Goal: Complete application form: Complete application form

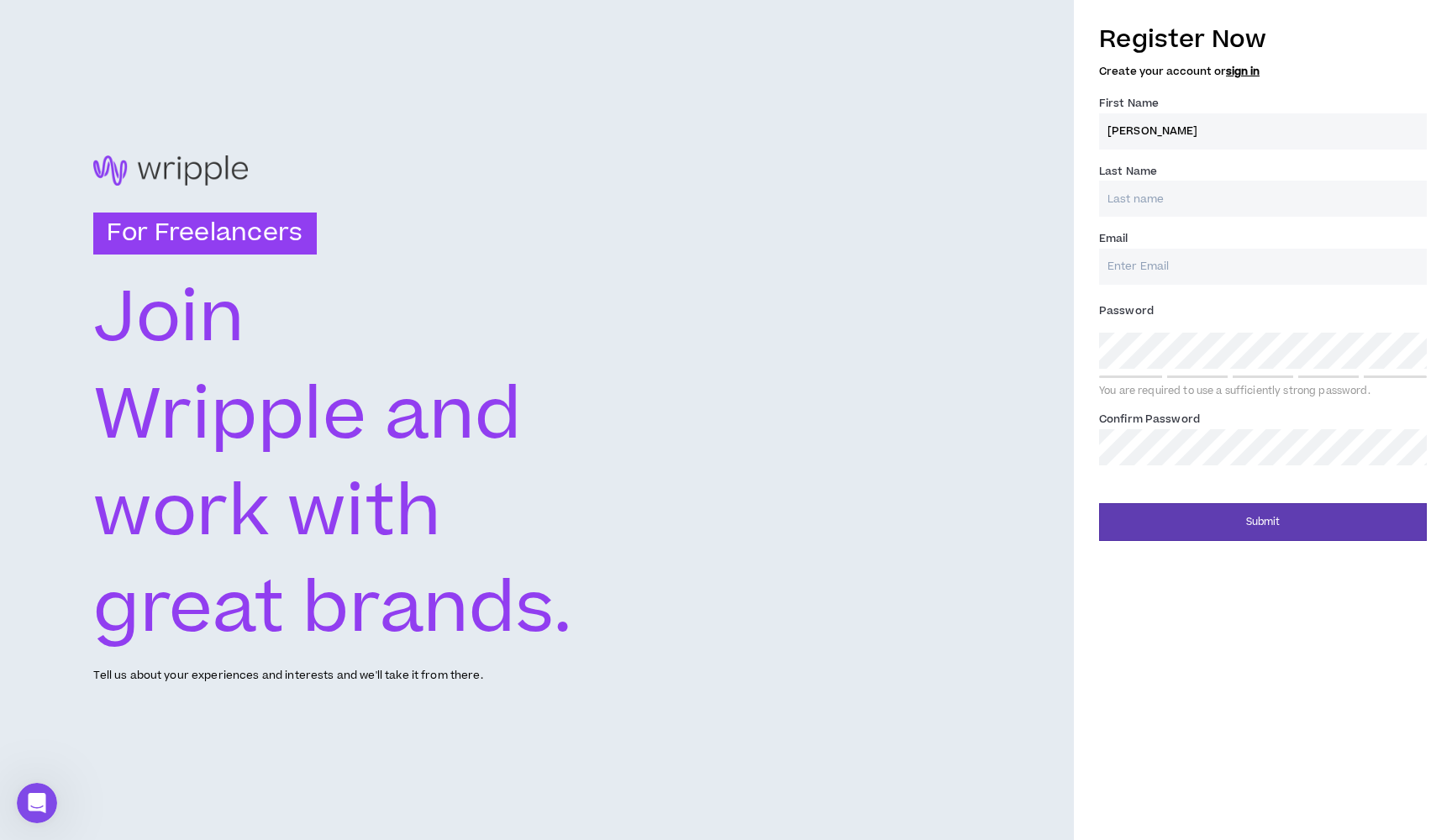
type input "[PERSON_NAME]"
click at [1239, 69] on link "sign in" at bounding box center [1243, 72] width 34 height 15
click at [1158, 105] on label "First Name *" at bounding box center [1129, 104] width 59 height 27
click at [1158, 113] on input "First Name *" at bounding box center [1263, 131] width 328 height 36
click at [1151, 121] on input "First Name *" at bounding box center [1263, 131] width 328 height 36
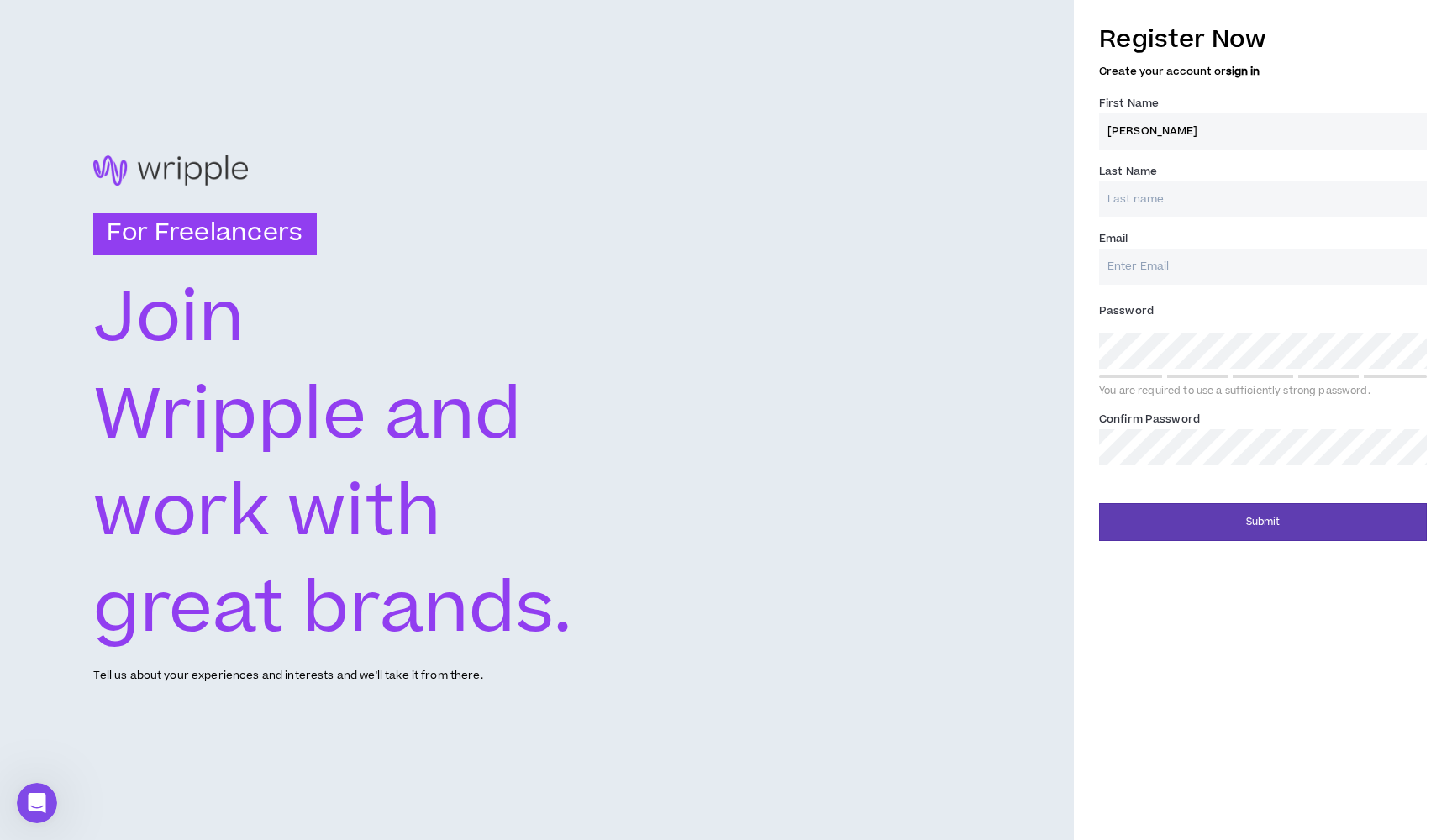
type input "Josh"
type input "/"
type input "Walker"
type input "[EMAIL_ADDRESS][DOMAIN_NAME]"
click at [1282, 327] on div "Password * Weak You are required to use a sufficiently strong password." at bounding box center [1263, 347] width 328 height 101
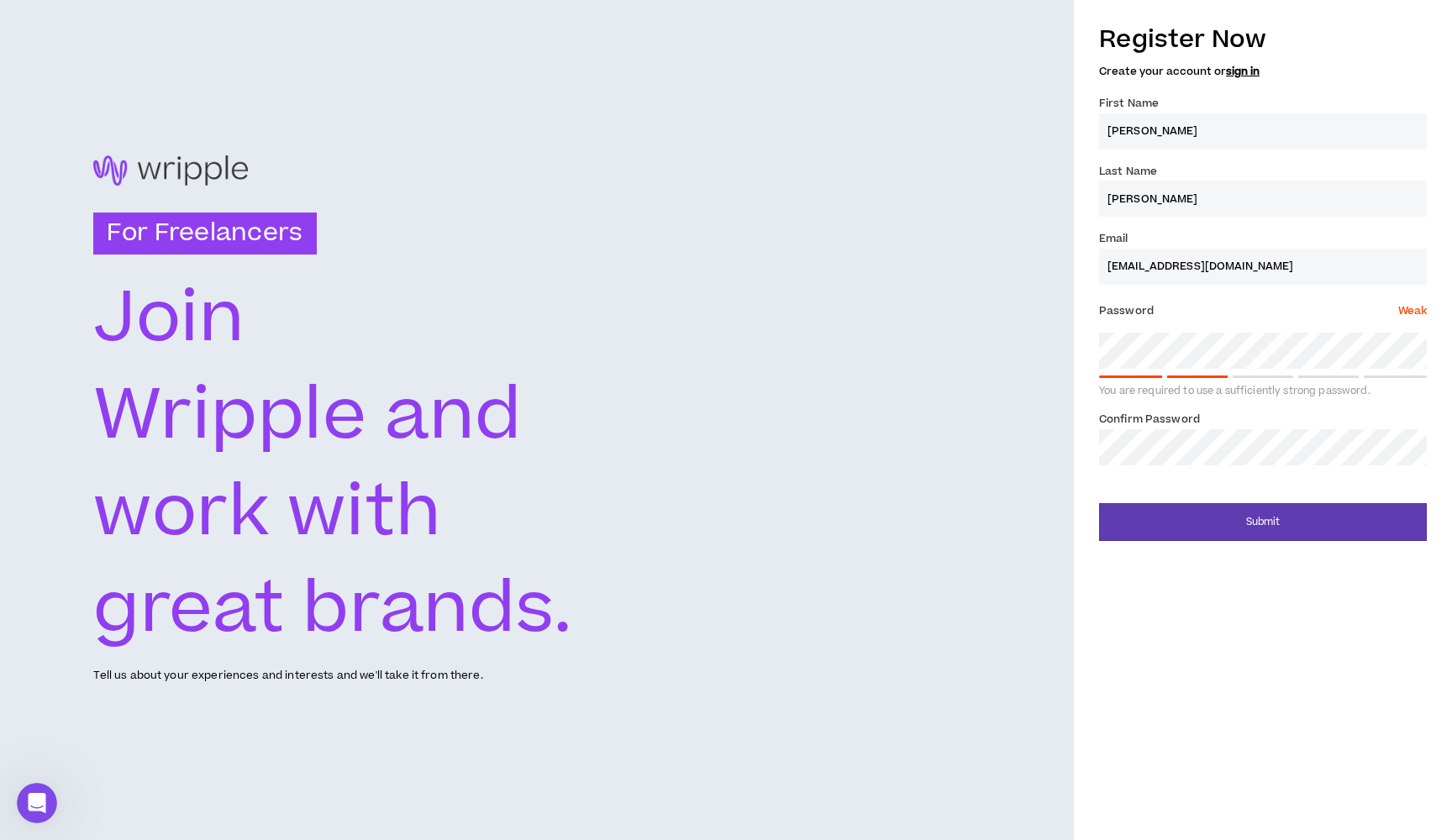
click at [1065, 349] on div "For Freelancers Join Wripple and work with great brands. Tell us about your exp…" at bounding box center [726, 420] width 1452 height 840
click at [1410, 309] on span "Weak" at bounding box center [1413, 311] width 29 height 15
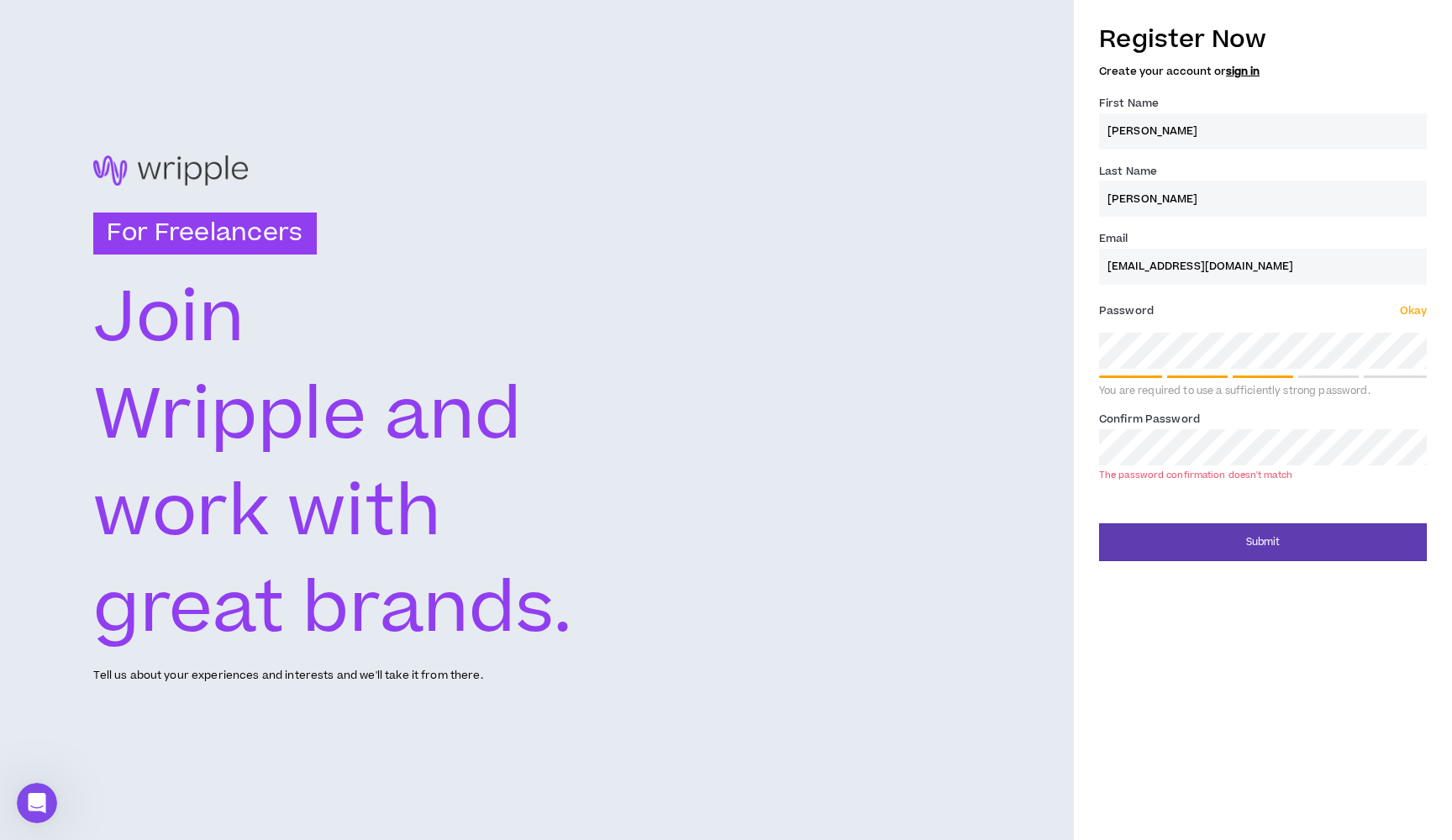
click at [1091, 440] on div "Register Now Create your account or sign in First Name * Josh Last Name * Walke…" at bounding box center [1263, 287] width 378 height 548
click at [1080, 438] on div "Register Now Create your account or sign in First Name * Josh Last Name * Walke…" at bounding box center [1263, 287] width 378 height 548
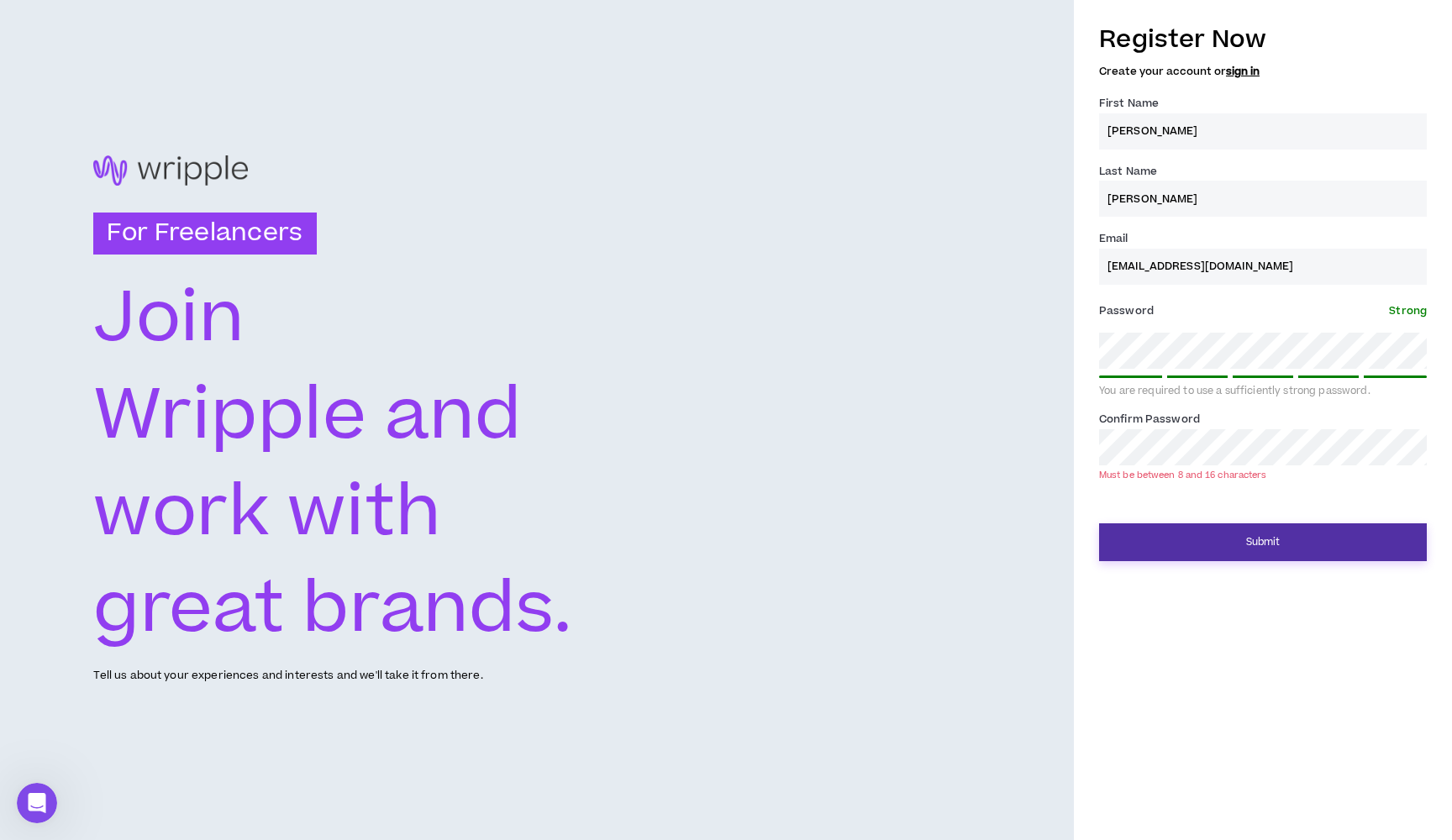
click at [1206, 529] on button "Submit" at bounding box center [1263, 542] width 328 height 37
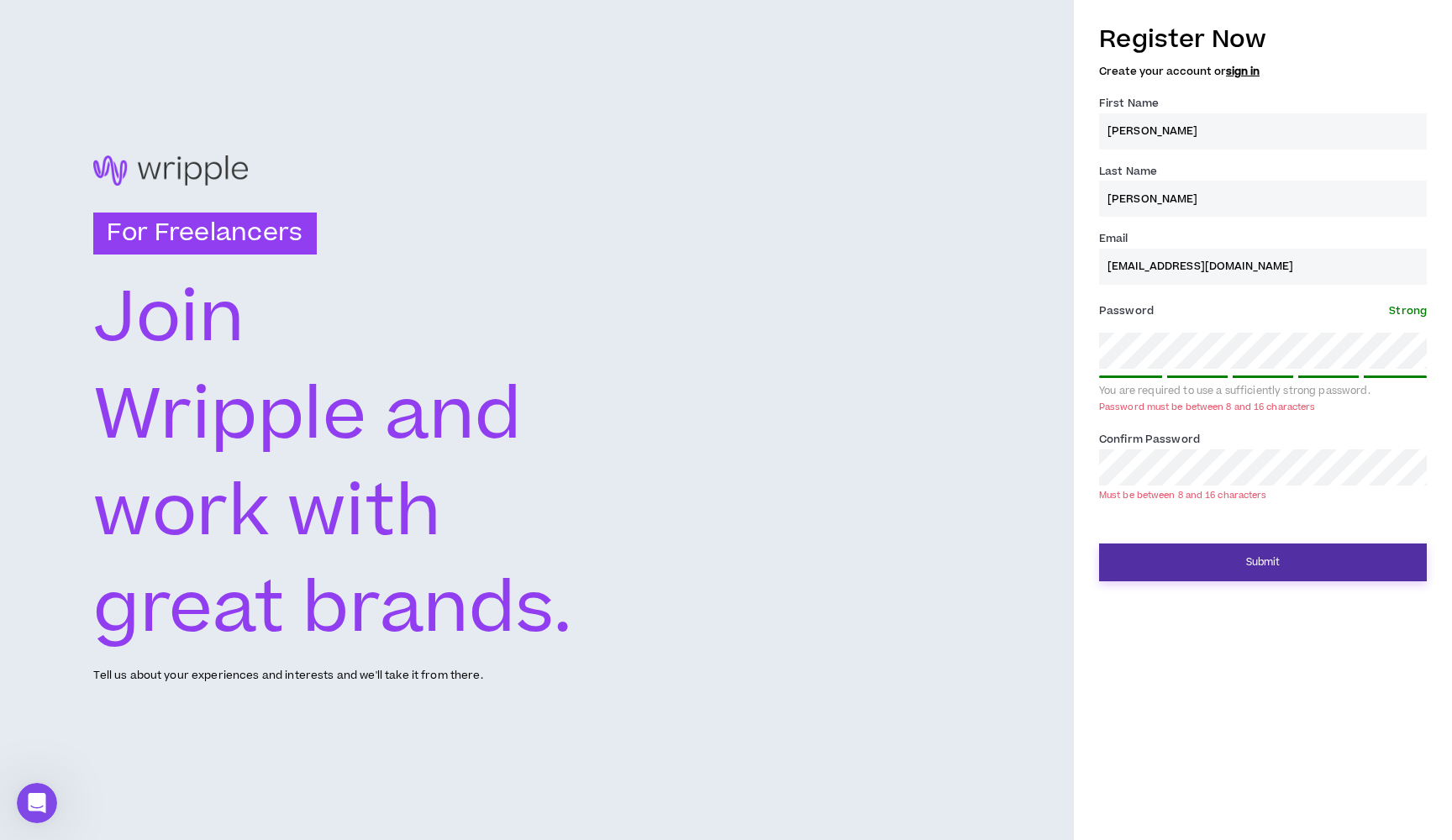
click at [1202, 566] on button "Submit" at bounding box center [1263, 562] width 328 height 37
click at [1269, 561] on button "Submit" at bounding box center [1263, 562] width 328 height 37
click at [1174, 192] on input "Walker" at bounding box center [1263, 198] width 328 height 36
click at [1181, 559] on button "Submit" at bounding box center [1263, 562] width 328 height 37
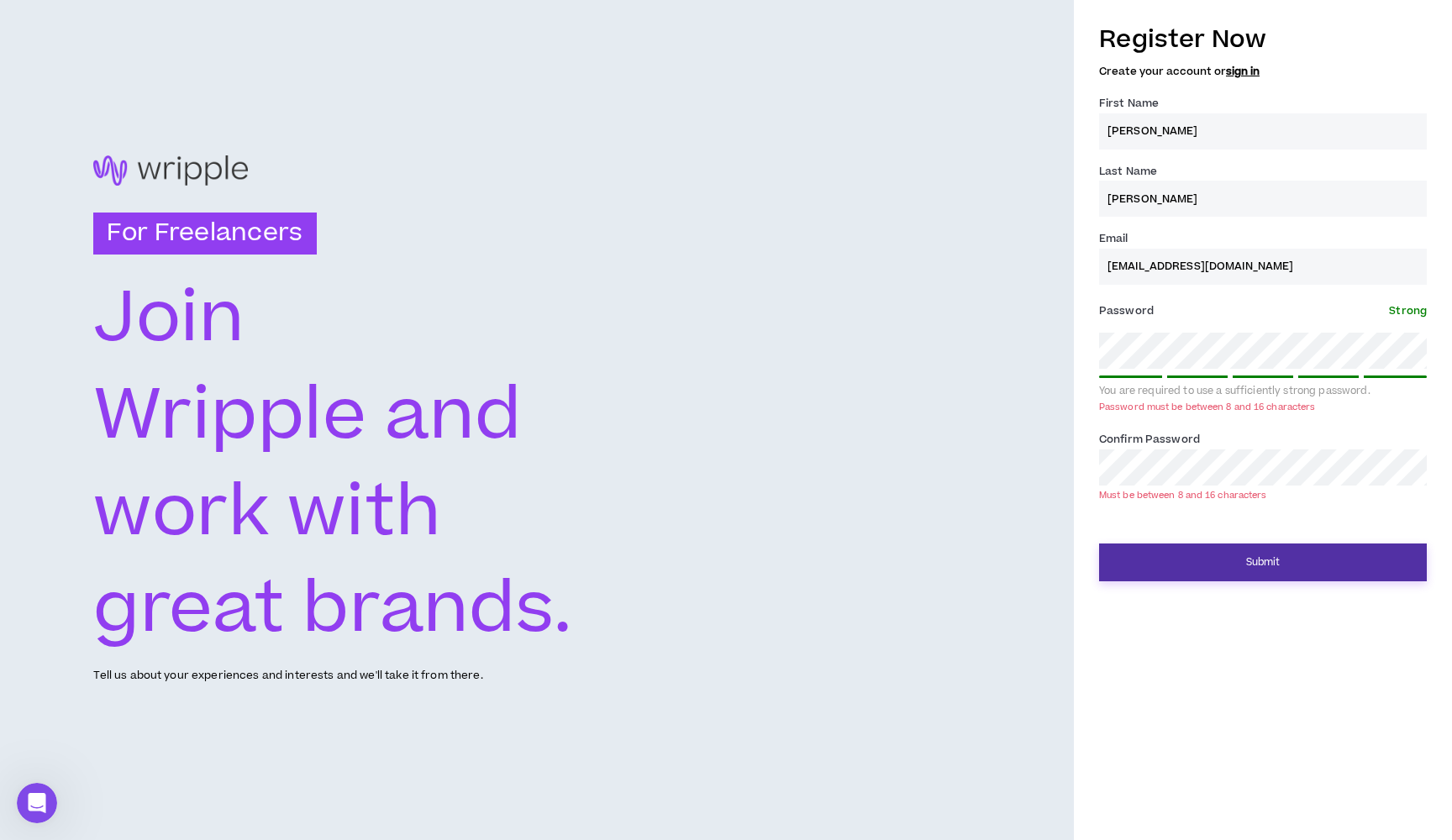
click at [1214, 552] on button "Submit" at bounding box center [1263, 562] width 328 height 37
click at [1223, 559] on button "Submit" at bounding box center [1263, 562] width 328 height 37
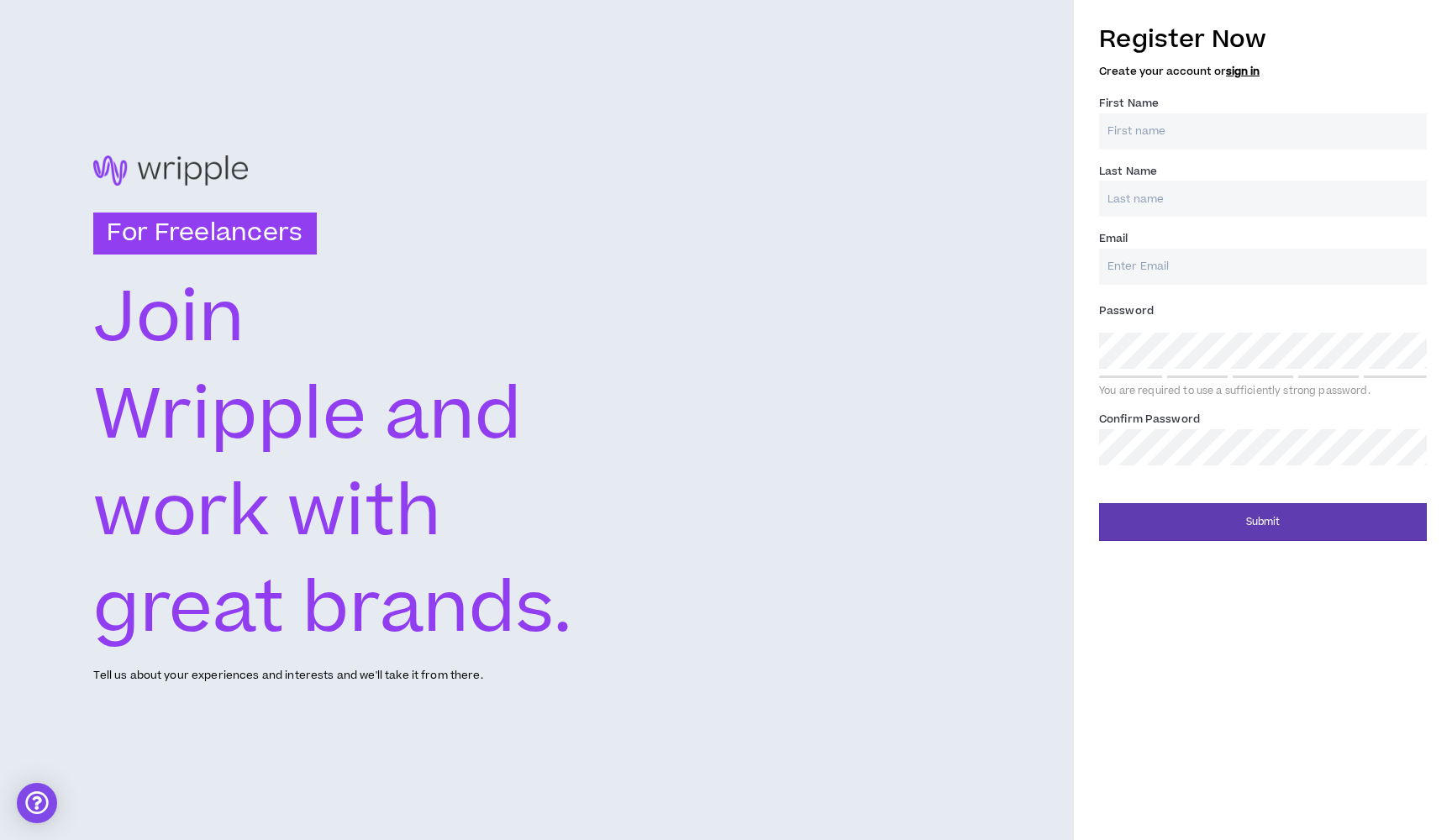
click at [1233, 71] on link "sign in" at bounding box center [1243, 72] width 34 height 15
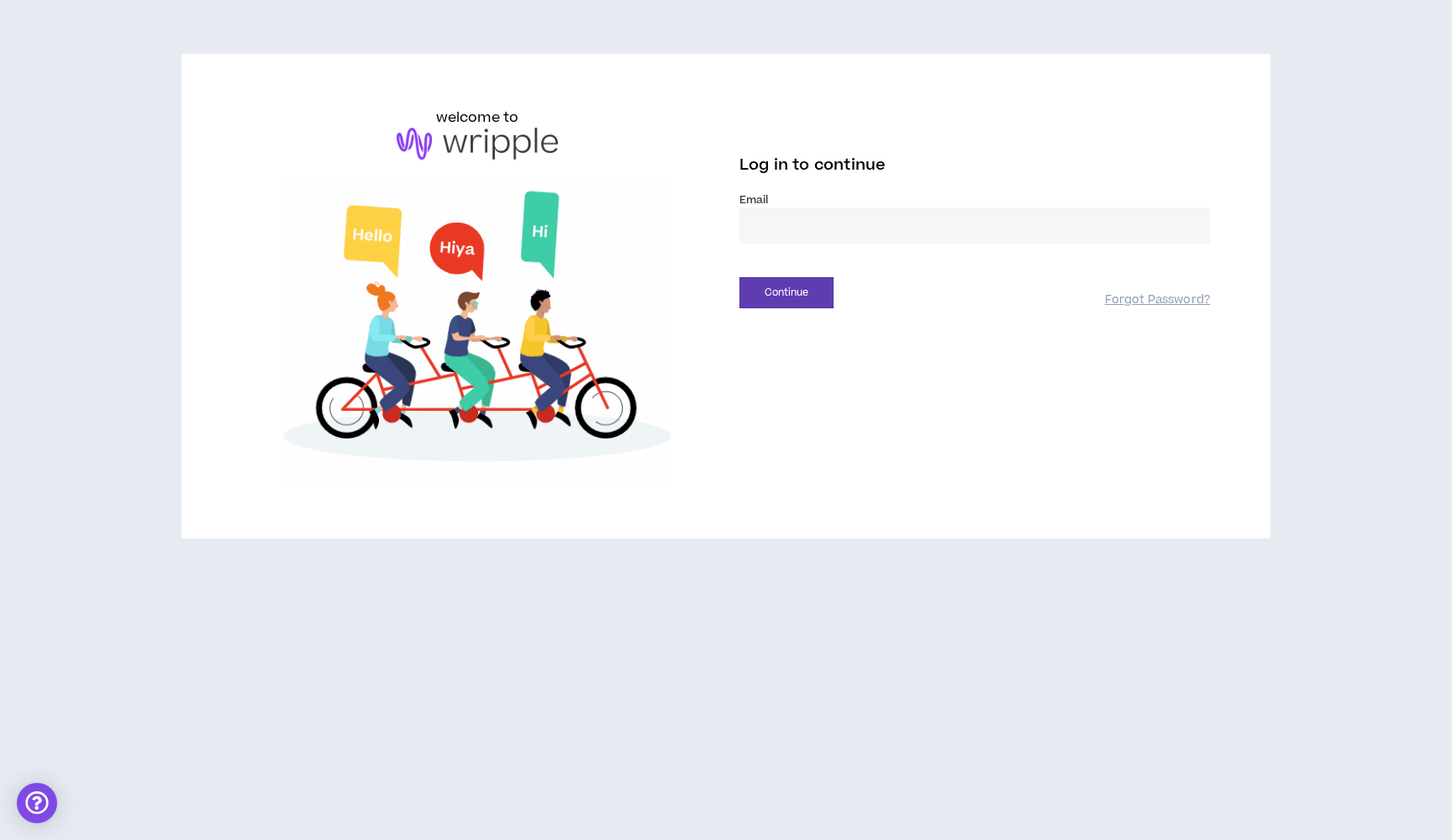
type input "**********"
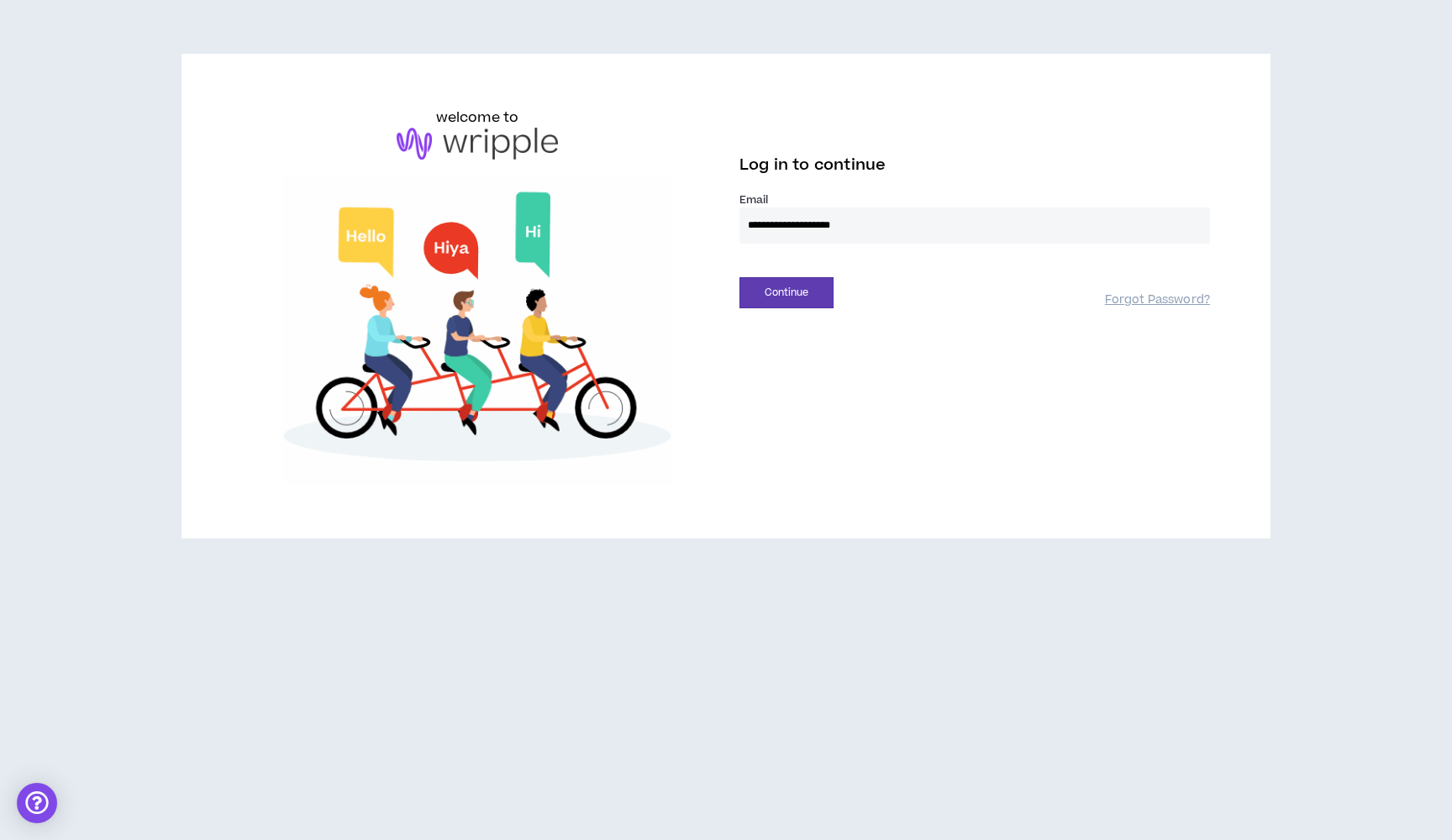
click at [786, 292] on button "Continue" at bounding box center [786, 292] width 94 height 31
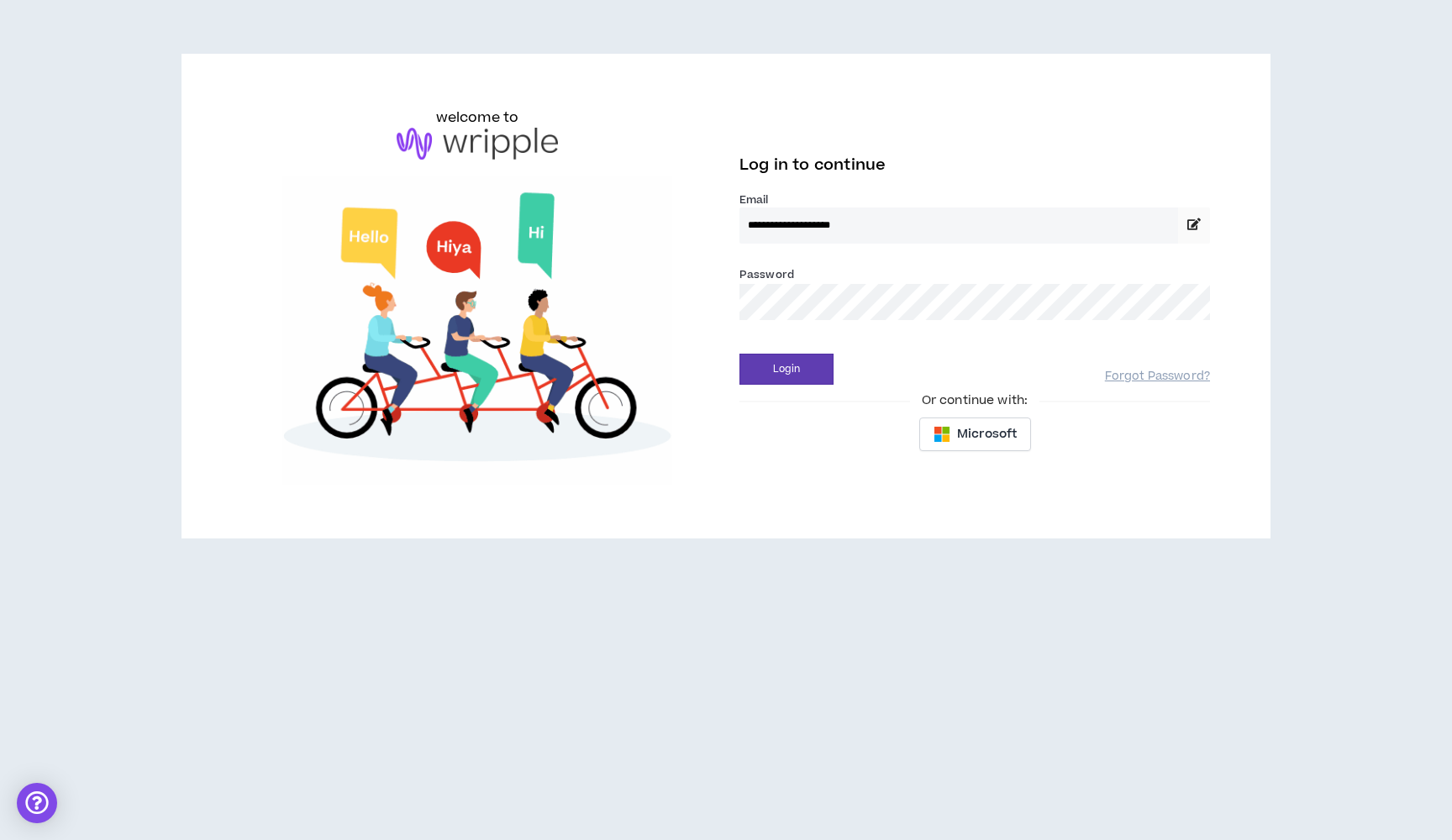
click at [786, 369] on button "Login" at bounding box center [786, 369] width 94 height 31
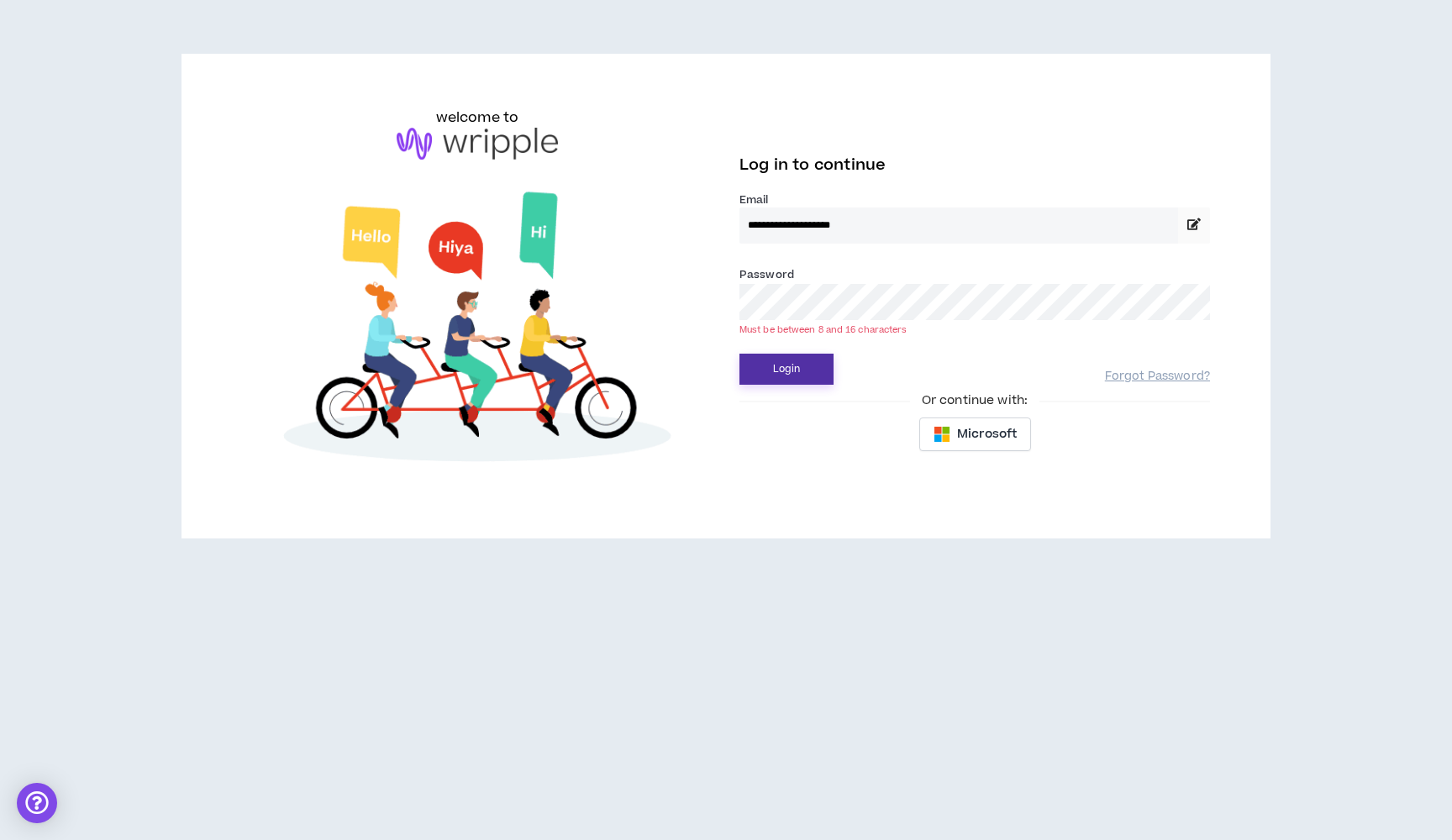
click at [770, 363] on button "Login" at bounding box center [786, 369] width 94 height 31
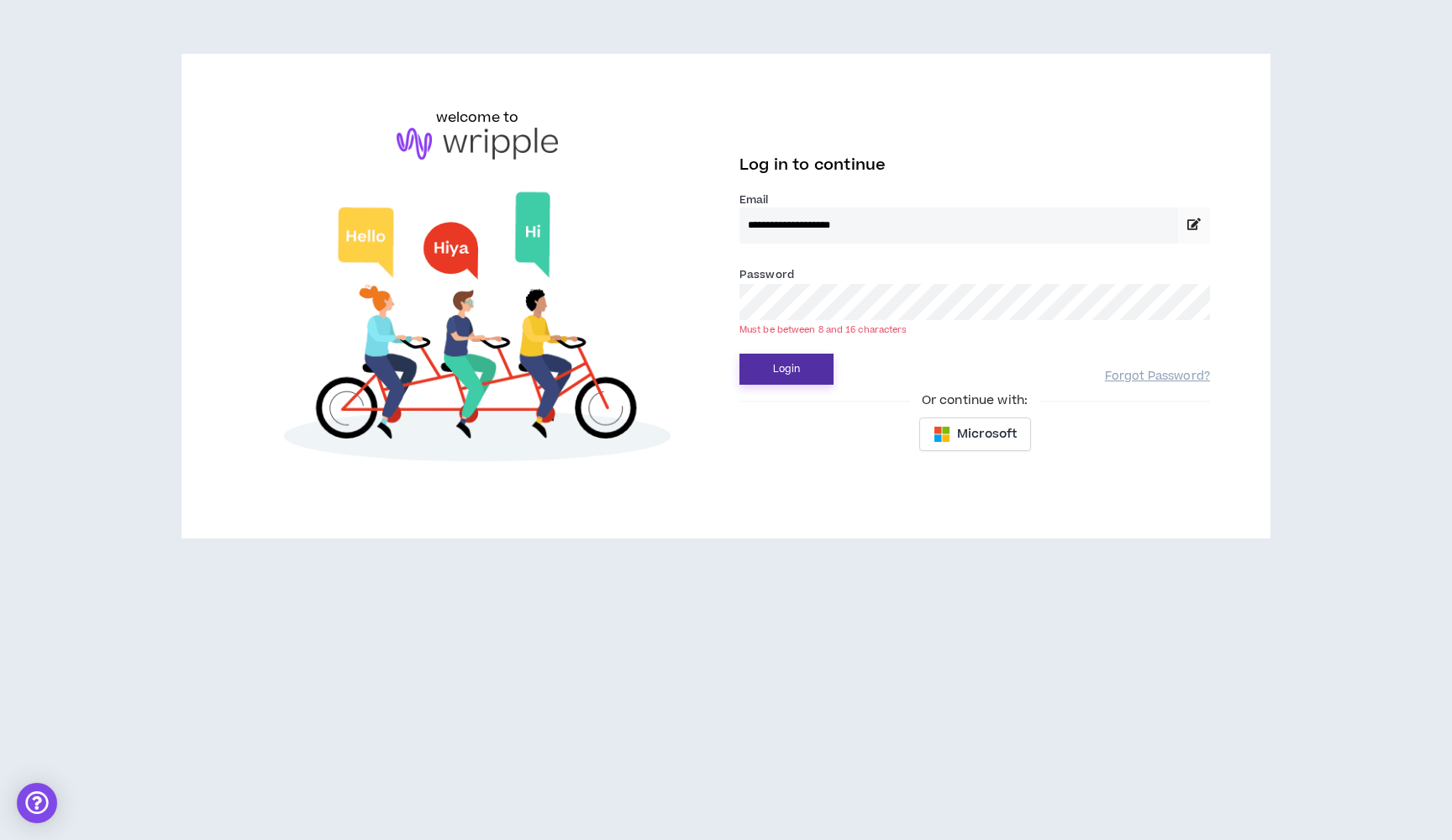
click at [793, 371] on button "Login" at bounding box center [786, 369] width 94 height 31
click at [795, 368] on button "Login" at bounding box center [786, 369] width 94 height 31
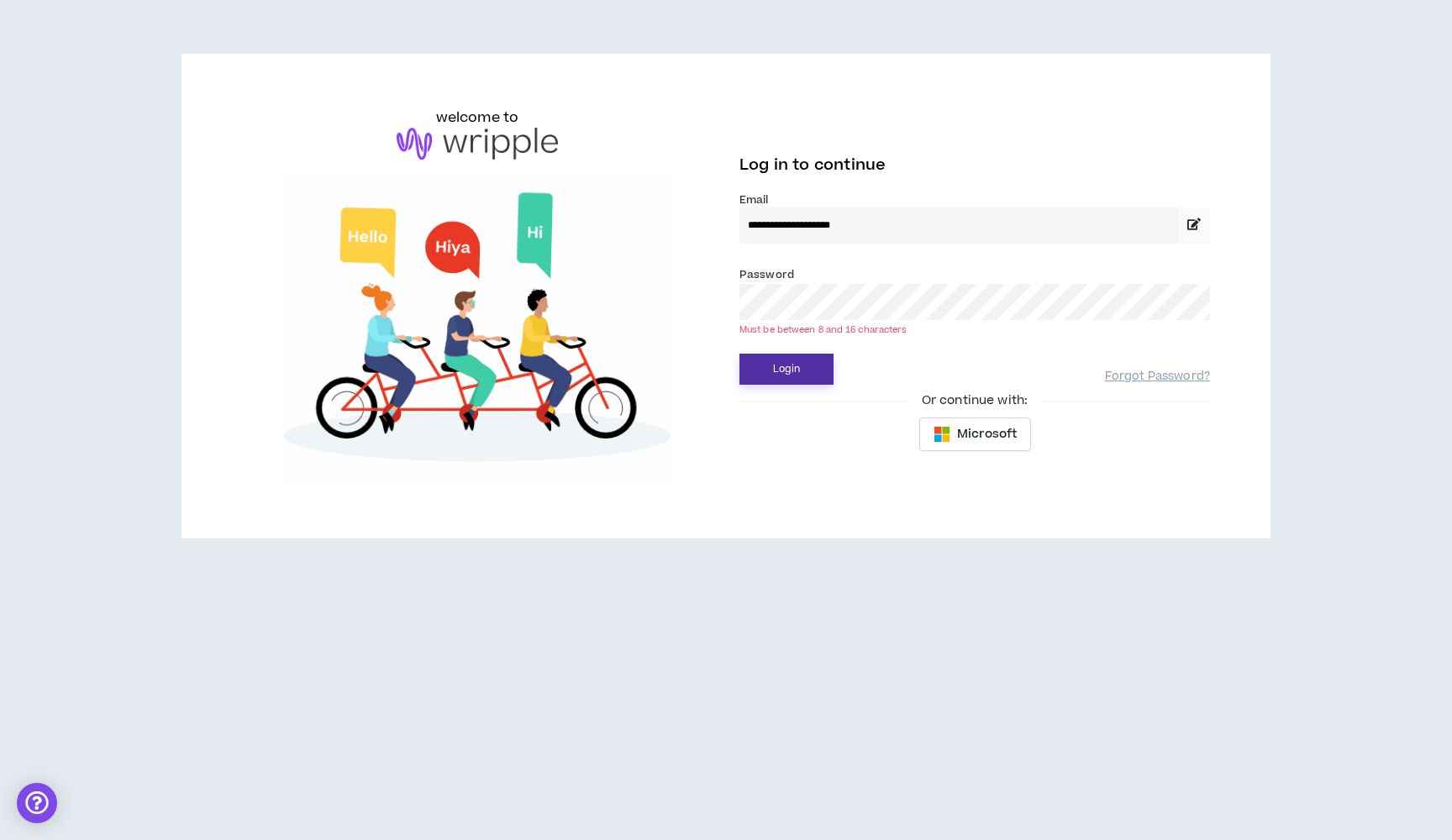
click at [795, 368] on button "Login" at bounding box center [786, 369] width 94 height 31
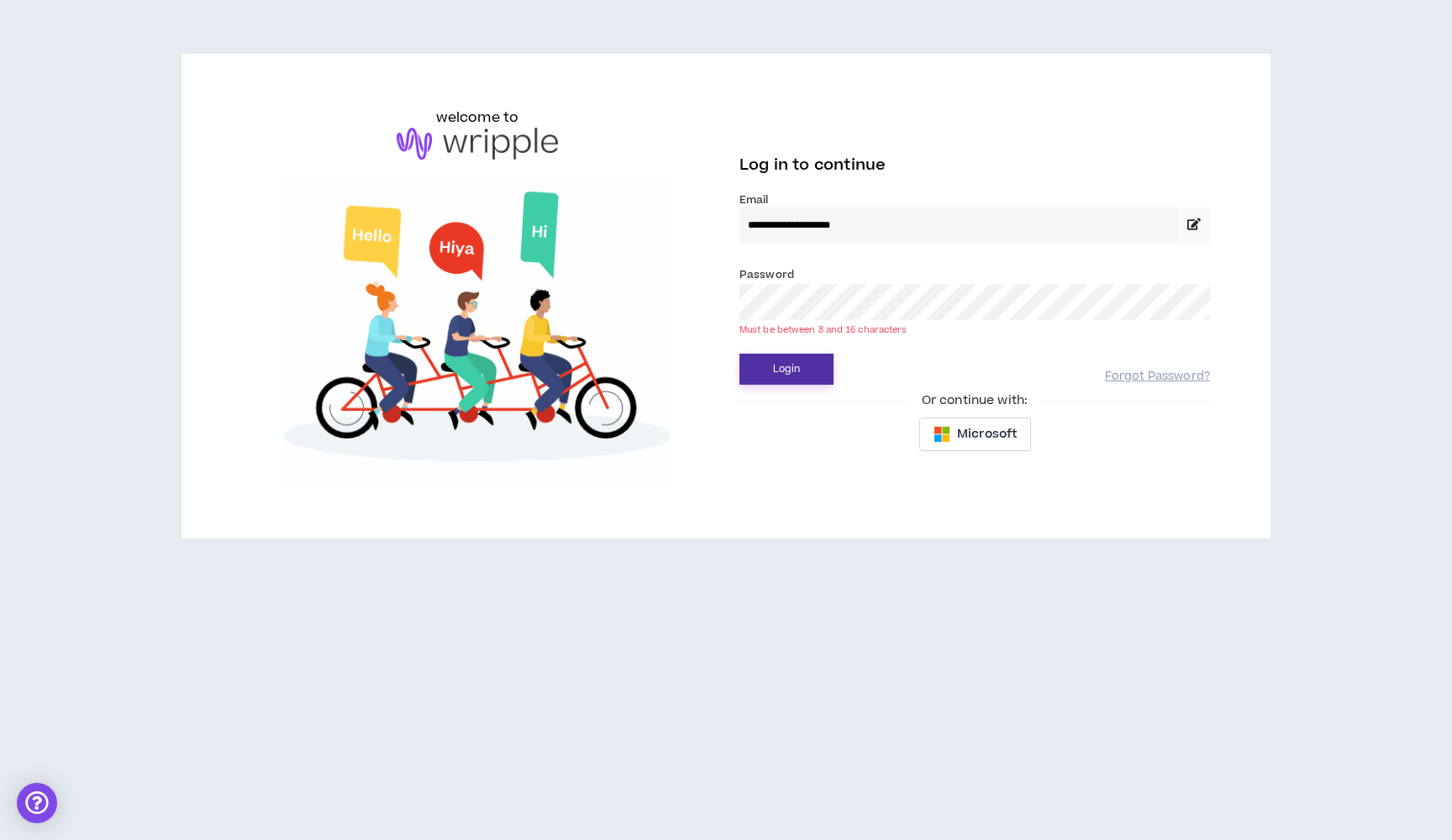
click at [795, 368] on button "Login" at bounding box center [786, 369] width 94 height 31
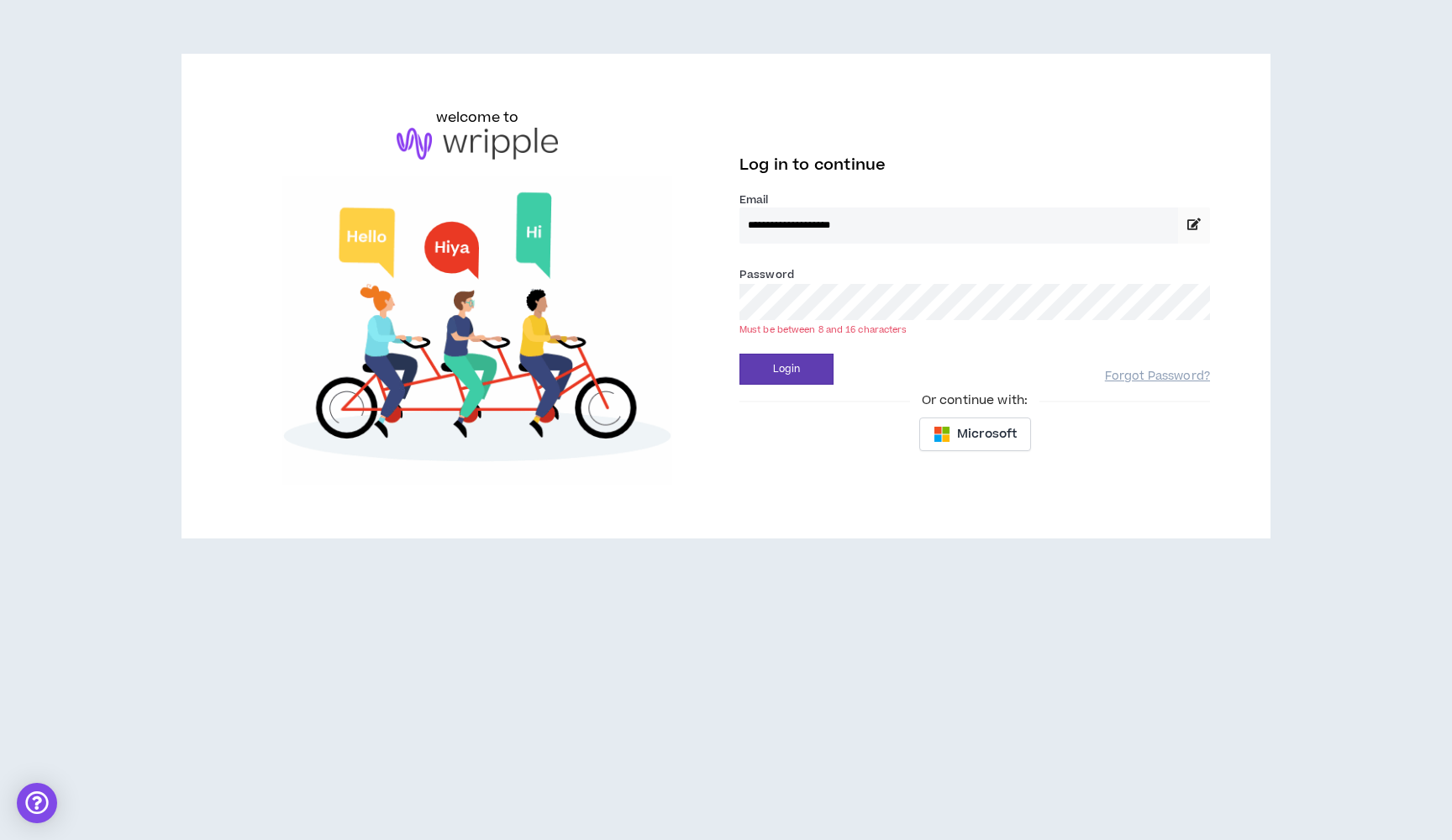
click at [913, 347] on div "Login Forgot Password?" at bounding box center [974, 363] width 471 height 43
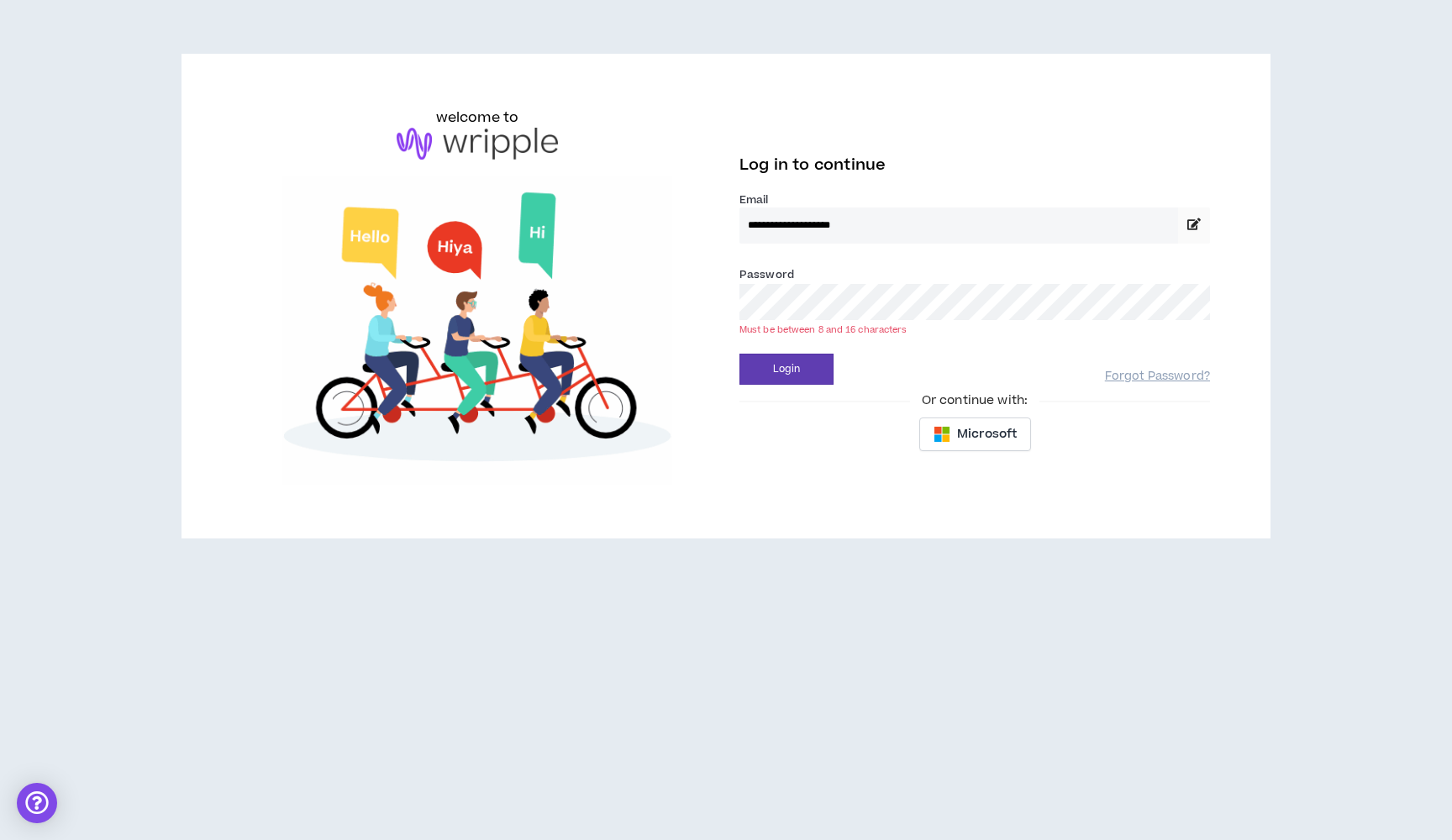
click at [769, 409] on div "Or continue with:" at bounding box center [974, 400] width 471 height 18
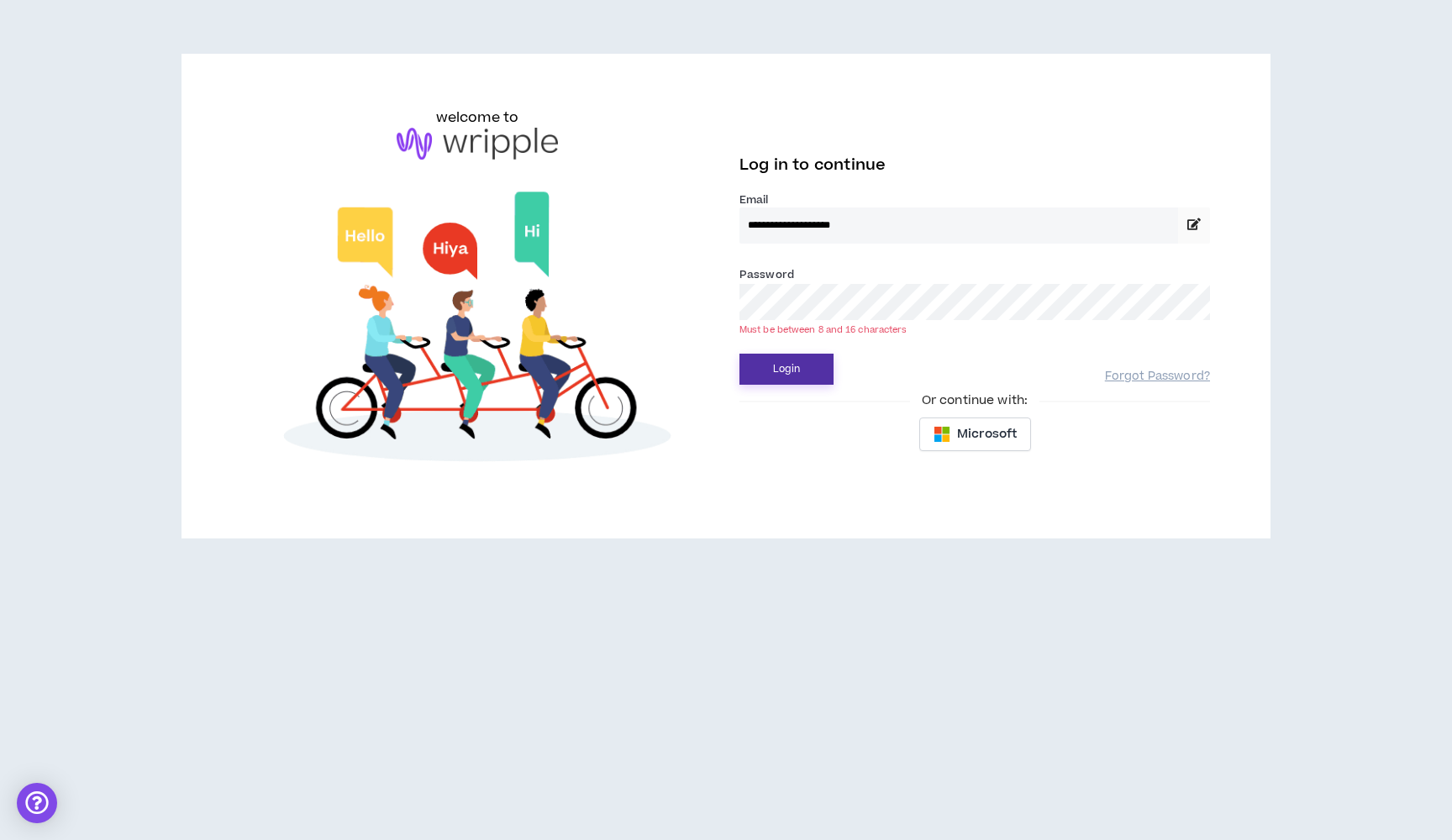
click at [779, 363] on button "Login" at bounding box center [786, 369] width 94 height 31
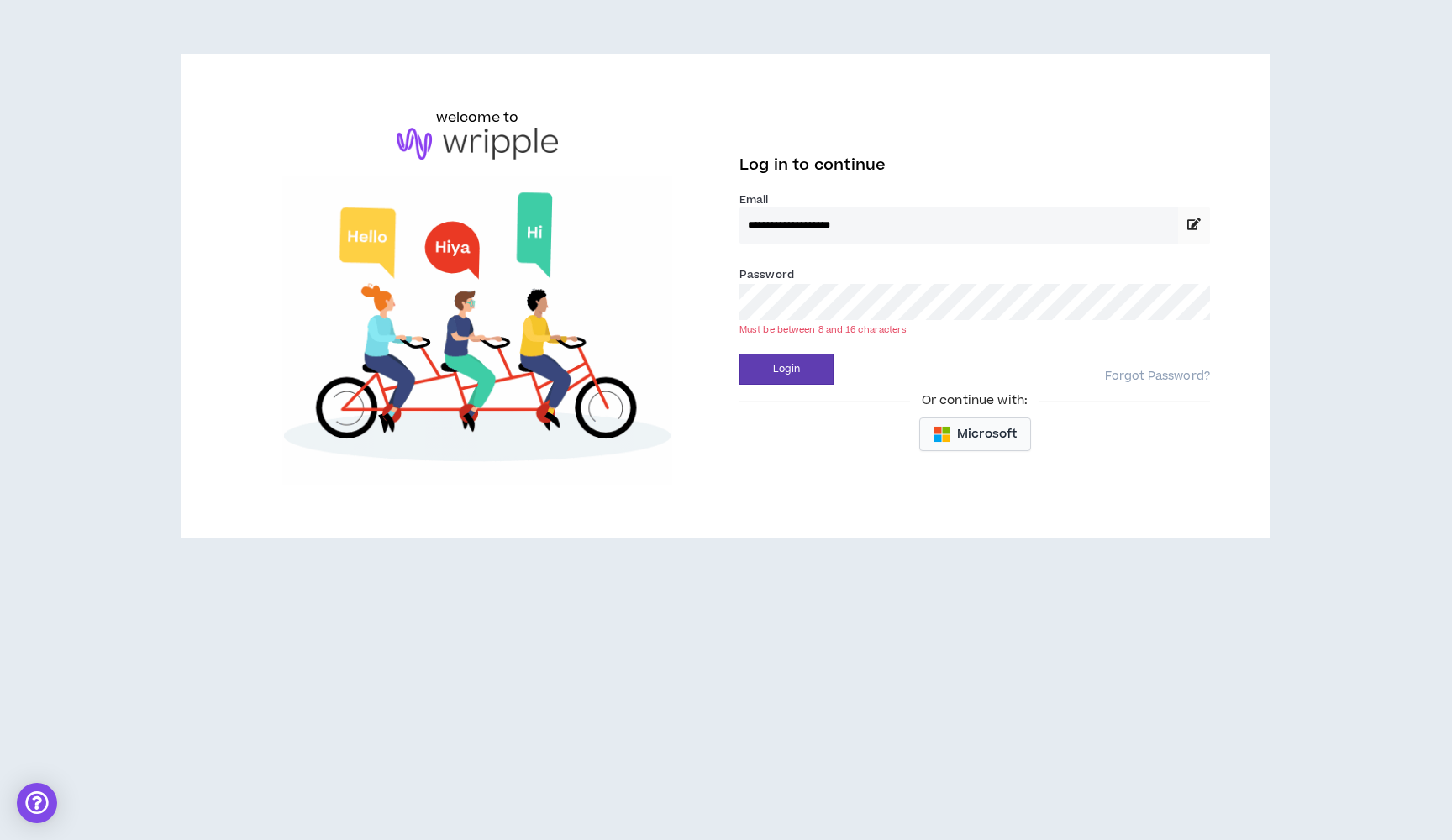
click at [969, 432] on span "Microsoft" at bounding box center [987, 433] width 59 height 18
click at [1112, 371] on link "Forgot Password?" at bounding box center [1159, 377] width 105 height 16
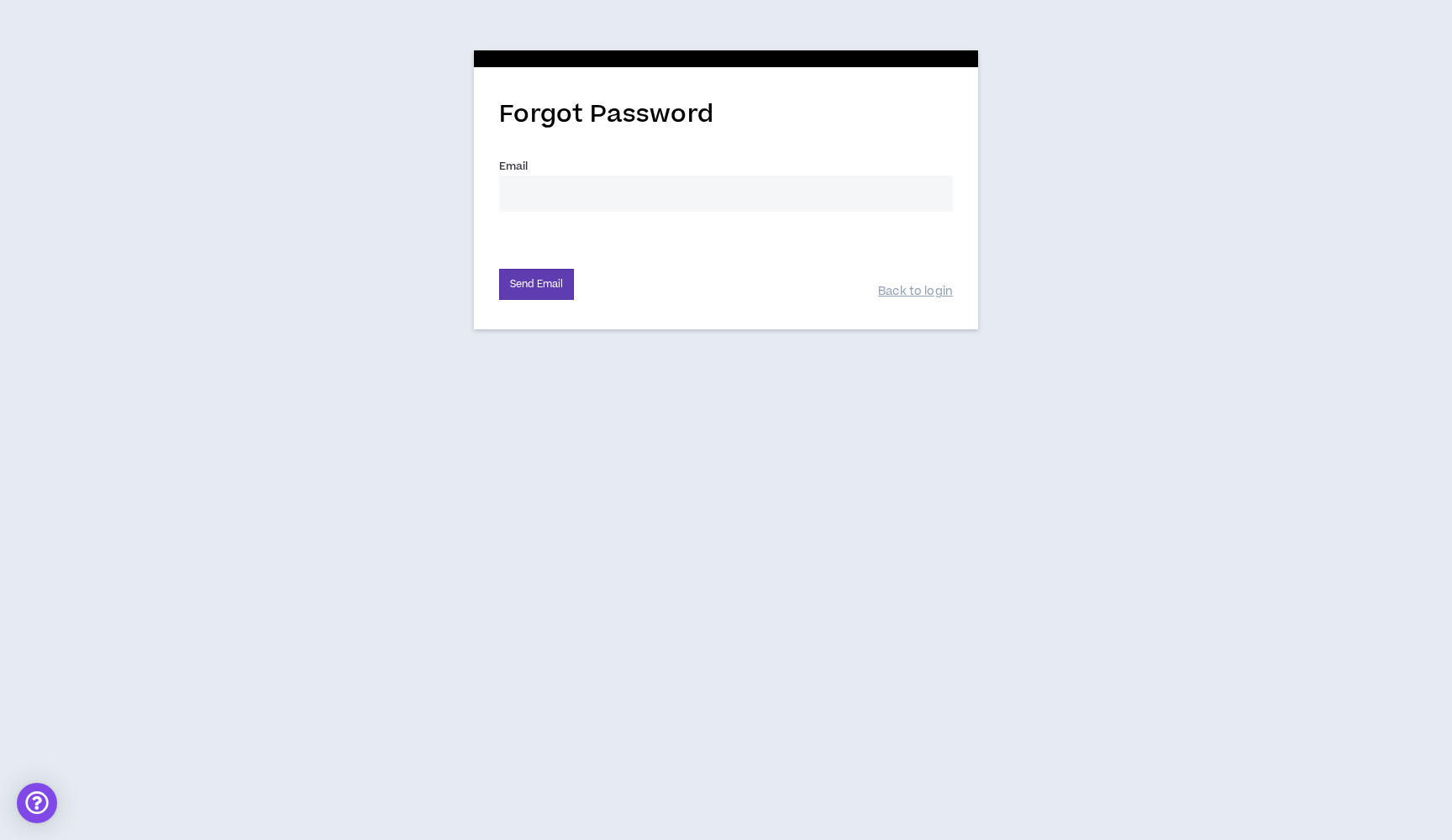
click at [583, 179] on input "Email *" at bounding box center [726, 194] width 454 height 36
type input "[EMAIL_ADDRESS][DOMAIN_NAME]"
click at [540, 279] on button "Send Email" at bounding box center [537, 284] width 75 height 31
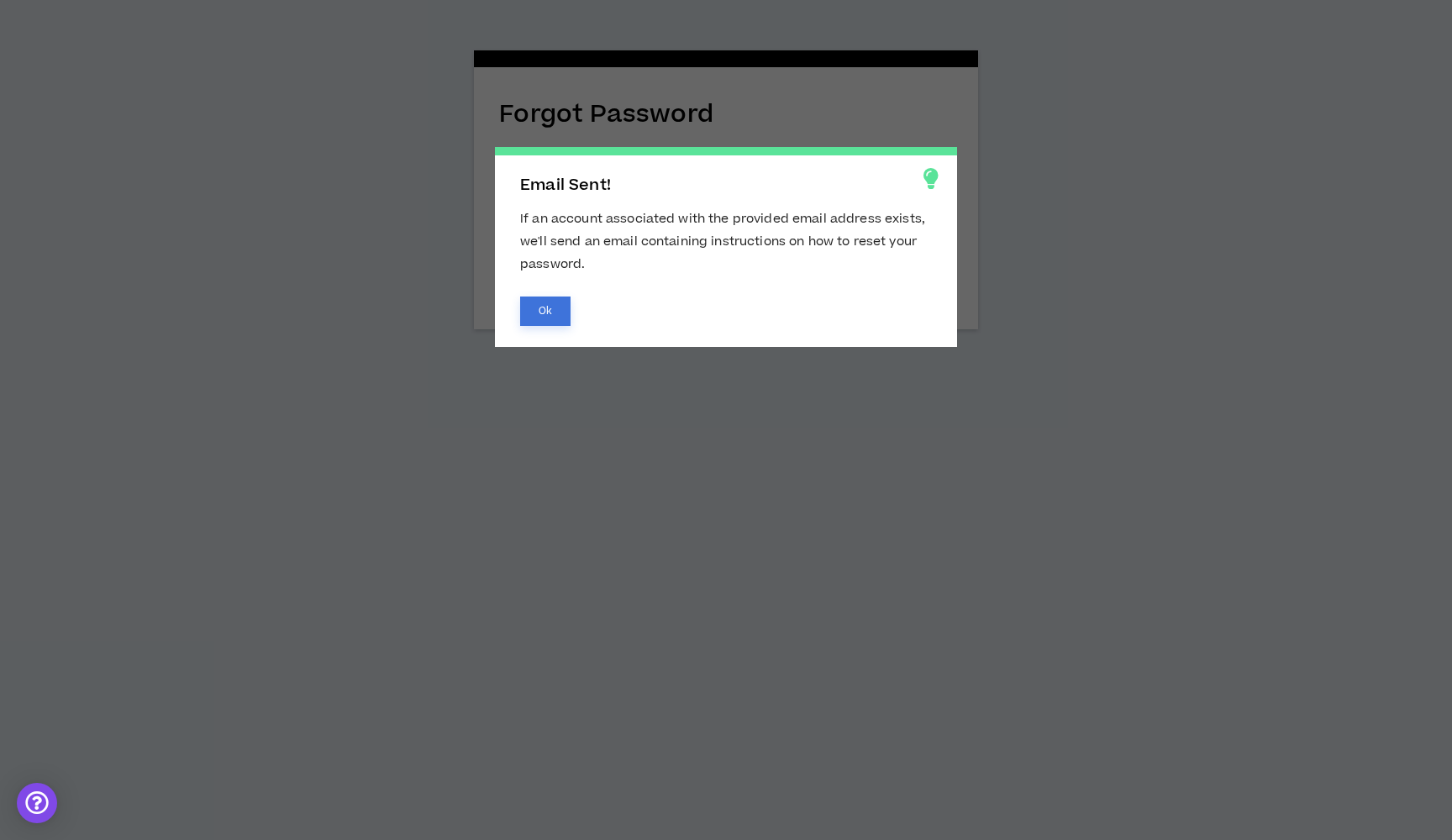
click at [535, 311] on button "Ok" at bounding box center [546, 311] width 51 height 30
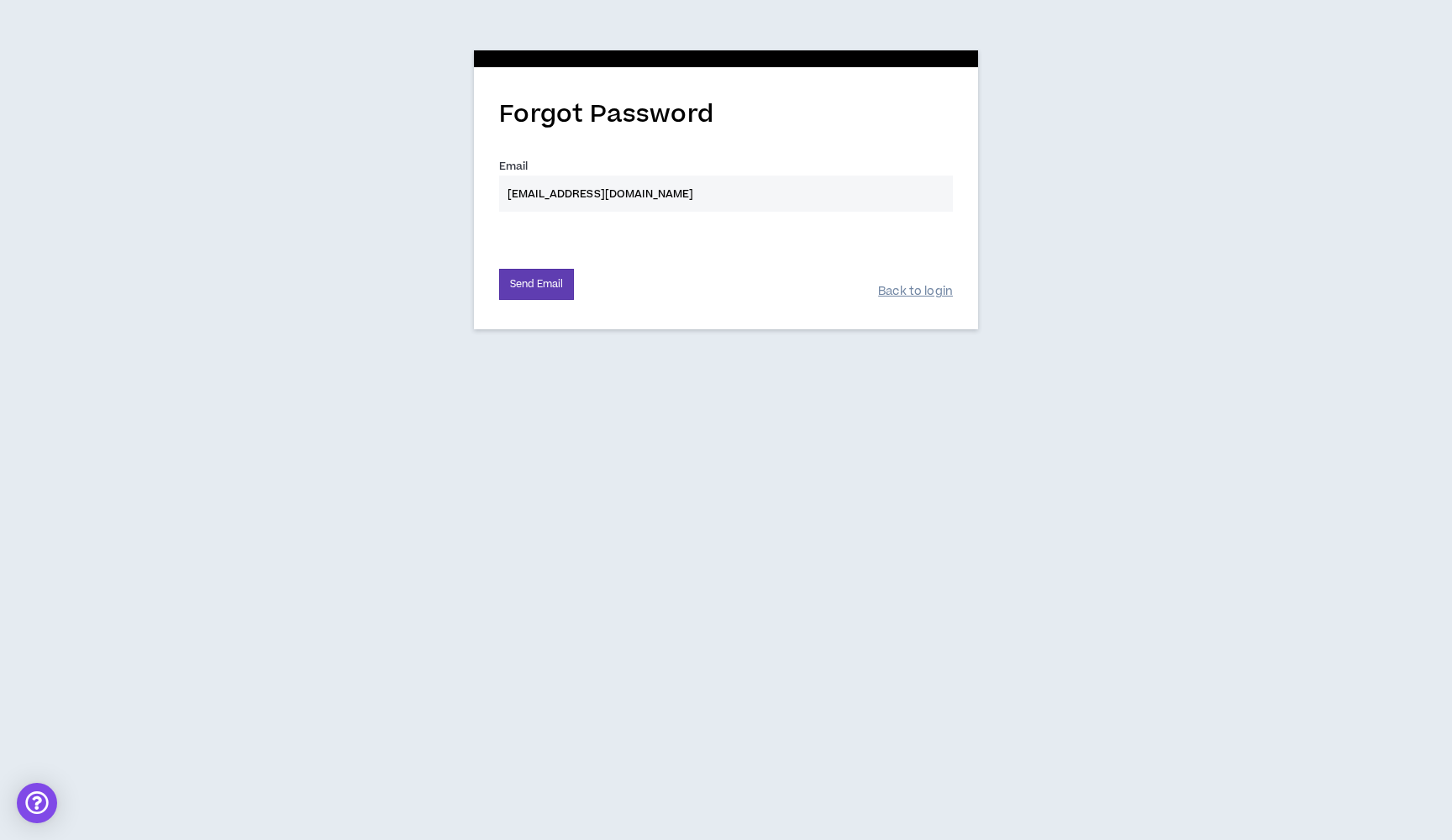
click at [905, 292] on link "Back to login" at bounding box center [916, 292] width 75 height 16
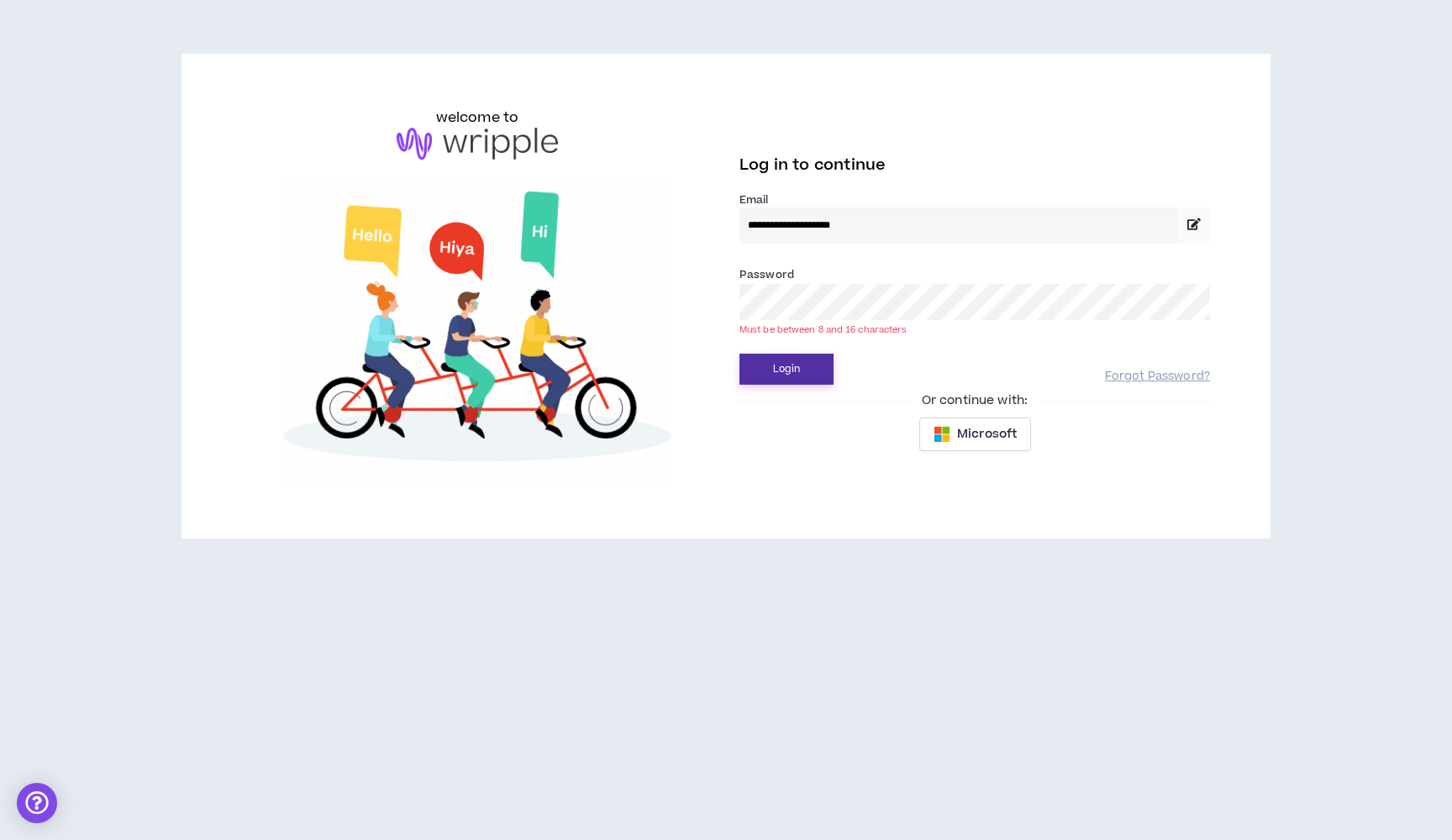
click at [789, 369] on button "Login" at bounding box center [786, 369] width 94 height 31
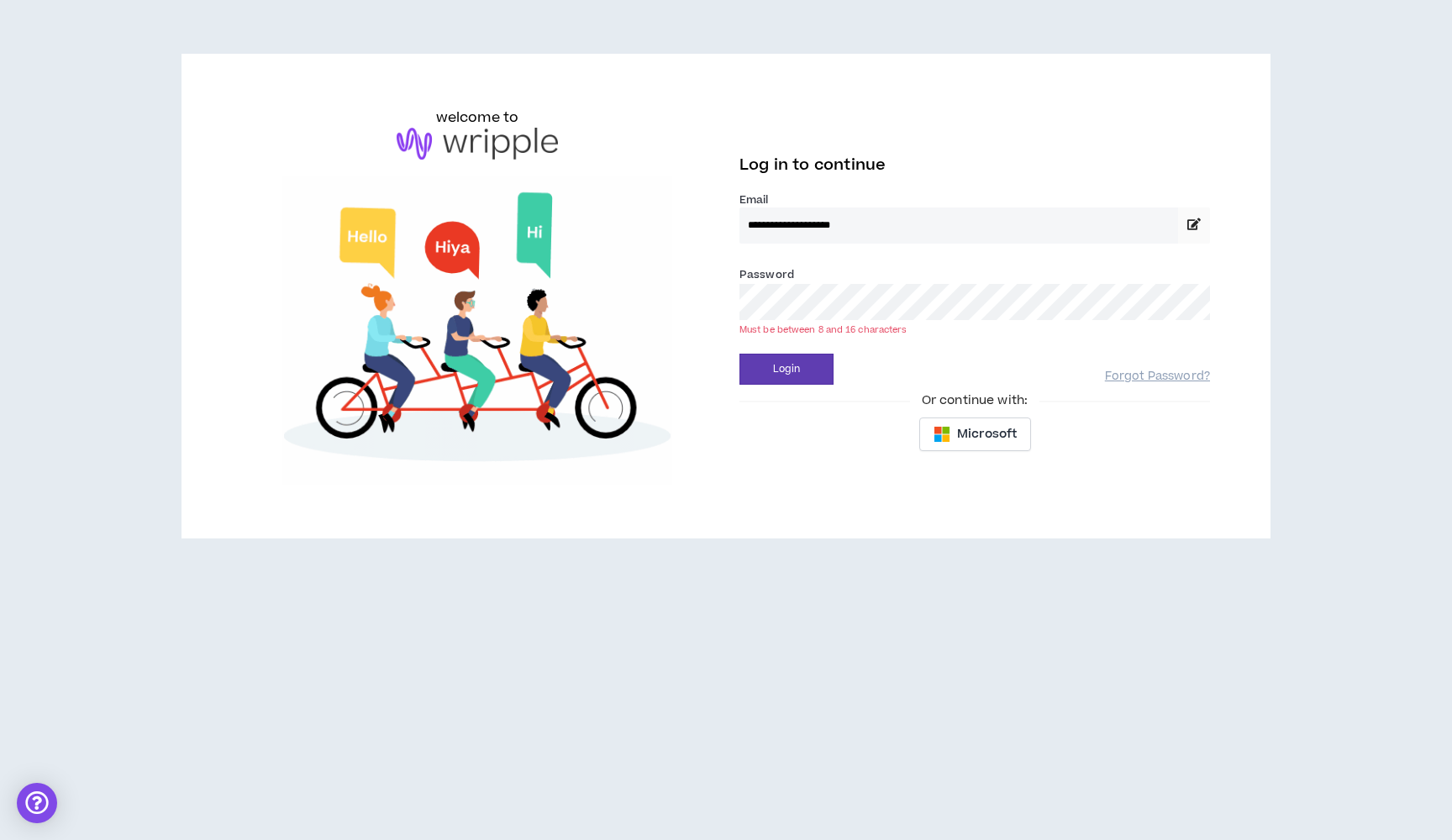
click at [786, 369] on button "Login" at bounding box center [786, 369] width 94 height 31
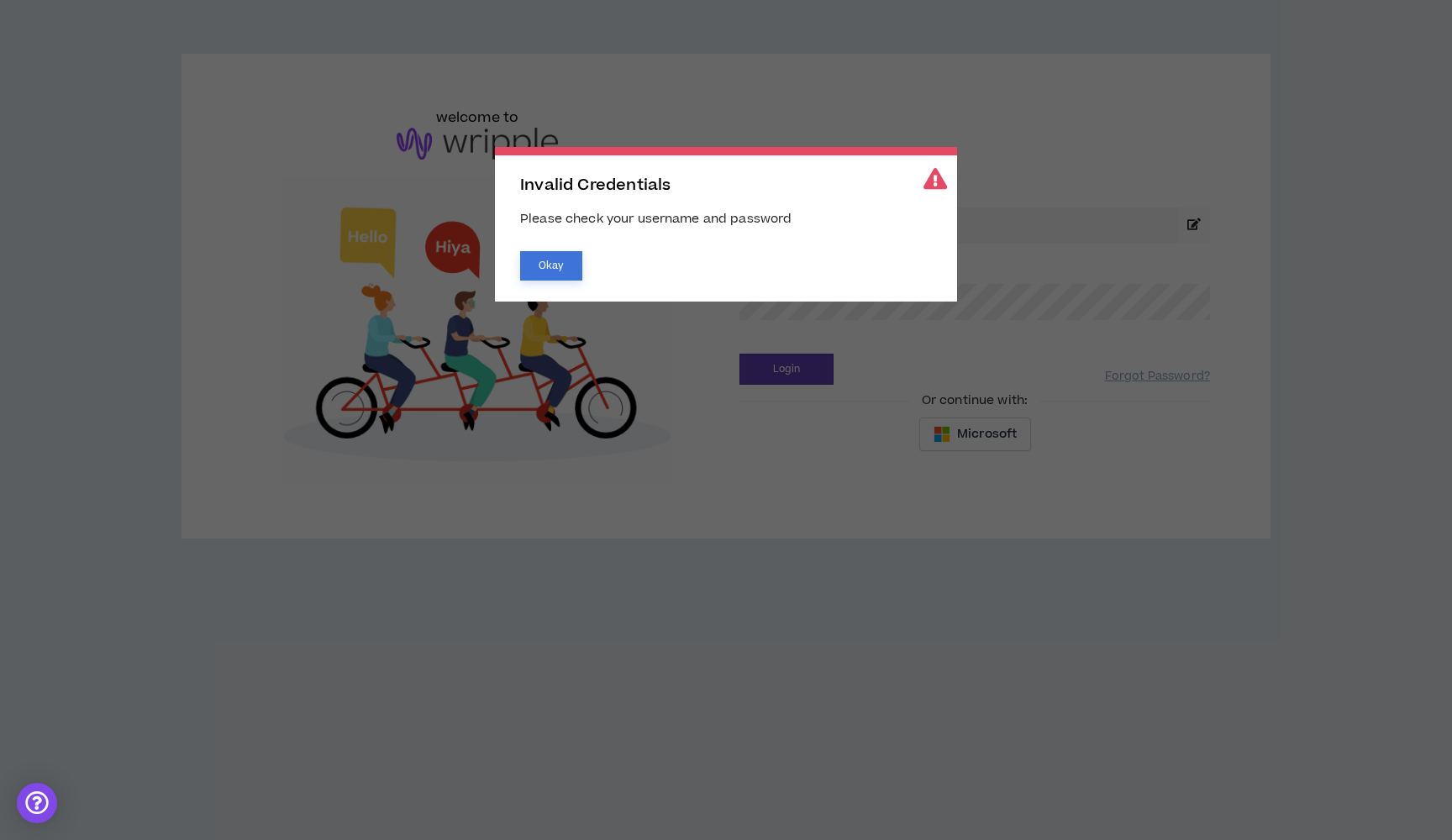
click at [568, 266] on button "Okay" at bounding box center [551, 266] width 62 height 30
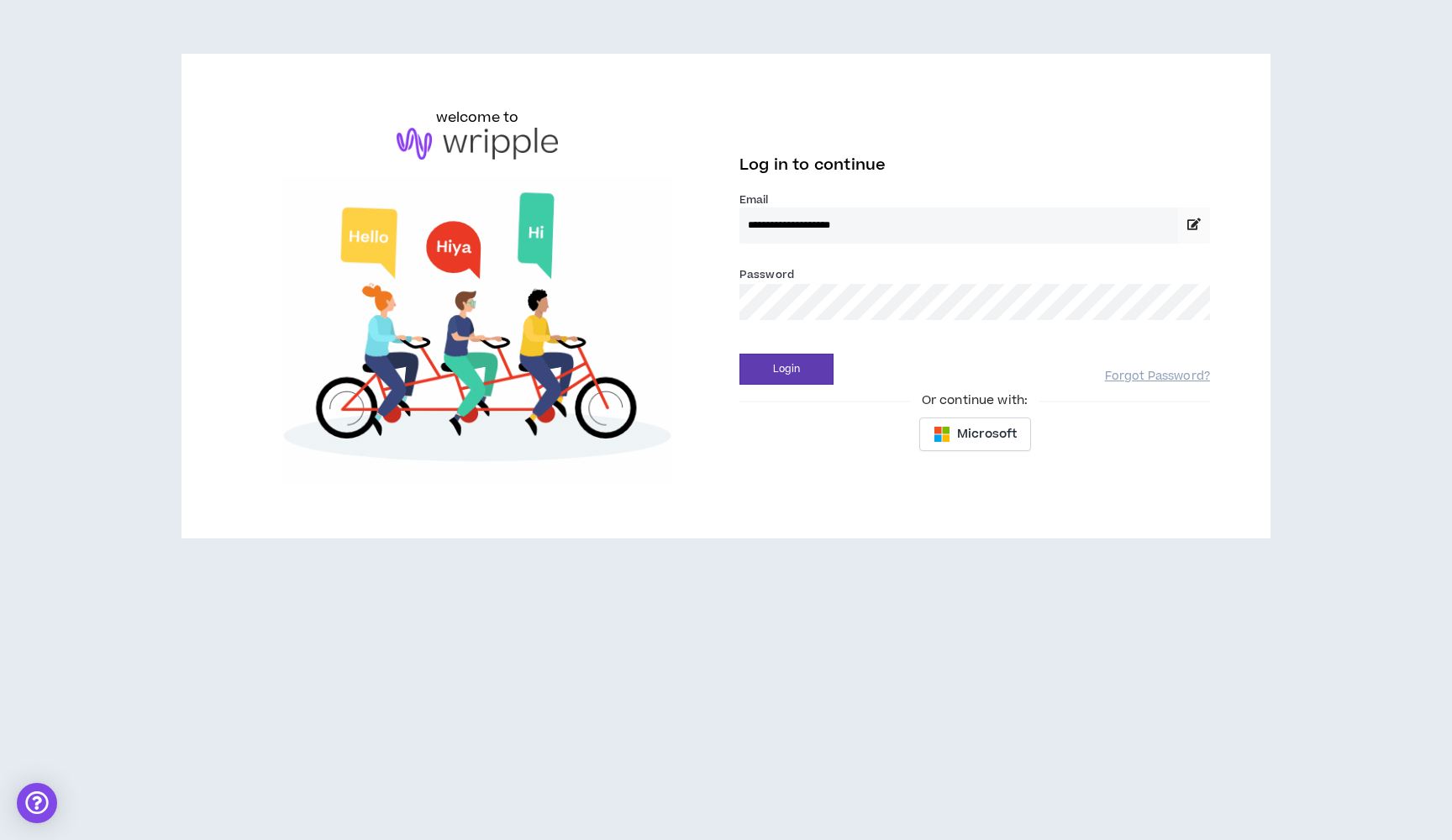
click at [446, 128] on img at bounding box center [478, 143] width 161 height 32
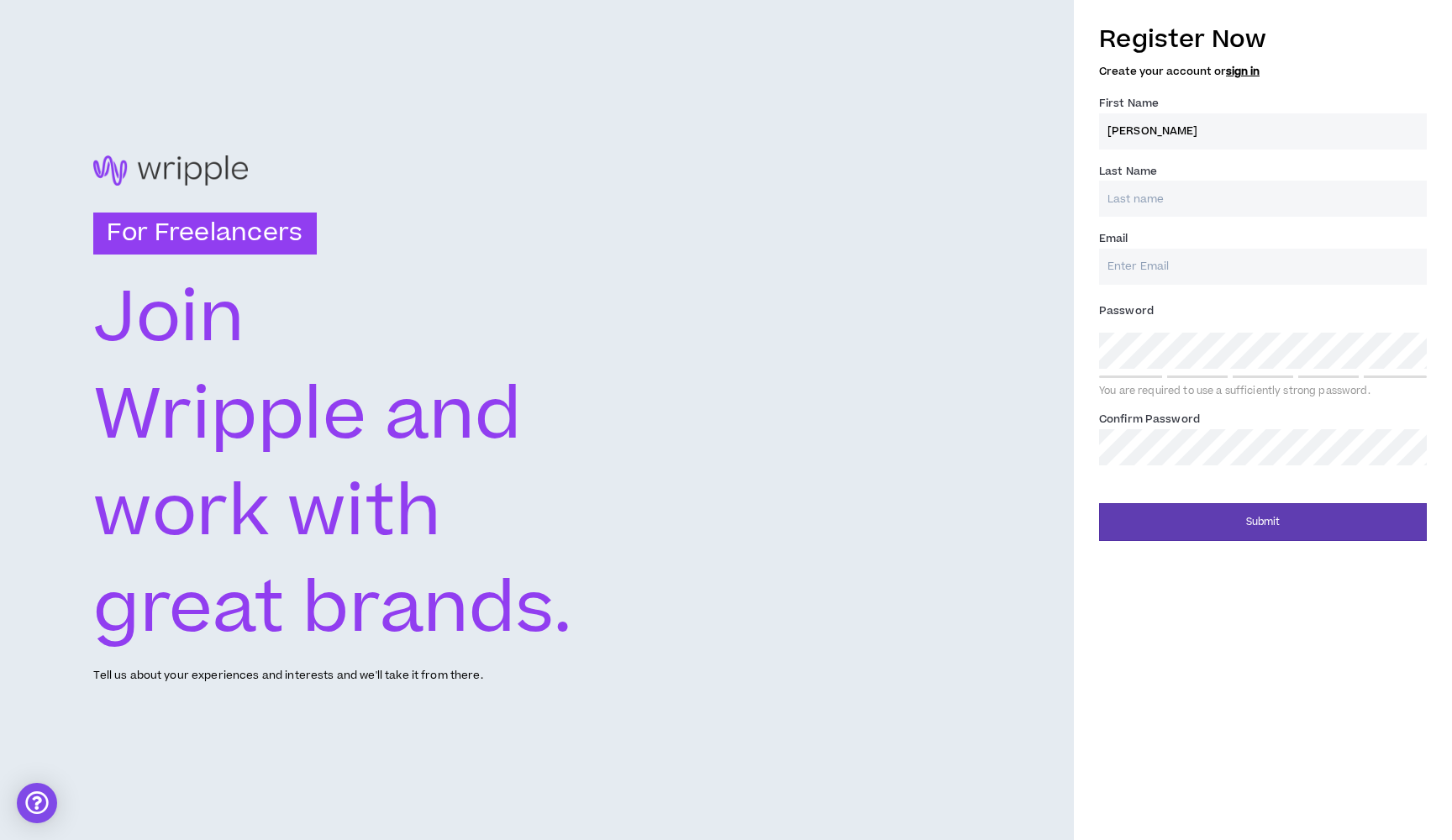
type input "[PERSON_NAME]"
type input "[EMAIL_ADDRESS][DOMAIN_NAME]"
click at [1144, 368] on div "Password * You are required to use a sufficiently strong password." at bounding box center [1263, 347] width 328 height 101
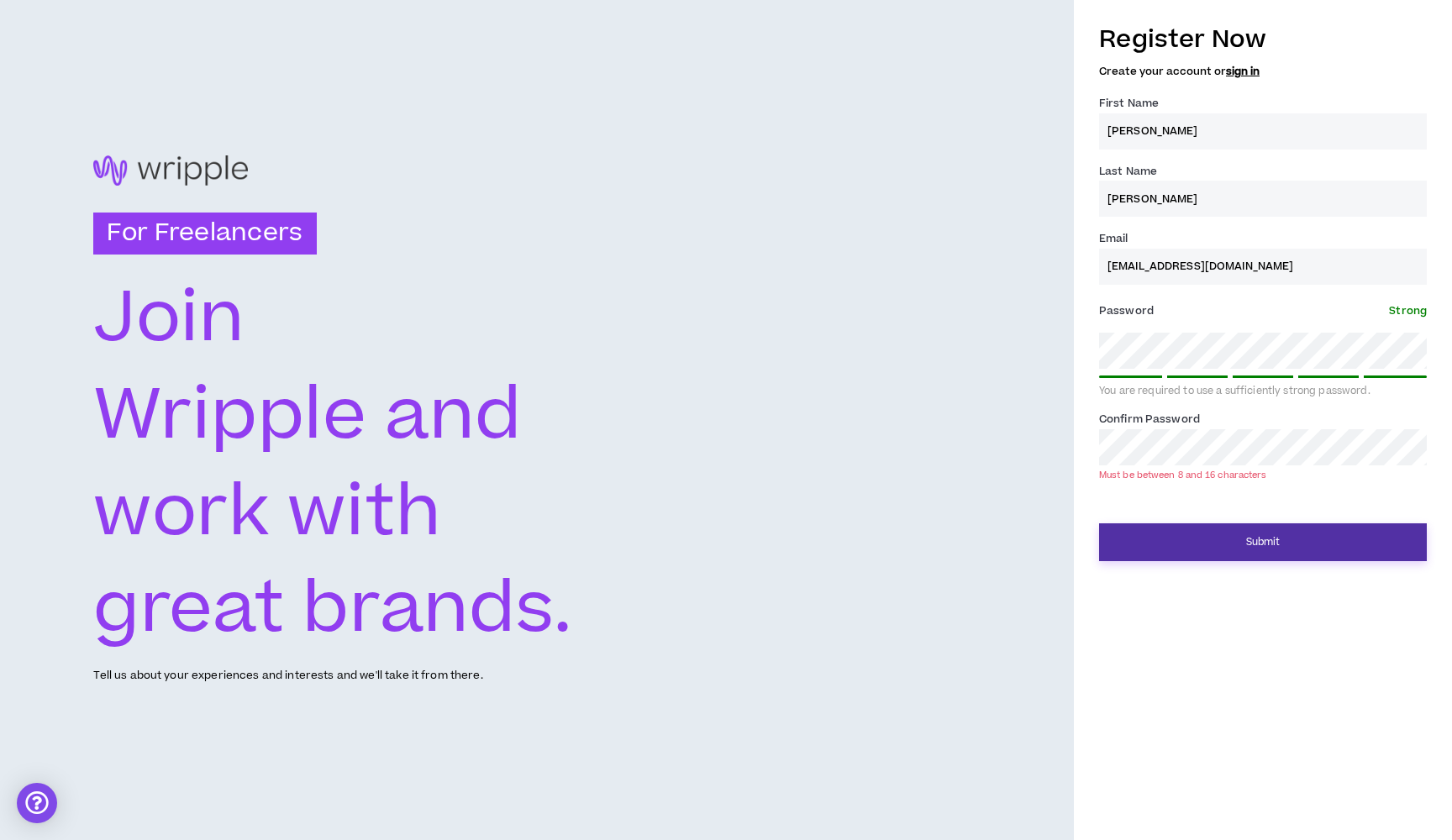
click at [1200, 545] on button "Submit" at bounding box center [1263, 542] width 328 height 37
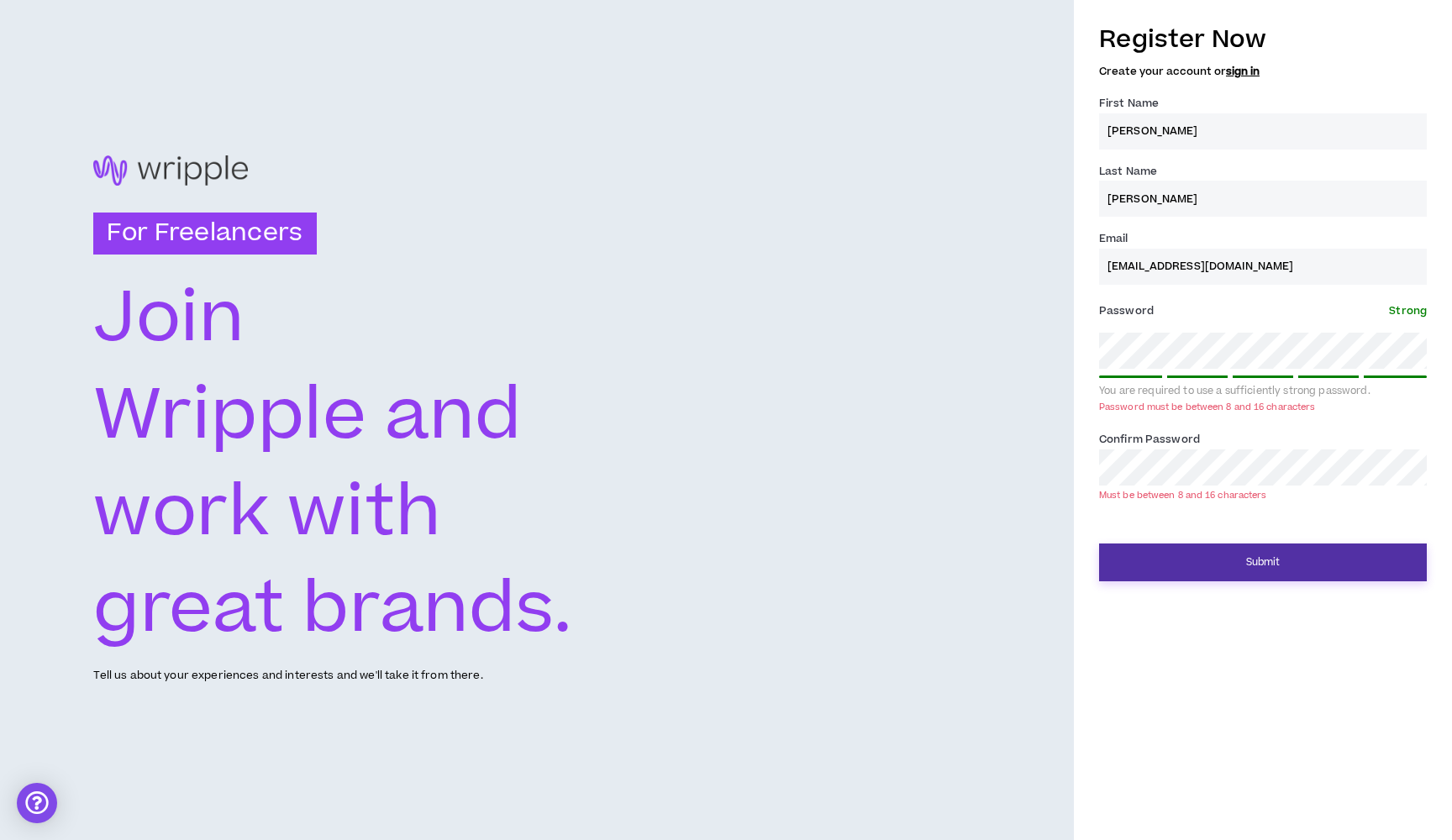
click at [1200, 544] on button "Submit" at bounding box center [1263, 562] width 328 height 37
click at [1198, 567] on button "Submit" at bounding box center [1263, 562] width 328 height 37
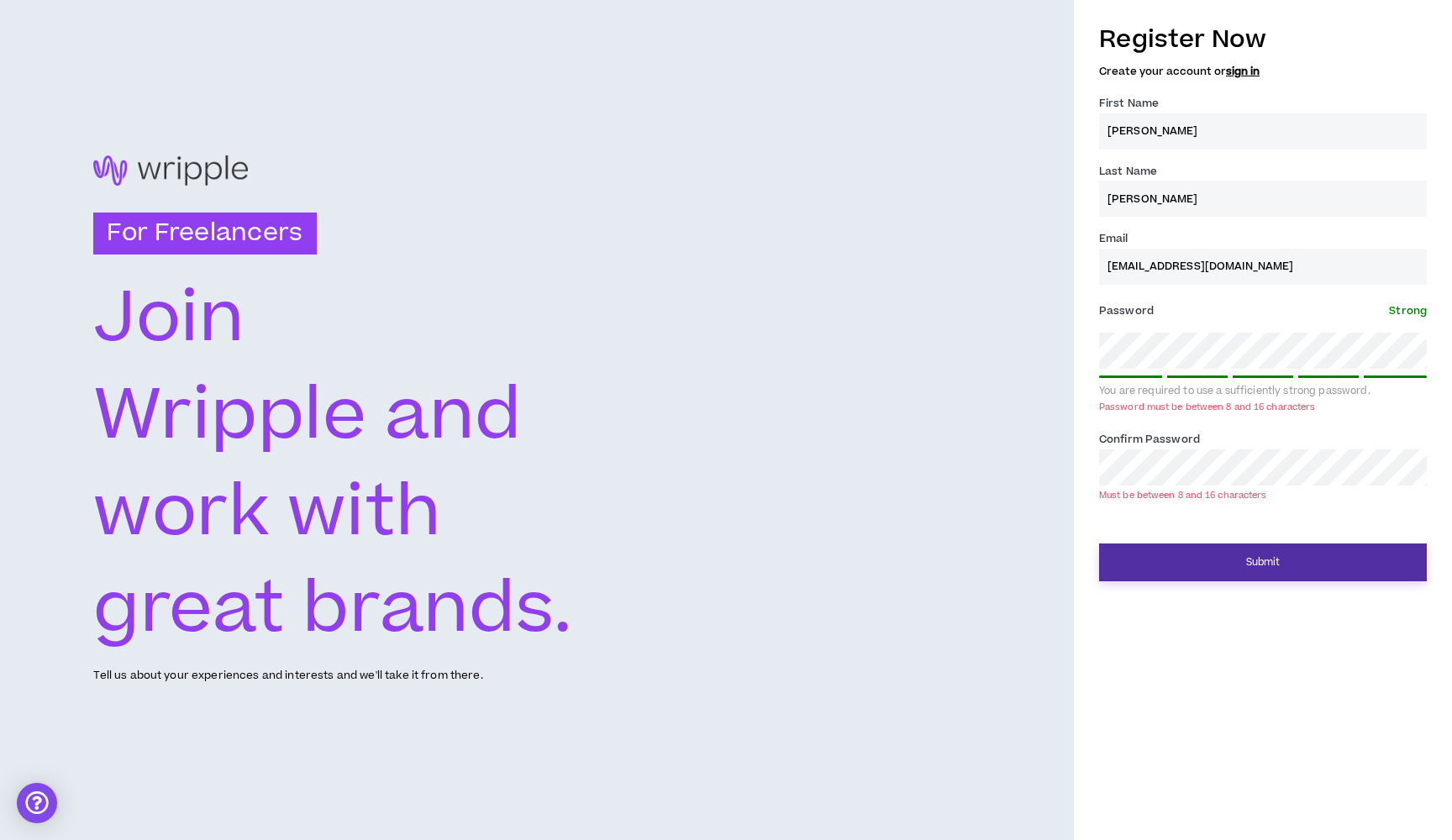
click at [1198, 567] on button "Submit" at bounding box center [1263, 562] width 328 height 37
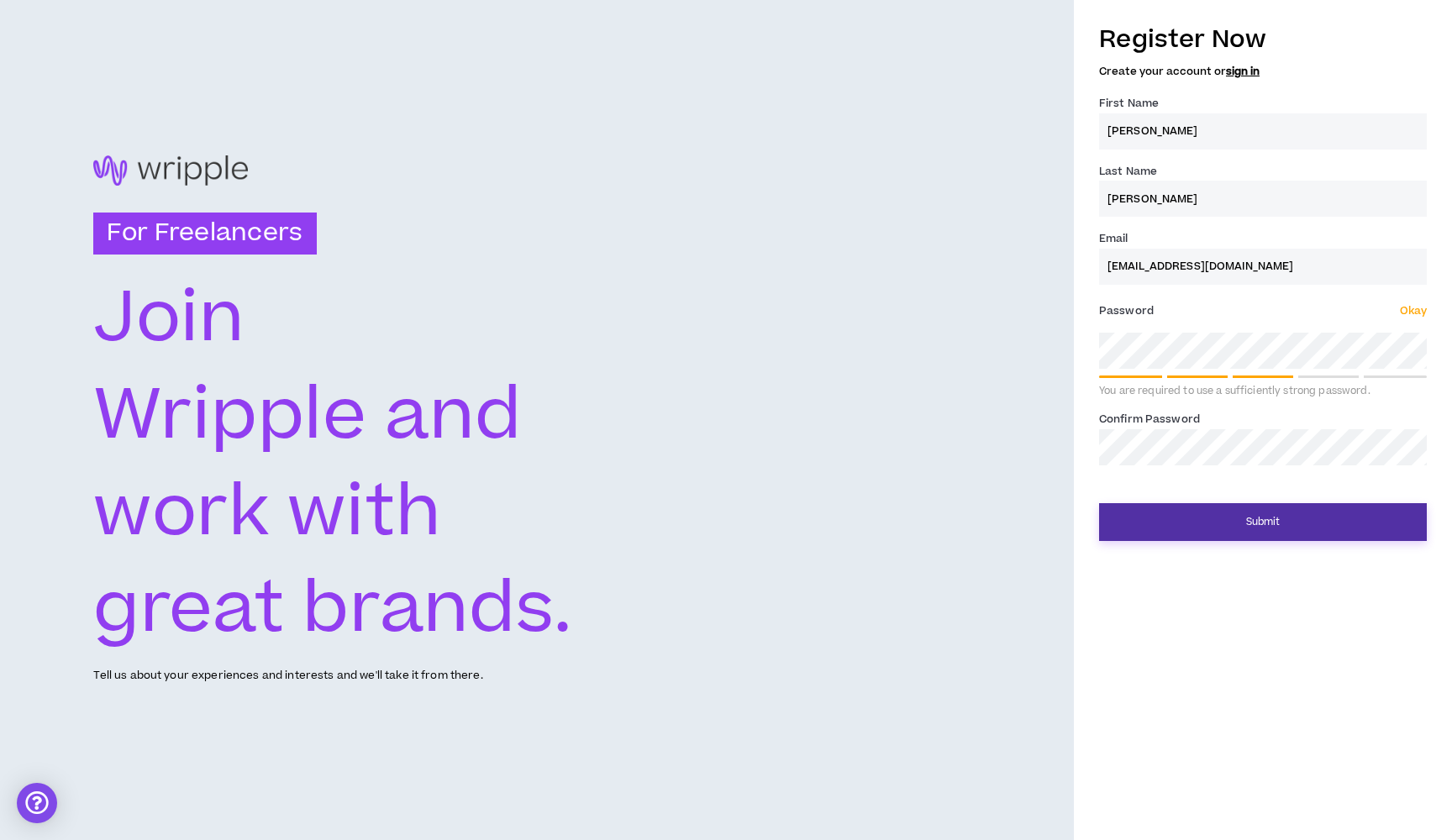
click at [1266, 506] on button "Submit" at bounding box center [1263, 522] width 328 height 37
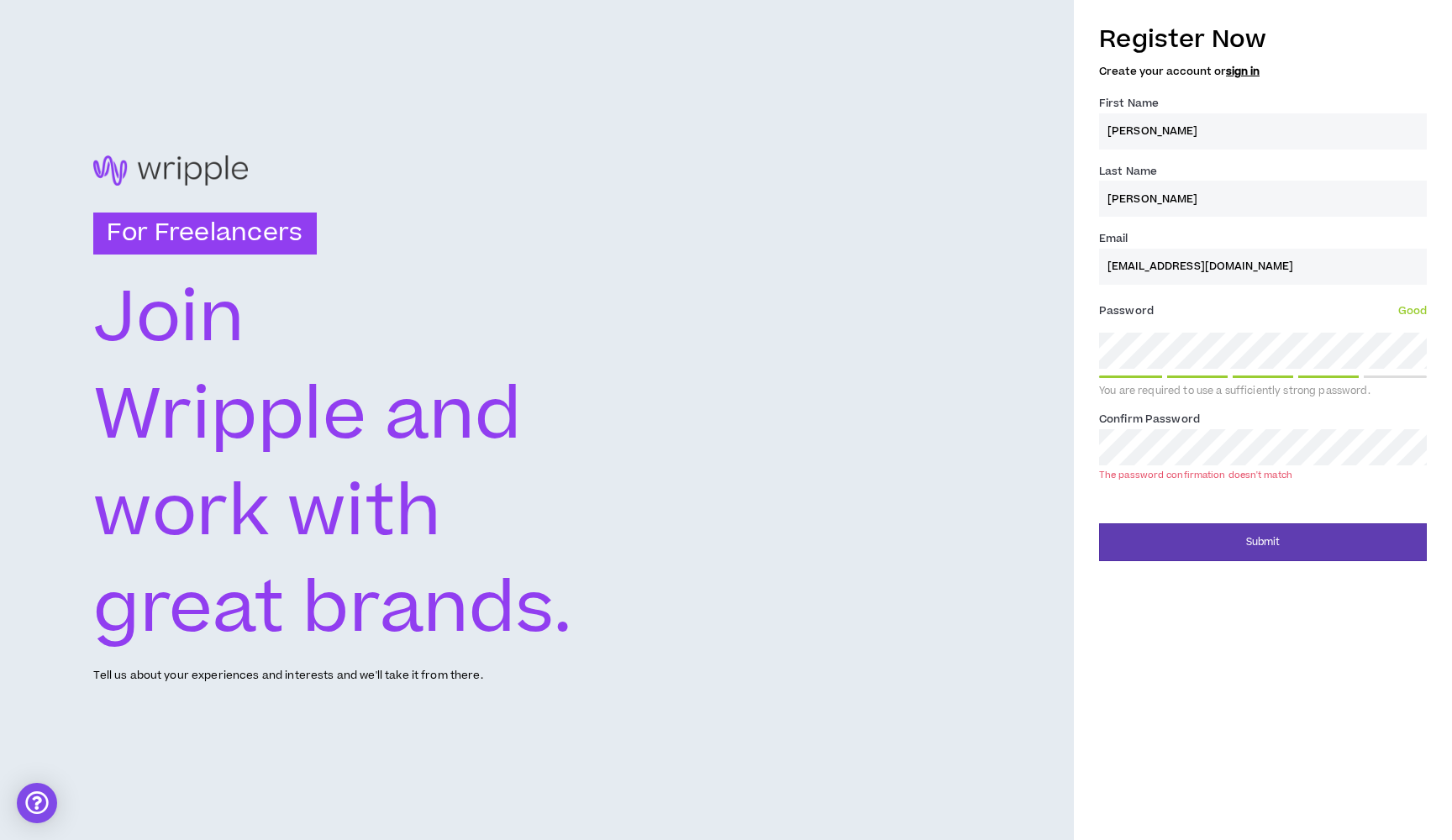
click at [1263, 524] on button "Submit" at bounding box center [1263, 542] width 328 height 37
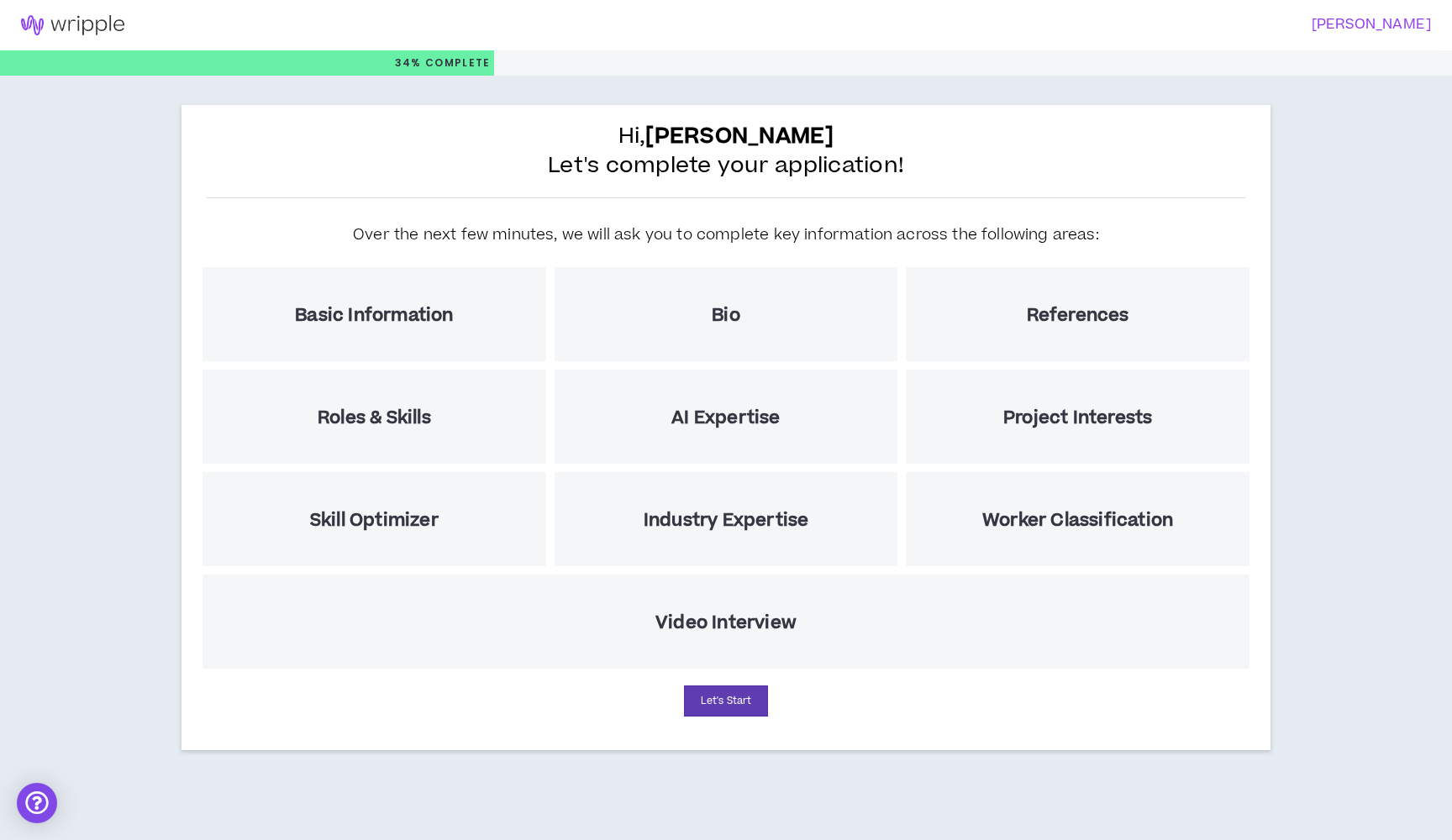
click at [717, 315] on h5 "Bio" at bounding box center [726, 315] width 29 height 21
click at [734, 704] on button "Let's Start" at bounding box center [726, 701] width 84 height 31
select select "US"
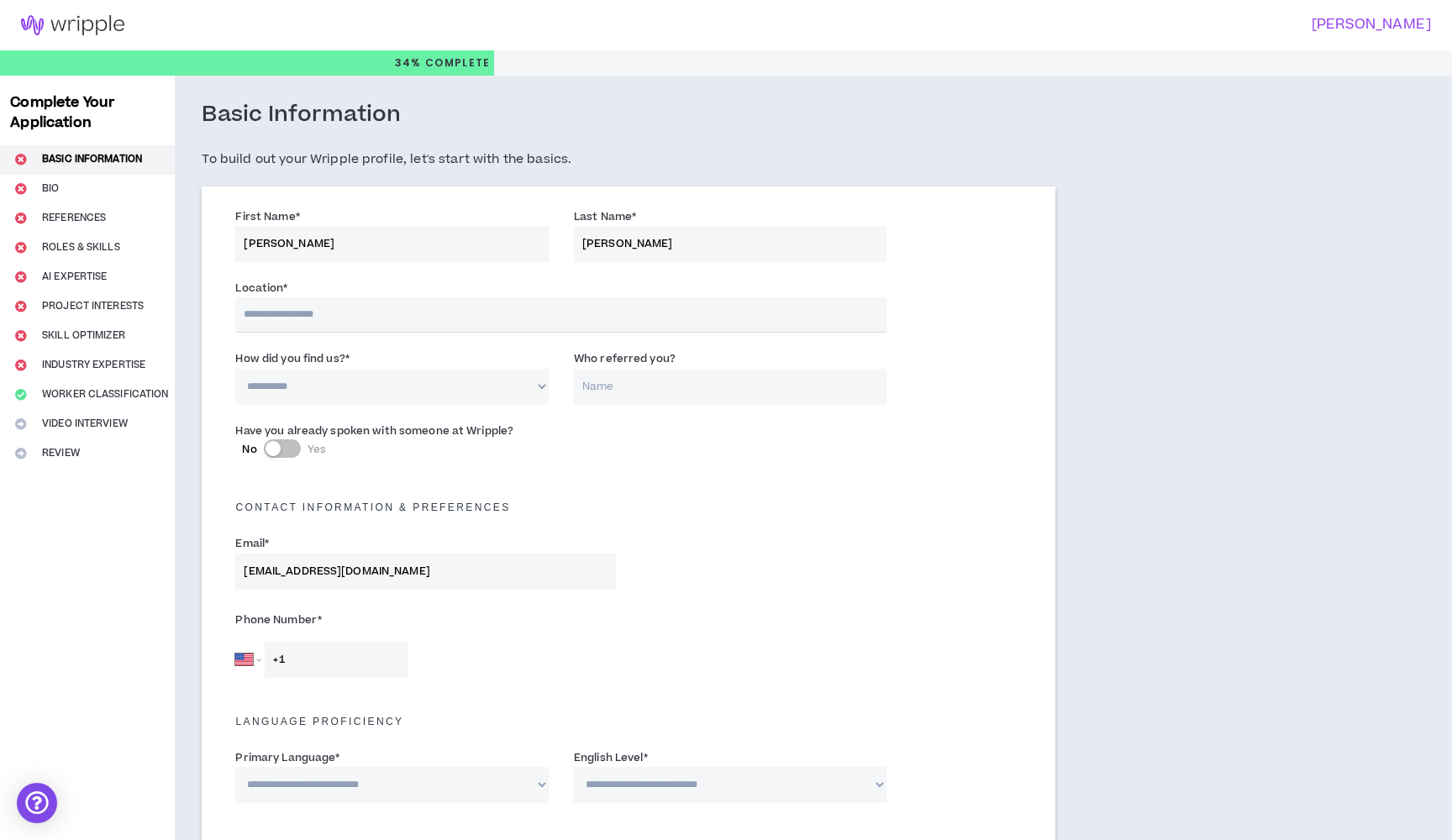
click at [371, 319] on input "text" at bounding box center [560, 315] width 651 height 35
type input "*******"
select select "*"
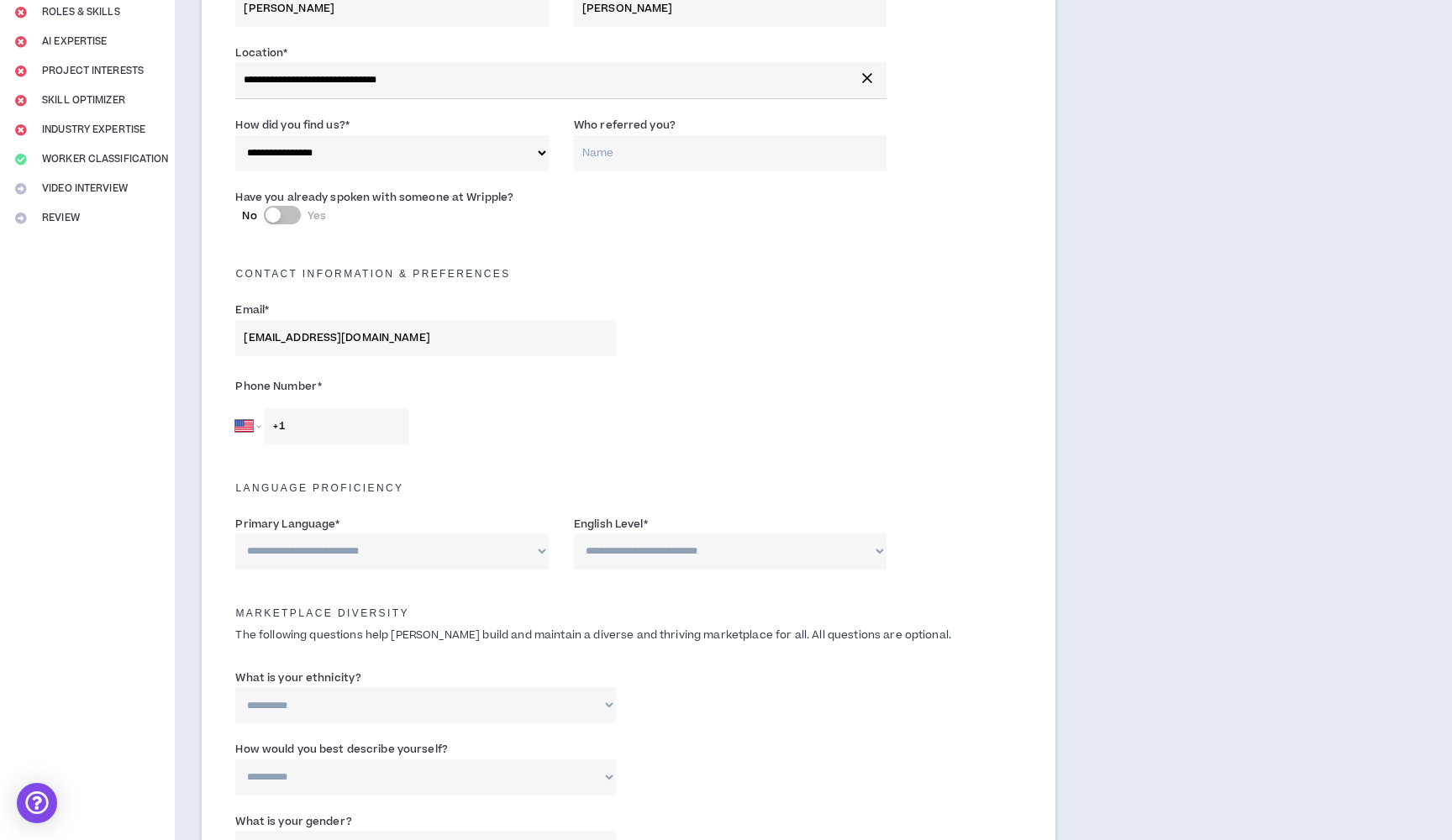
scroll to position [236, 0]
type input "+1 847 915 2967"
select select "*******"
select select "*"
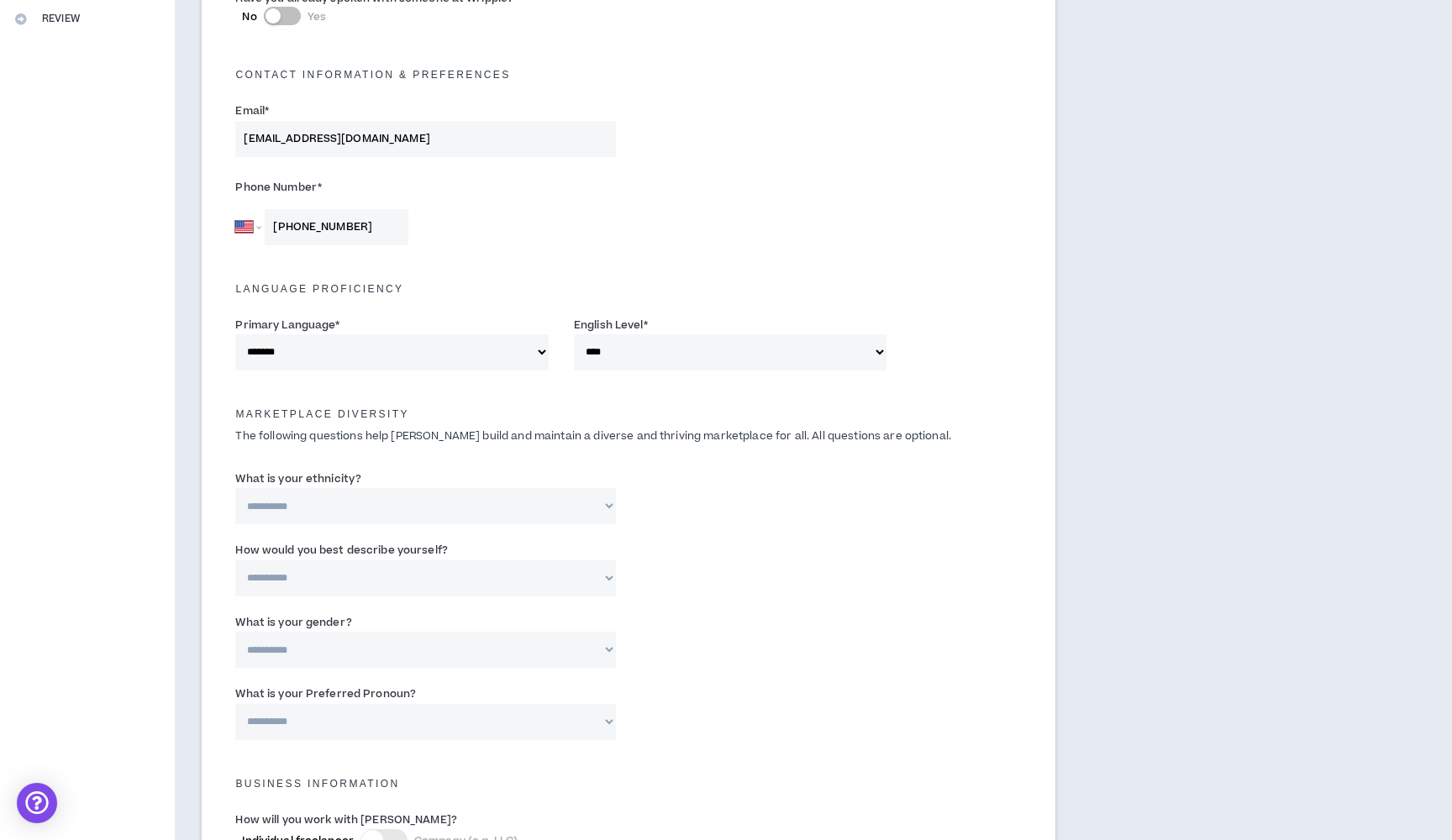
scroll to position [448, 0]
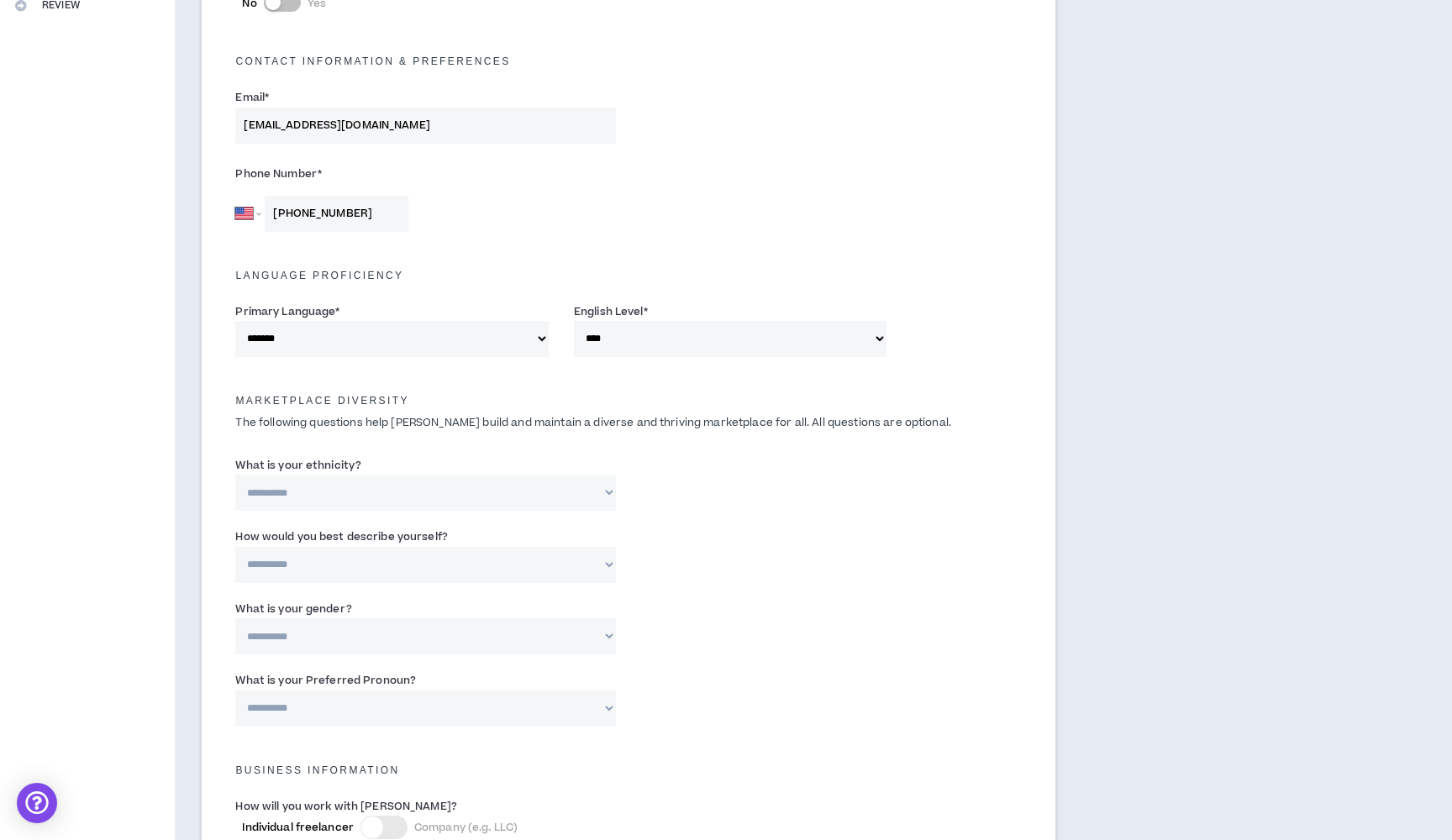
click at [323, 469] on label "What is your ethnicity?" at bounding box center [297, 466] width 126 height 27
click at [323, 475] on select "**********" at bounding box center [425, 493] width 381 height 36
select select "**********"
click at [293, 545] on label "How would you best describe yourself?" at bounding box center [340, 537] width 212 height 27
click at [293, 548] on select "**********" at bounding box center [425, 566] width 381 height 36
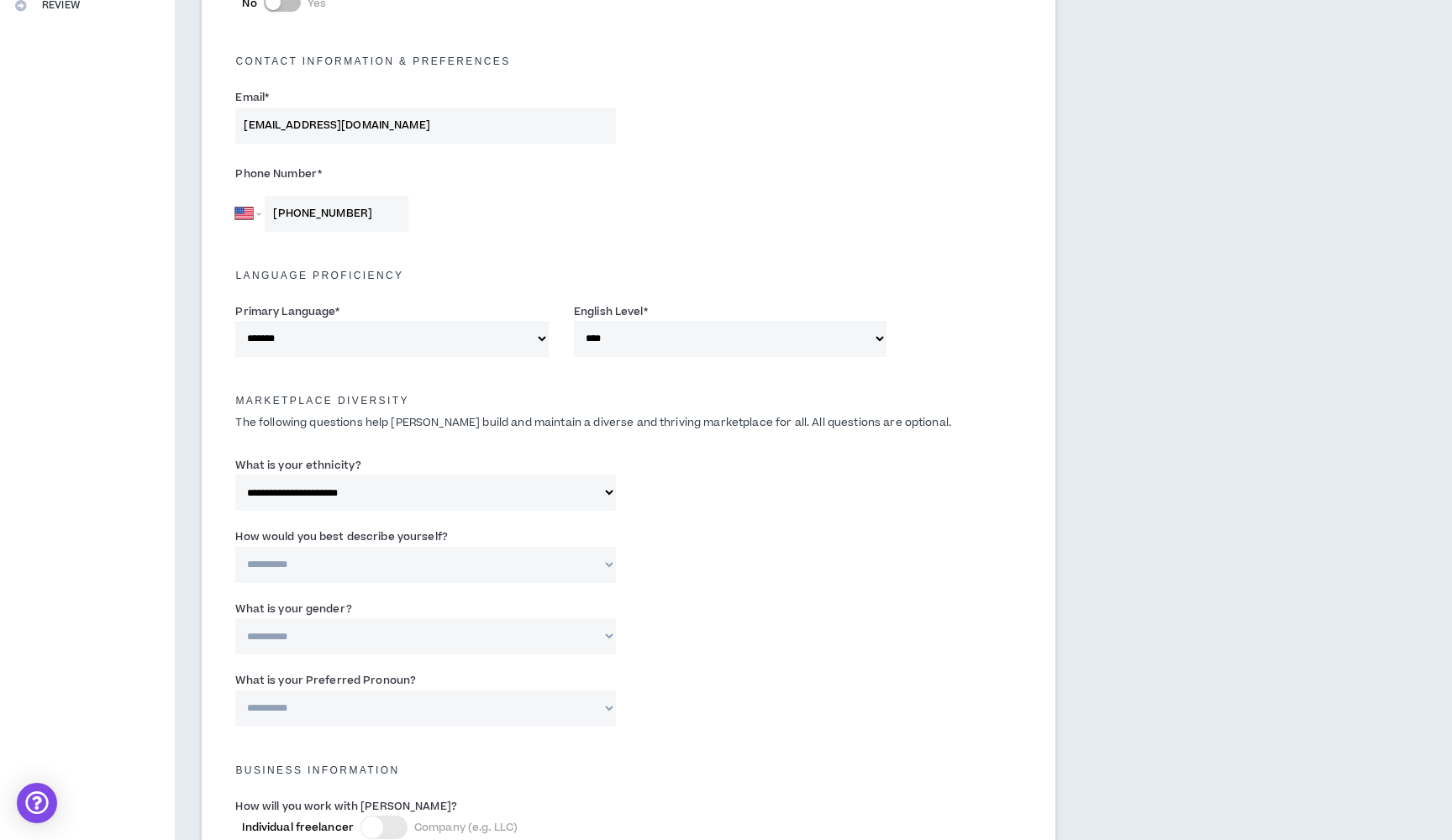
select select "**********"
select select "***"
select select "**********"
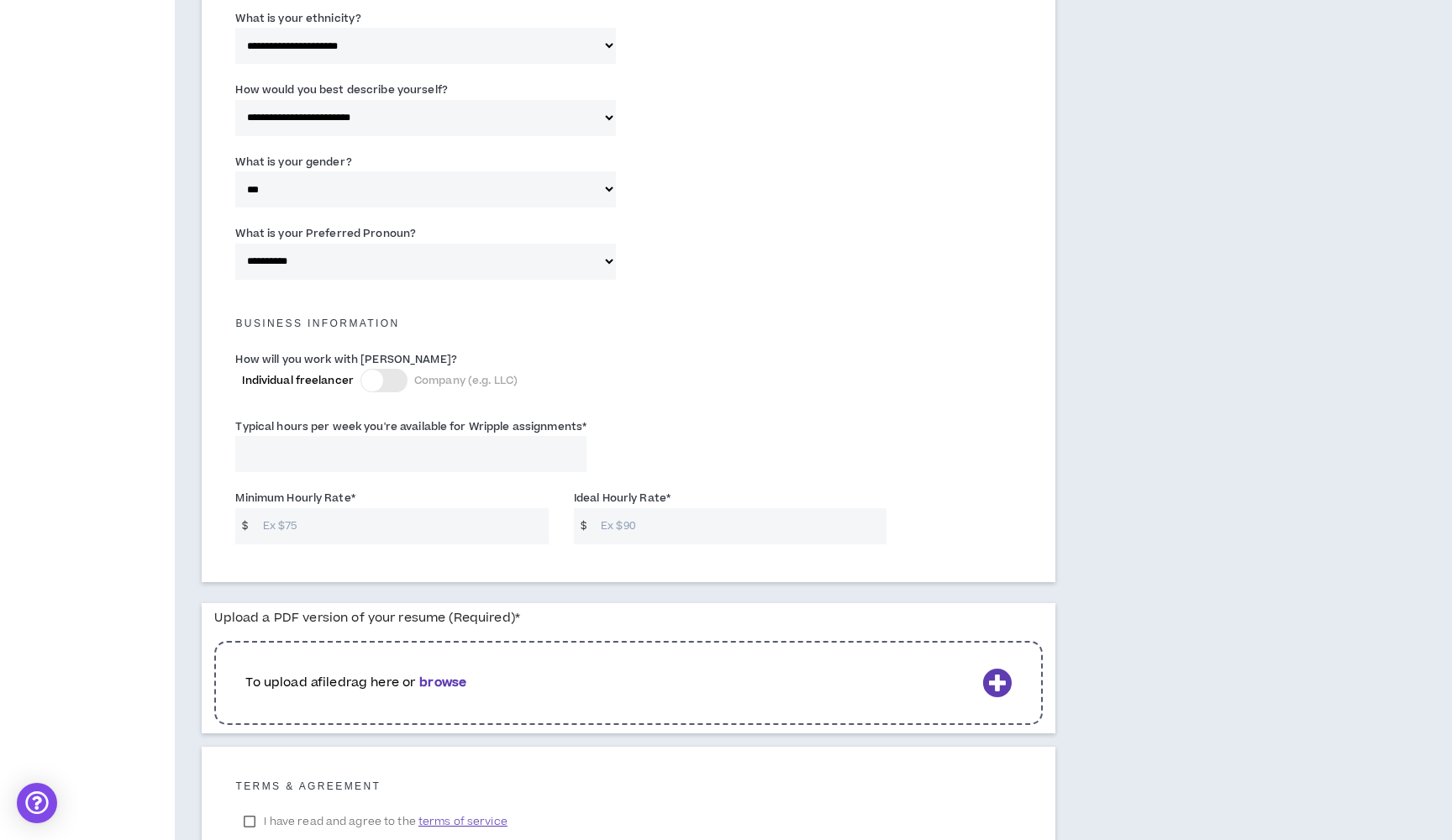
click at [357, 239] on label "What is your Preferred Pronoun?" at bounding box center [325, 234] width 180 height 27
click at [357, 244] on select "**********" at bounding box center [425, 262] width 381 height 36
click at [357, 242] on label "What is your Preferred Pronoun?" at bounding box center [325, 234] width 180 height 27
click at [357, 244] on select "**********" at bounding box center [425, 262] width 381 height 36
click at [382, 377] on div at bounding box center [372, 381] width 22 height 22
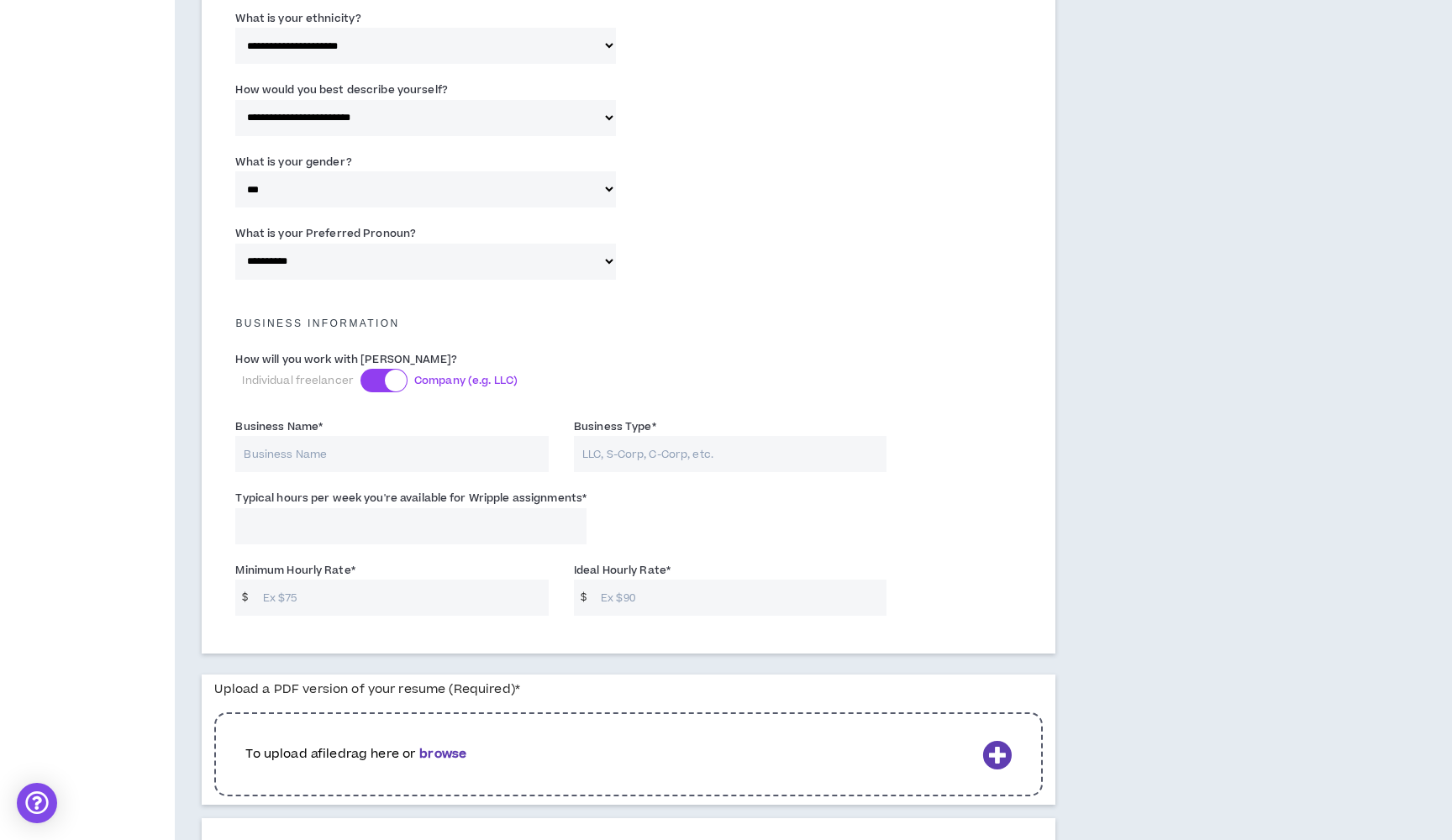
click at [382, 377] on div at bounding box center [384, 381] width 47 height 24
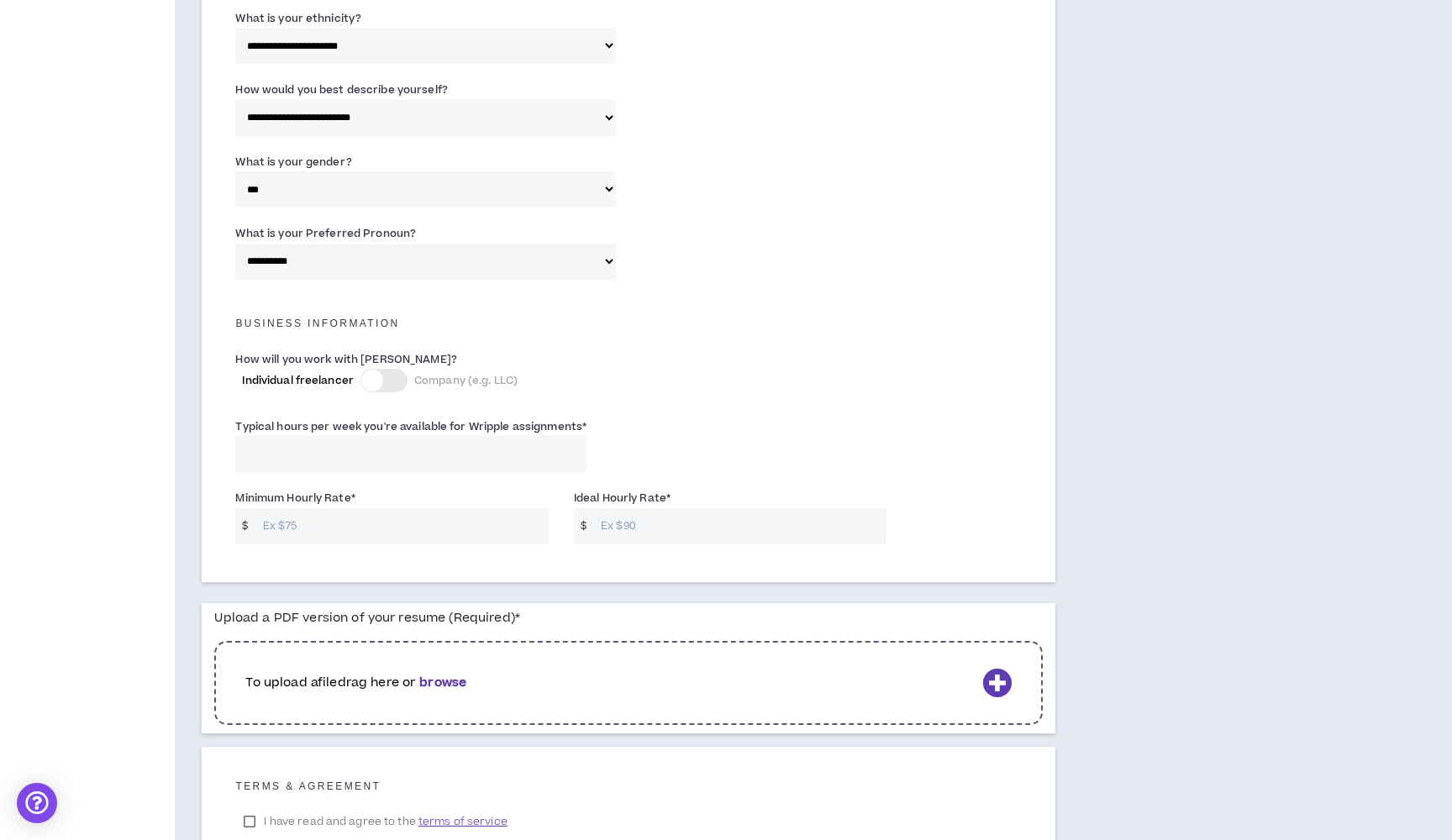
click at [274, 519] on input "Minimum Hourly Rate *" at bounding box center [402, 526] width 294 height 36
click at [285, 439] on input "Typical hours per week you're available for Wripple assignments *" at bounding box center [410, 455] width 351 height 36
click at [468, 489] on div "Minimum Hourly Rate * $ Missing ideal hourly rate" at bounding box center [391, 517] width 314 height 56
click at [458, 516] on input "Minimum Hourly Rate *" at bounding box center [402, 526] width 294 height 36
click at [454, 455] on input "Typical hours per week you're available for Wripple assignments *" at bounding box center [410, 455] width 351 height 36
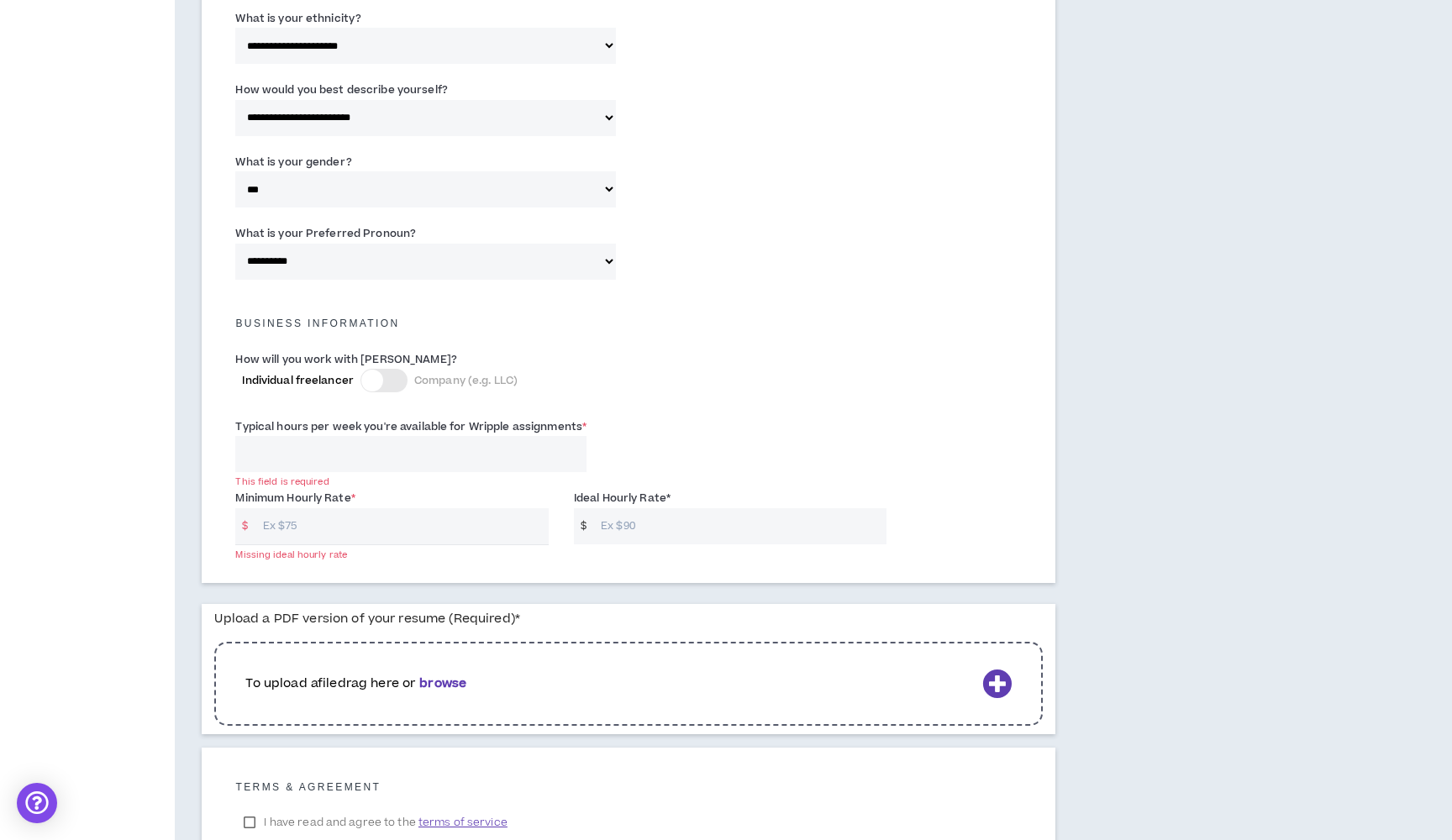
click at [438, 678] on b "browse" at bounding box center [442, 684] width 47 height 17
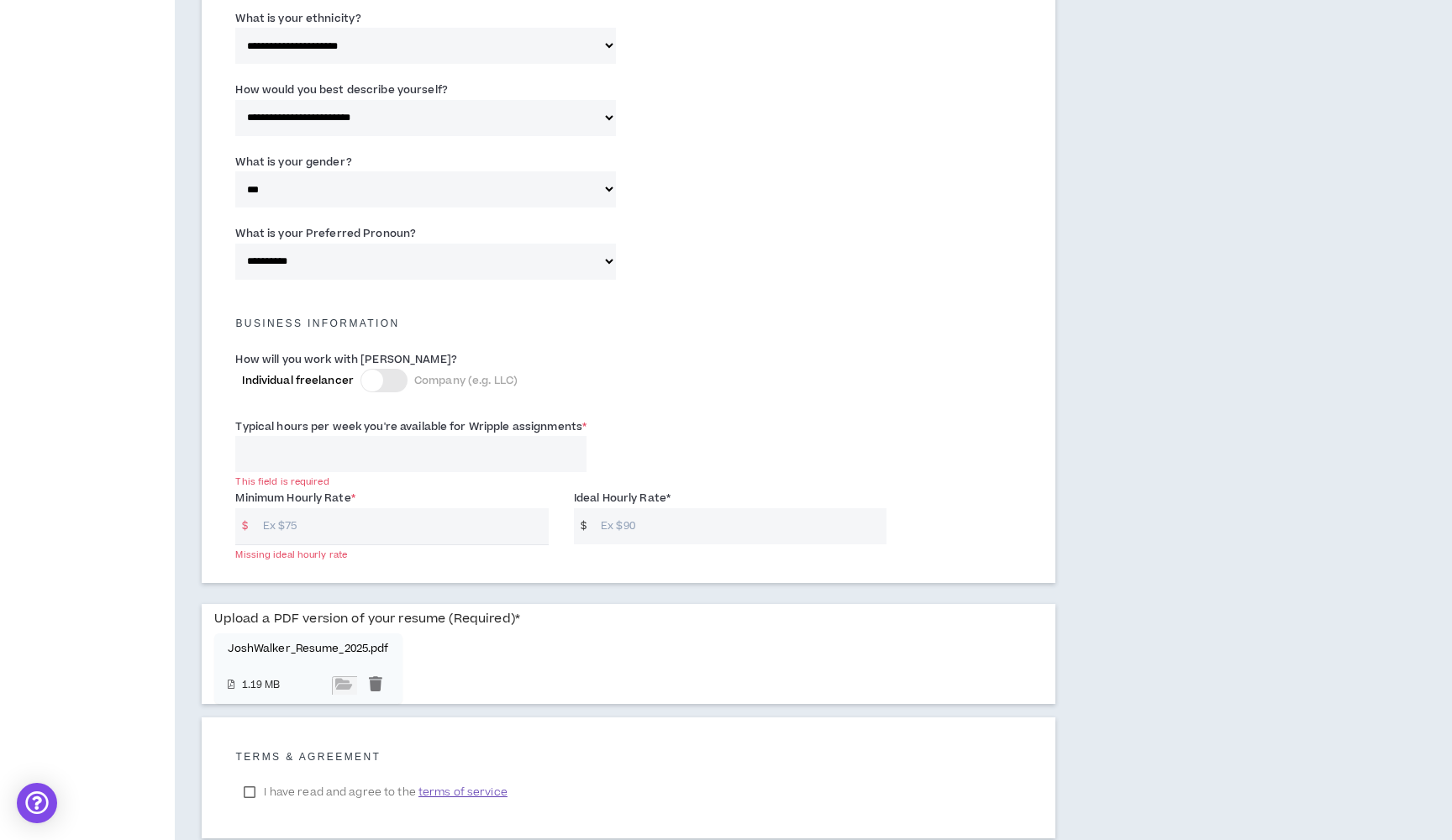
click at [316, 457] on input "Typical hours per week you're available for Wripple assignments *" at bounding box center [410, 455] width 351 height 36
type input "18"
type input "15"
click at [829, 418] on div "Typical hours per week you're available for Wripple assignments * This field is…" at bounding box center [628, 449] width 812 height 71
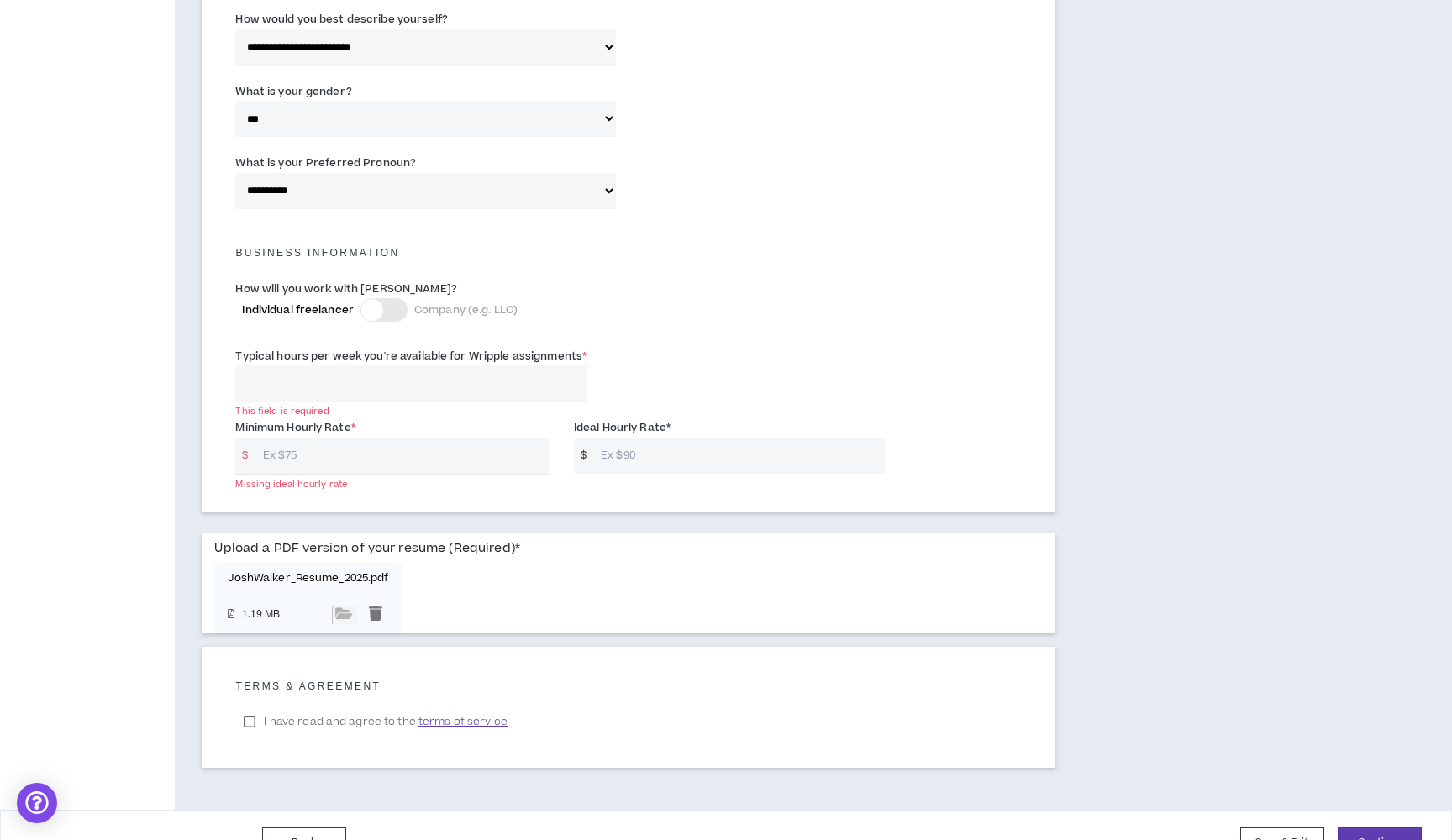
scroll to position [967, 0]
click at [358, 459] on input "Minimum Hourly Rate *" at bounding box center [402, 455] width 294 height 36
type input "85"
click at [647, 458] on input "Ideal Hourly Rate *" at bounding box center [739, 455] width 294 height 36
click at [491, 442] on input "85" at bounding box center [402, 455] width 294 height 36
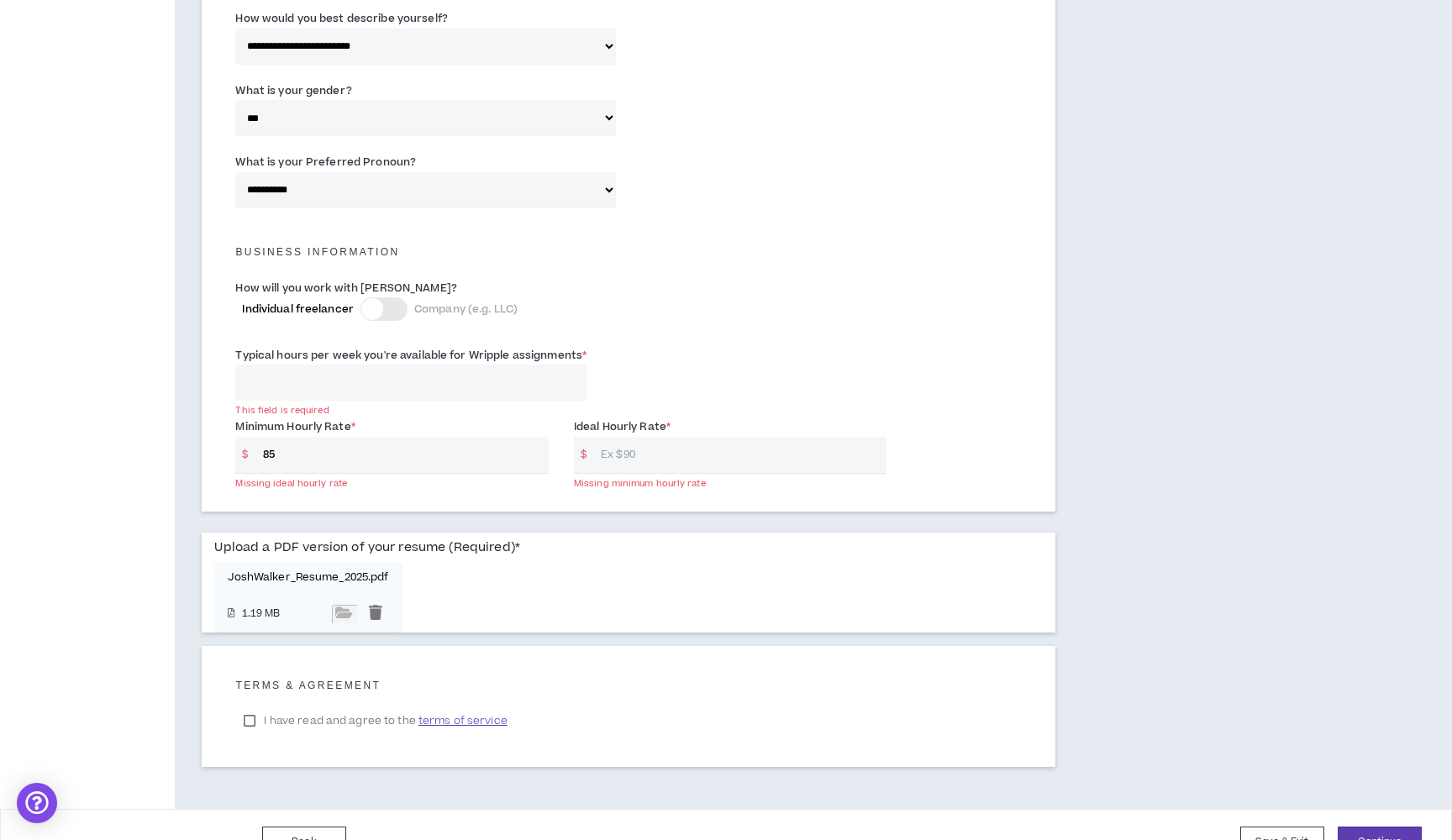
type input "8"
click at [714, 449] on input "Ideal Hourly Rate *" at bounding box center [739, 455] width 294 height 36
click at [289, 446] on input "85" at bounding box center [402, 455] width 294 height 36
drag, startPoint x: 289, startPoint y: 446, endPoint x: 261, endPoint y: 449, distance: 28.2
click at [261, 449] on input "85" at bounding box center [402, 455] width 294 height 36
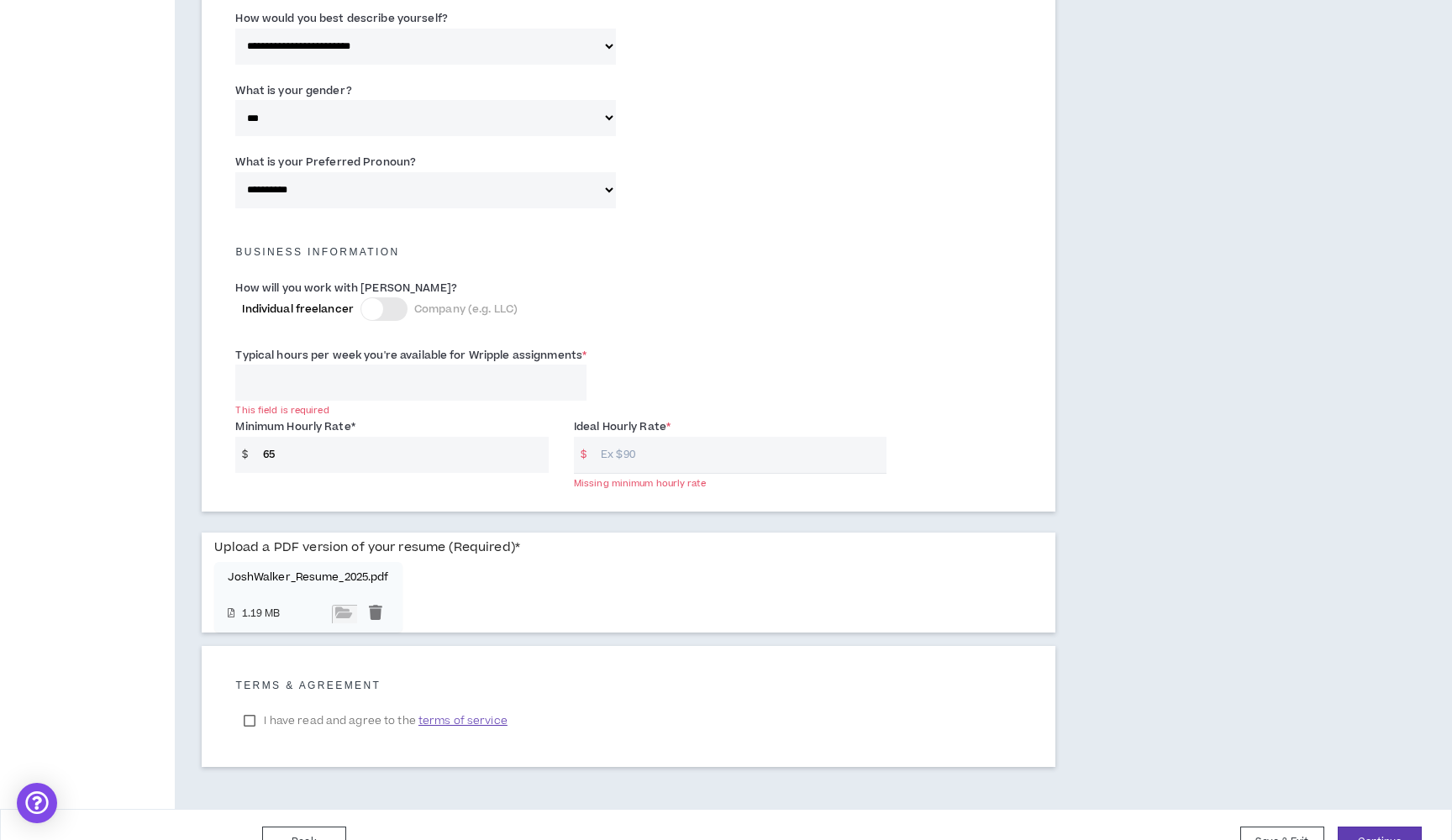
type input "65"
click at [643, 450] on input "Ideal Hourly Rate *" at bounding box center [739, 455] width 294 height 36
type input "12"
type input "120"
drag, startPoint x: 286, startPoint y: 443, endPoint x: 246, endPoint y: 443, distance: 40.0
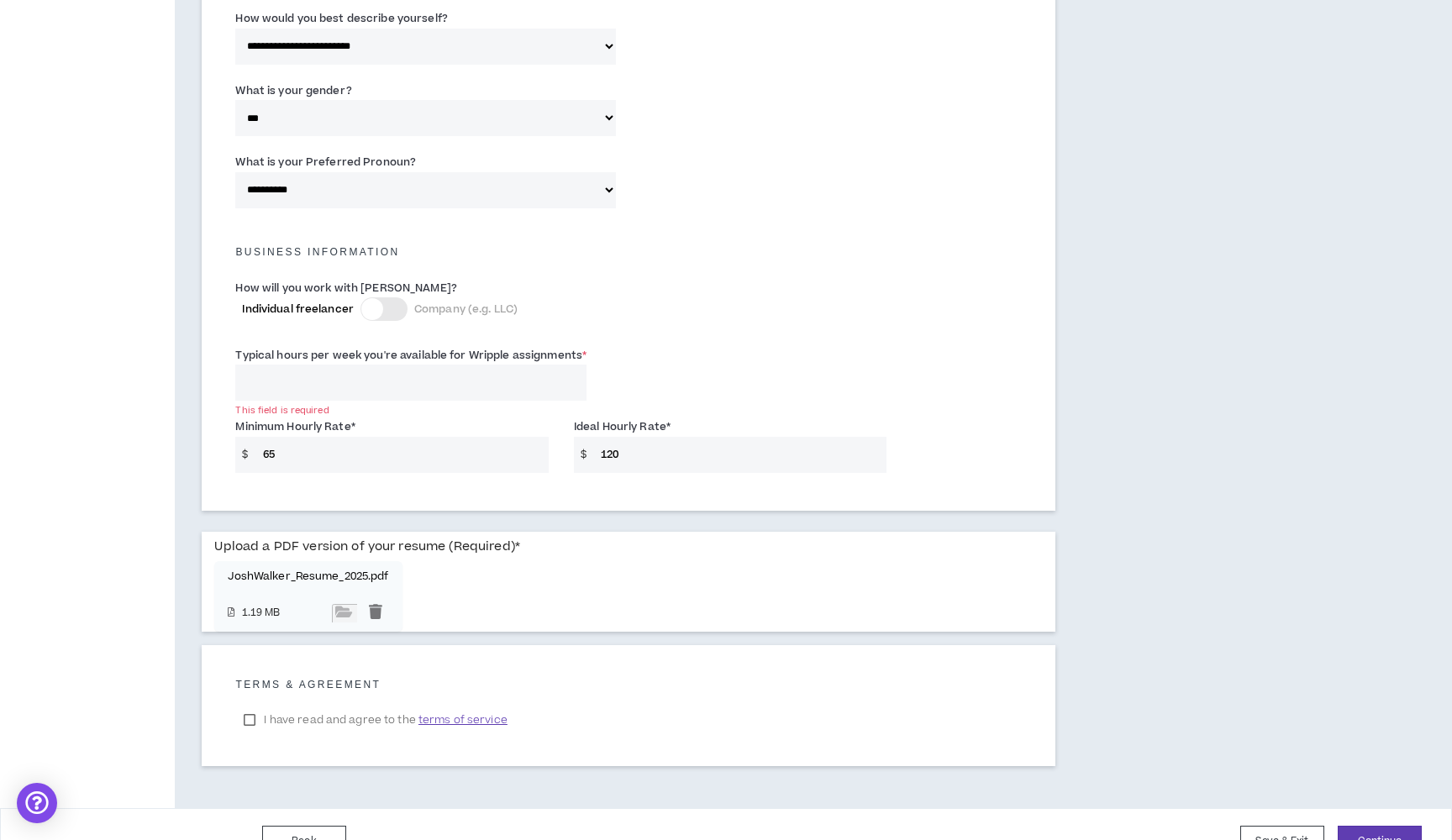
click at [248, 443] on div "$ 65" at bounding box center [391, 455] width 314 height 36
type input "80"
click at [268, 471] on div "Minimum Hourly Rate * $ 80 Ideal Hourly Rate * $ 120" at bounding box center [628, 449] width 812 height 71
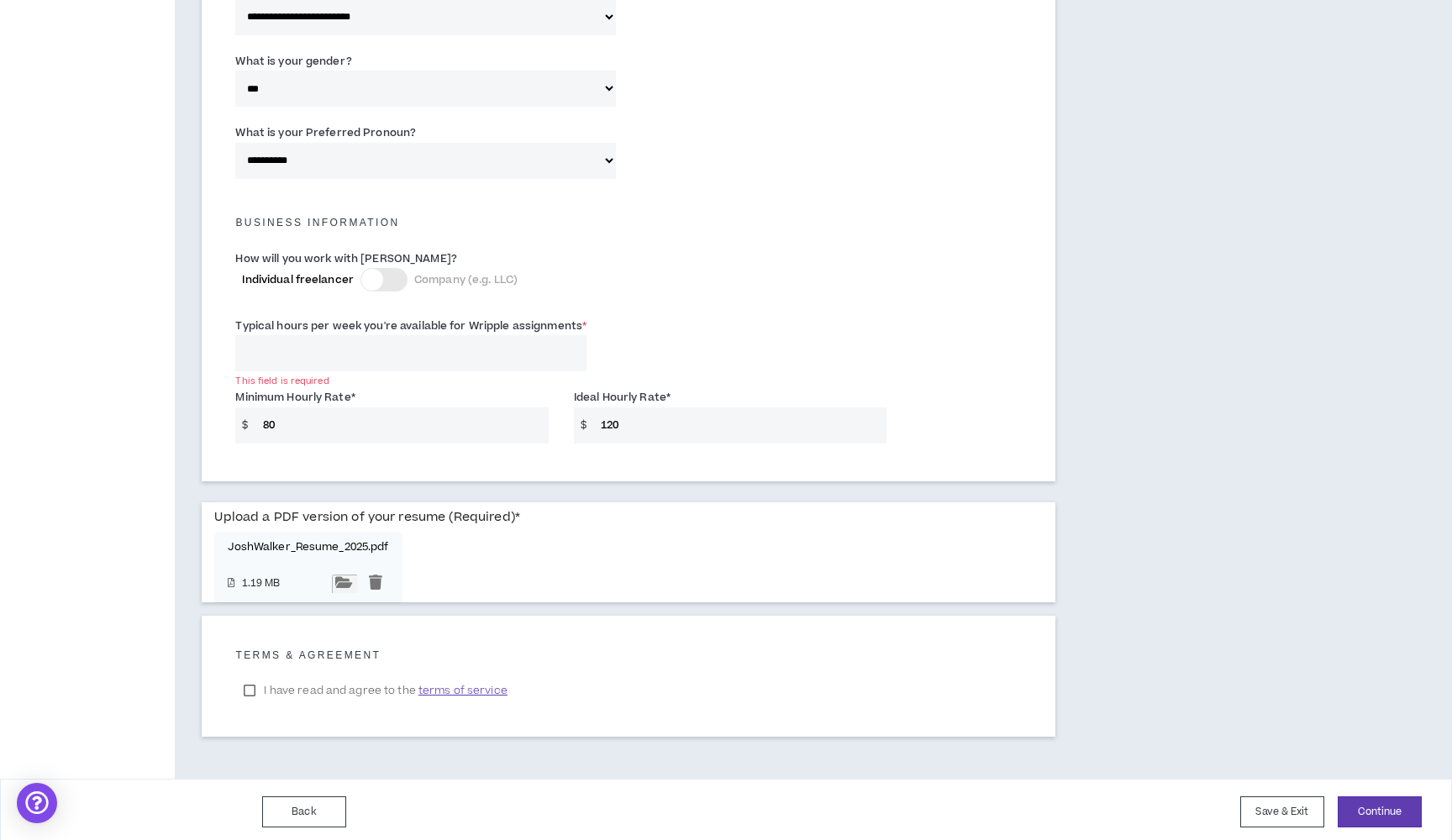
scroll to position [995, 0]
click at [248, 685] on label "I have read and agree to the terms of service" at bounding box center [375, 691] width 280 height 25
click at [1364, 807] on button "Continue" at bounding box center [1380, 813] width 84 height 31
click at [1358, 806] on button "Continue" at bounding box center [1380, 813] width 84 height 31
click at [1366, 798] on button "Continue" at bounding box center [1380, 813] width 84 height 31
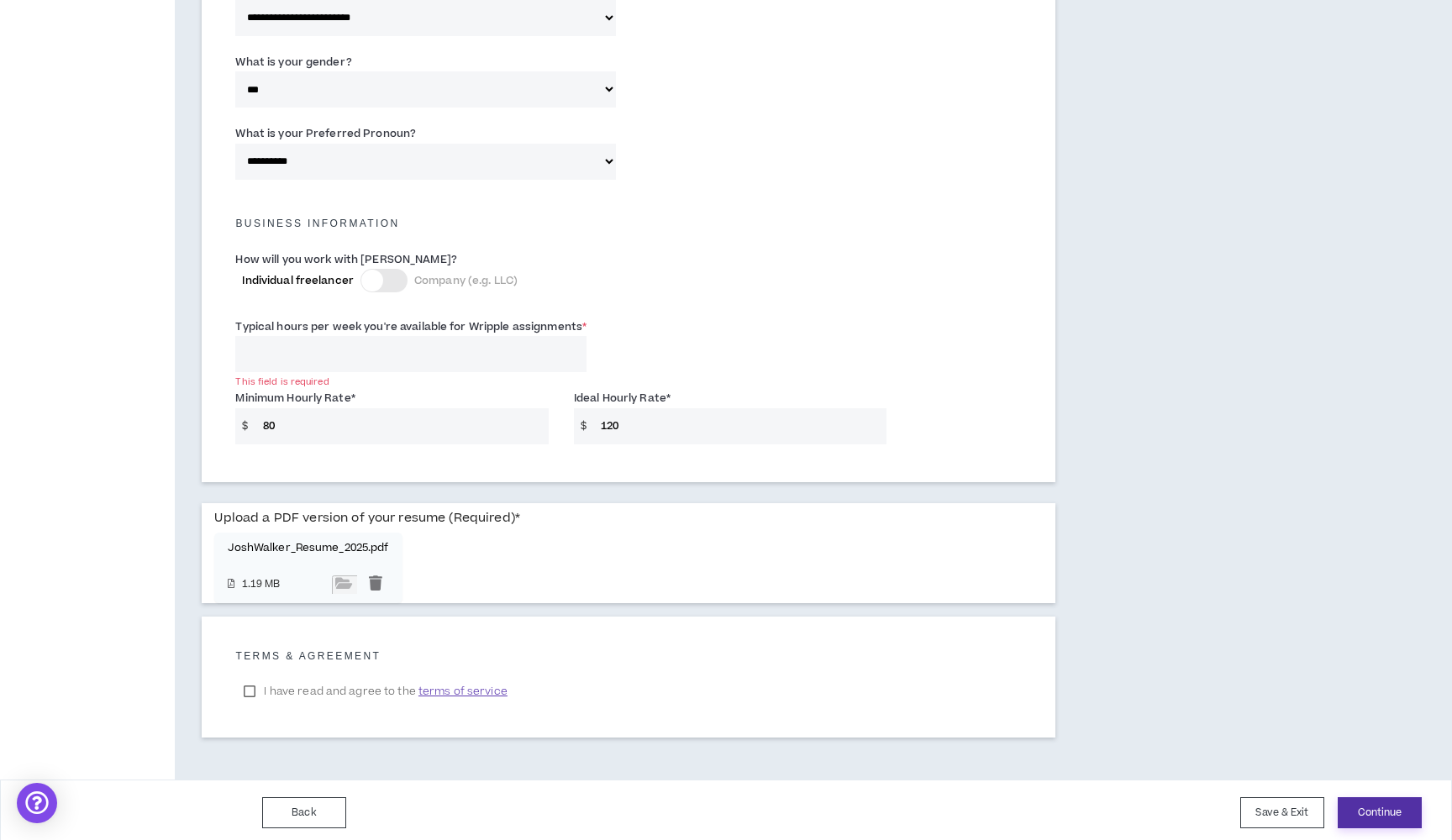
click at [1366, 801] on button "Continue" at bounding box center [1380, 813] width 84 height 31
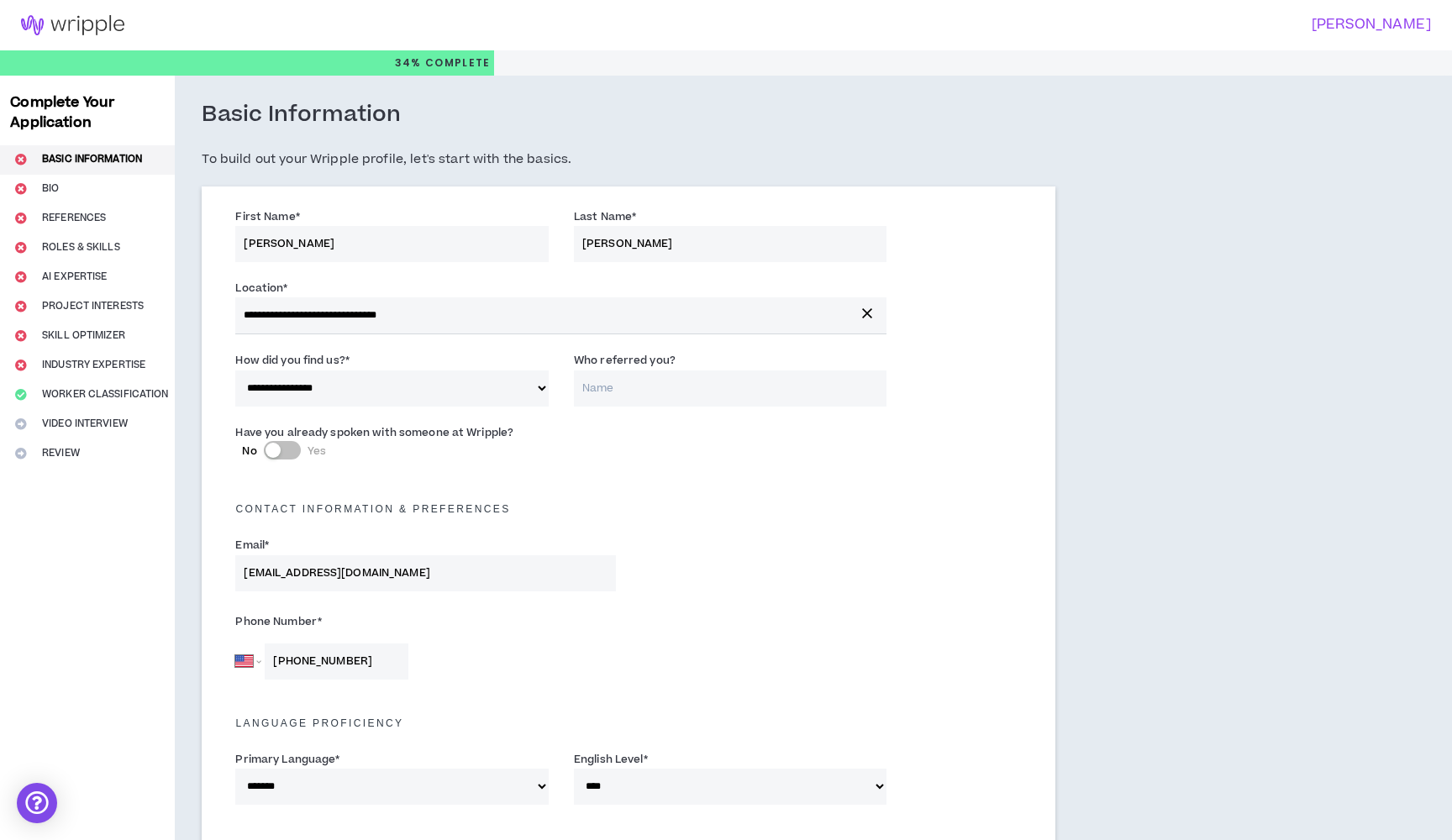
scroll to position [0, 0]
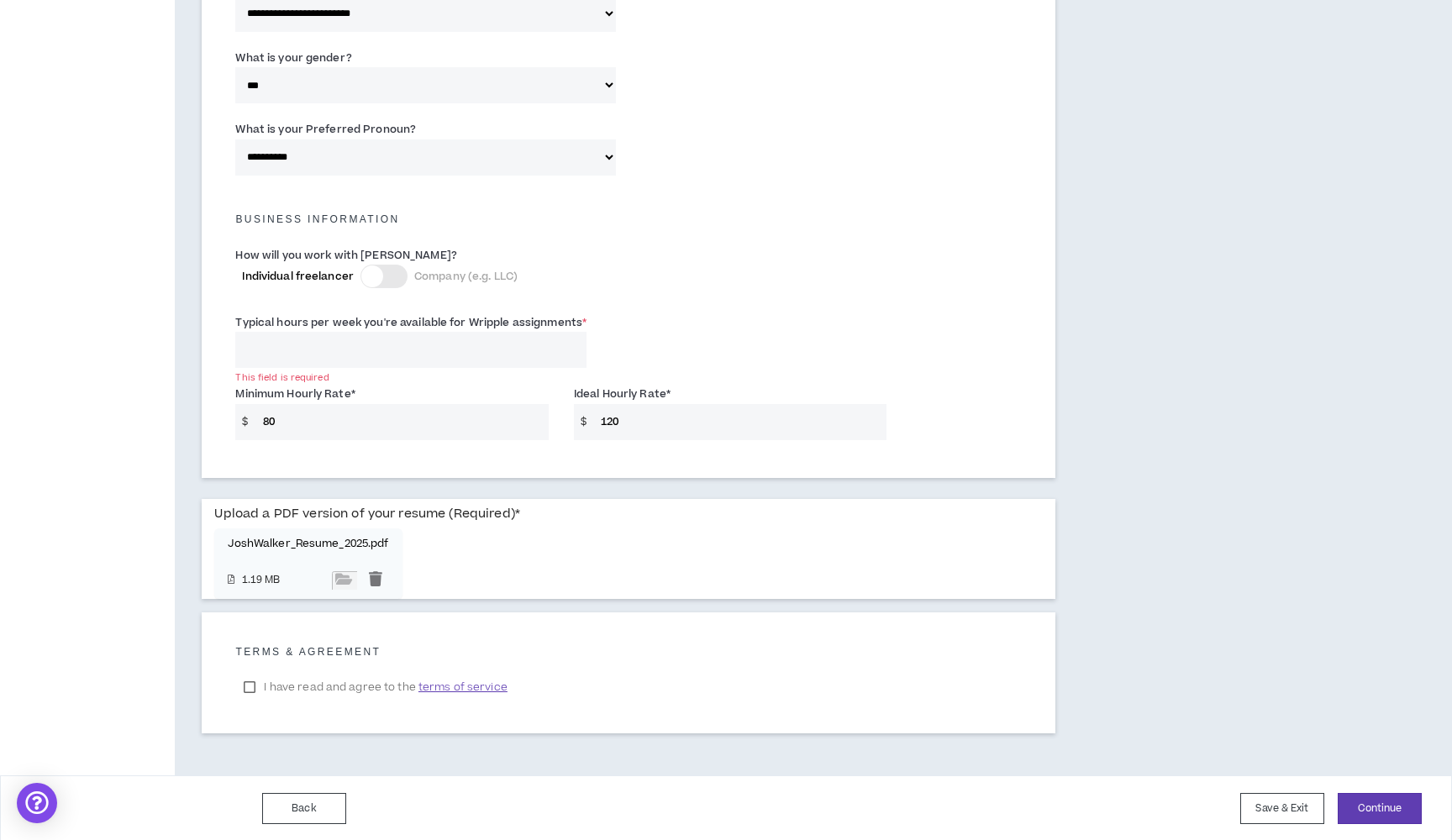
scroll to position [995, 0]
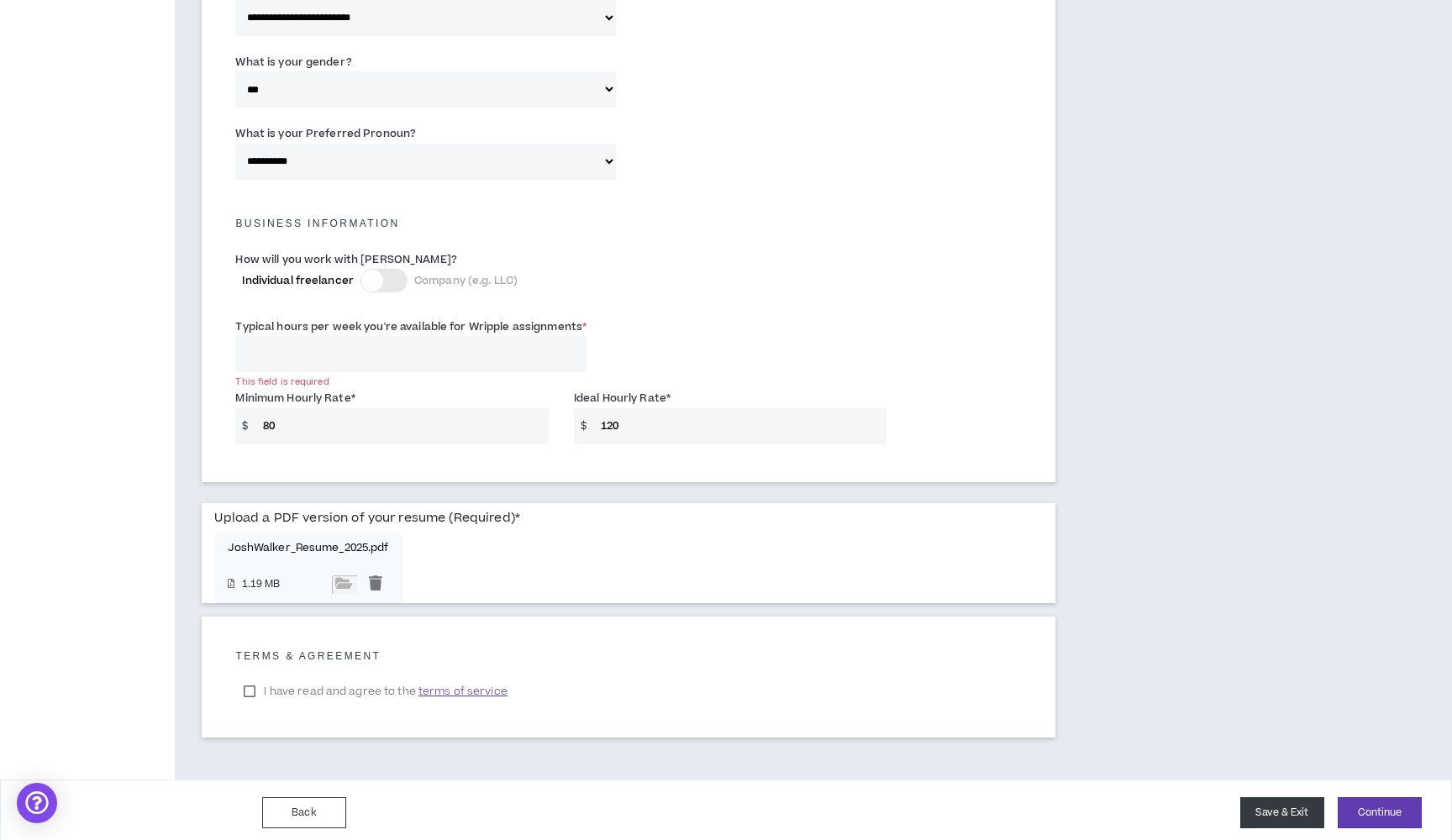
click at [1301, 812] on button "Save & Exit" at bounding box center [1283, 813] width 84 height 31
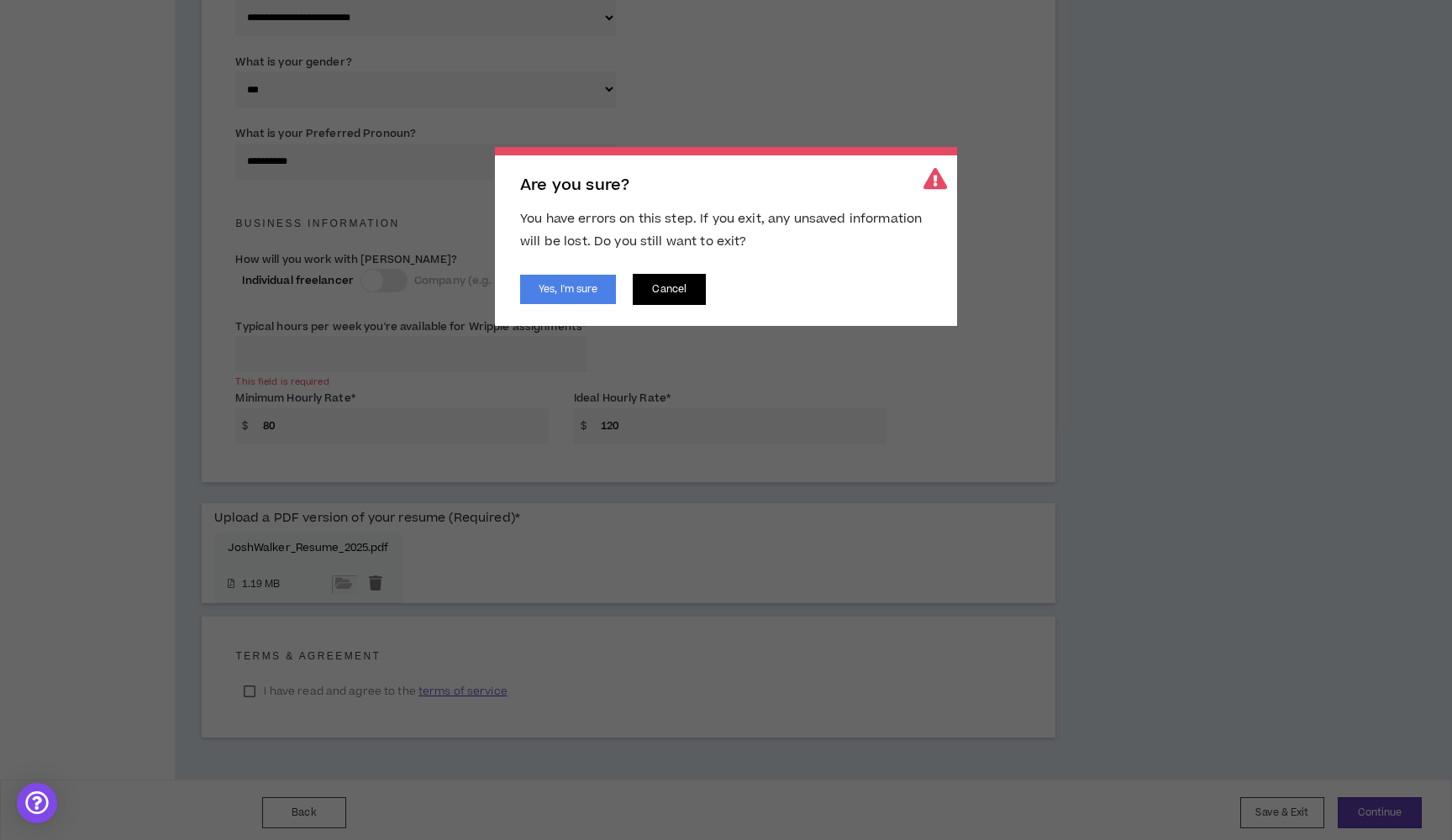
click at [679, 293] on button "Cancel" at bounding box center [669, 290] width 73 height 31
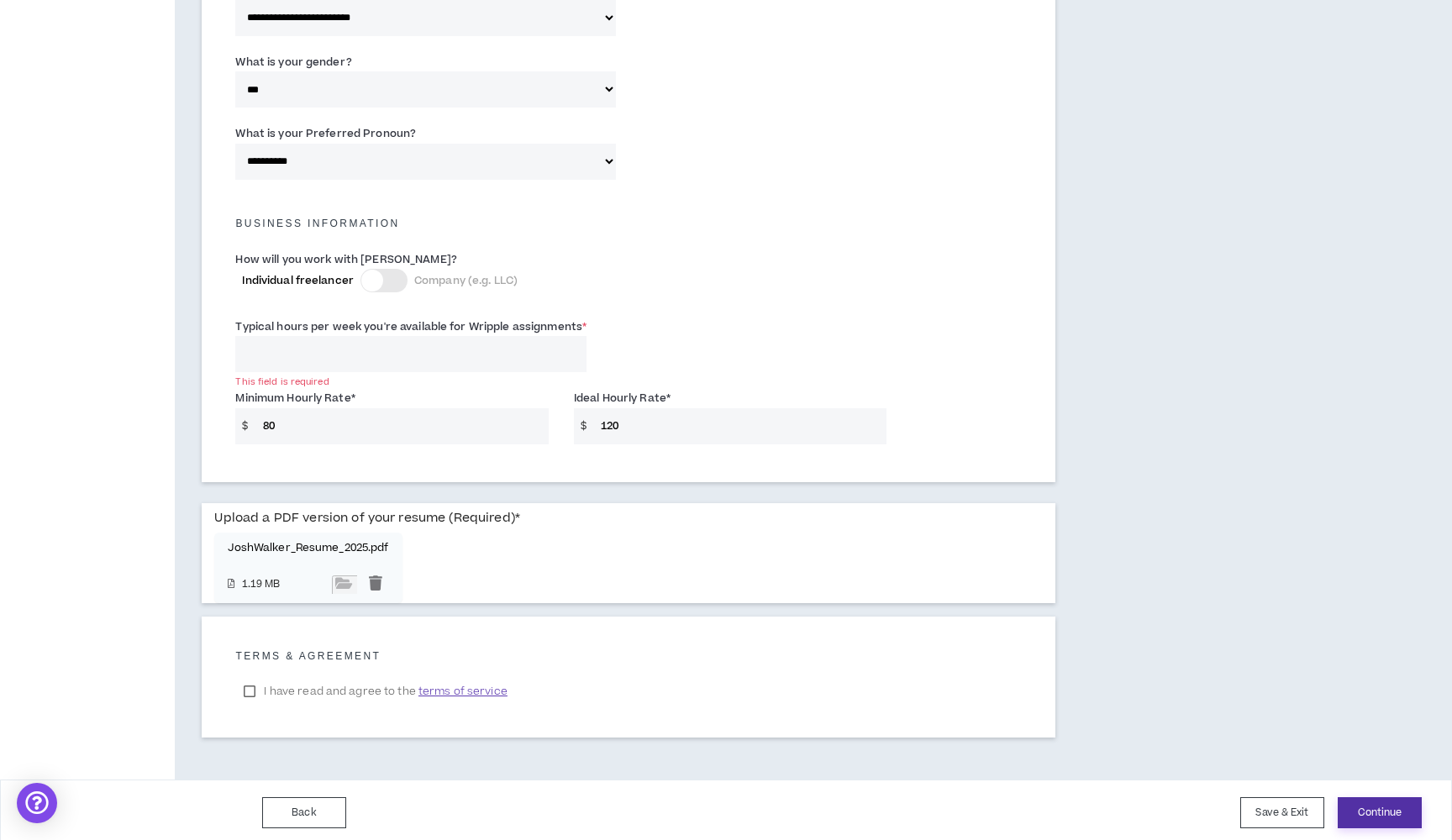
click at [1372, 806] on button "Continue" at bounding box center [1380, 813] width 84 height 31
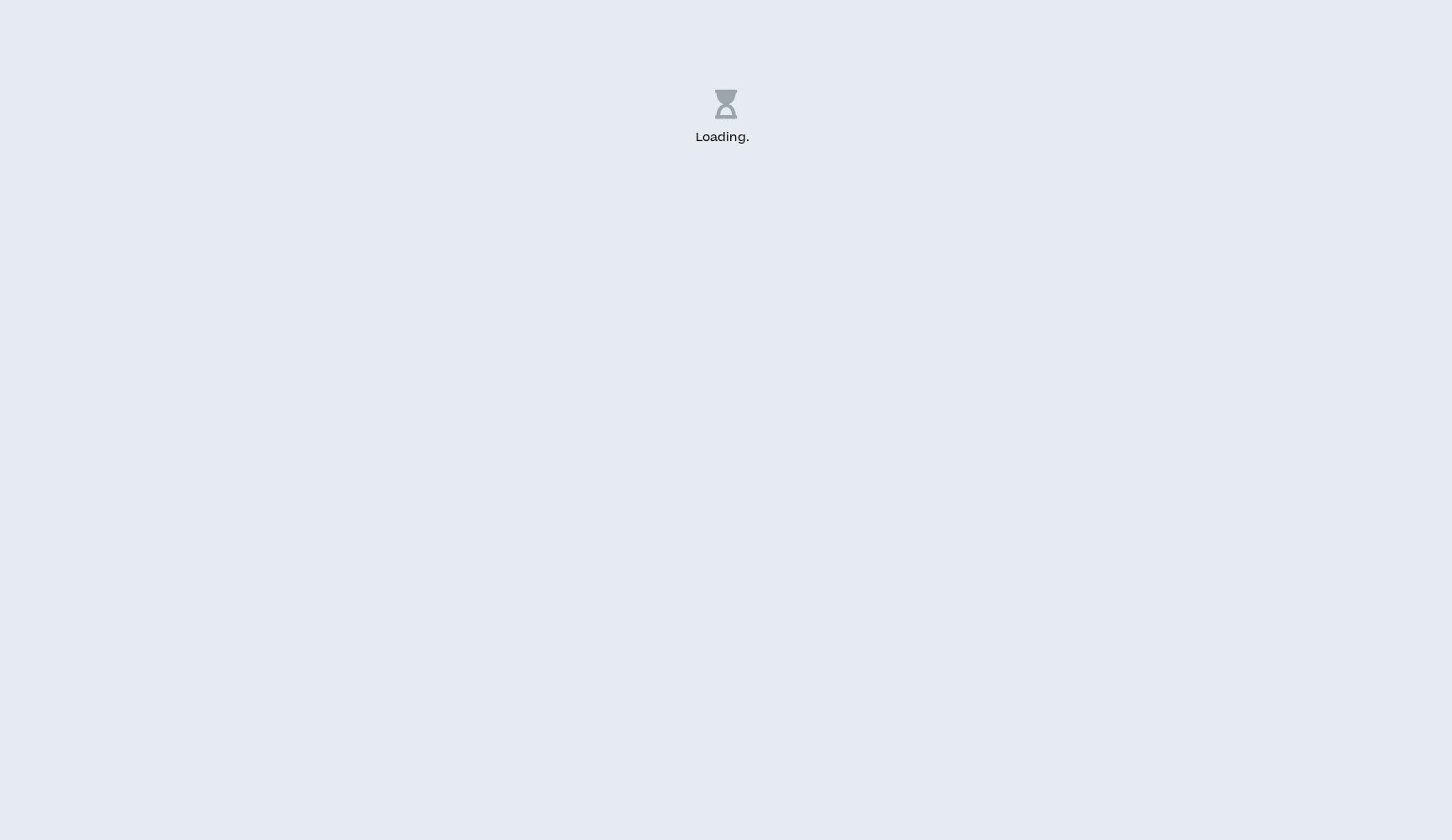
select select "US"
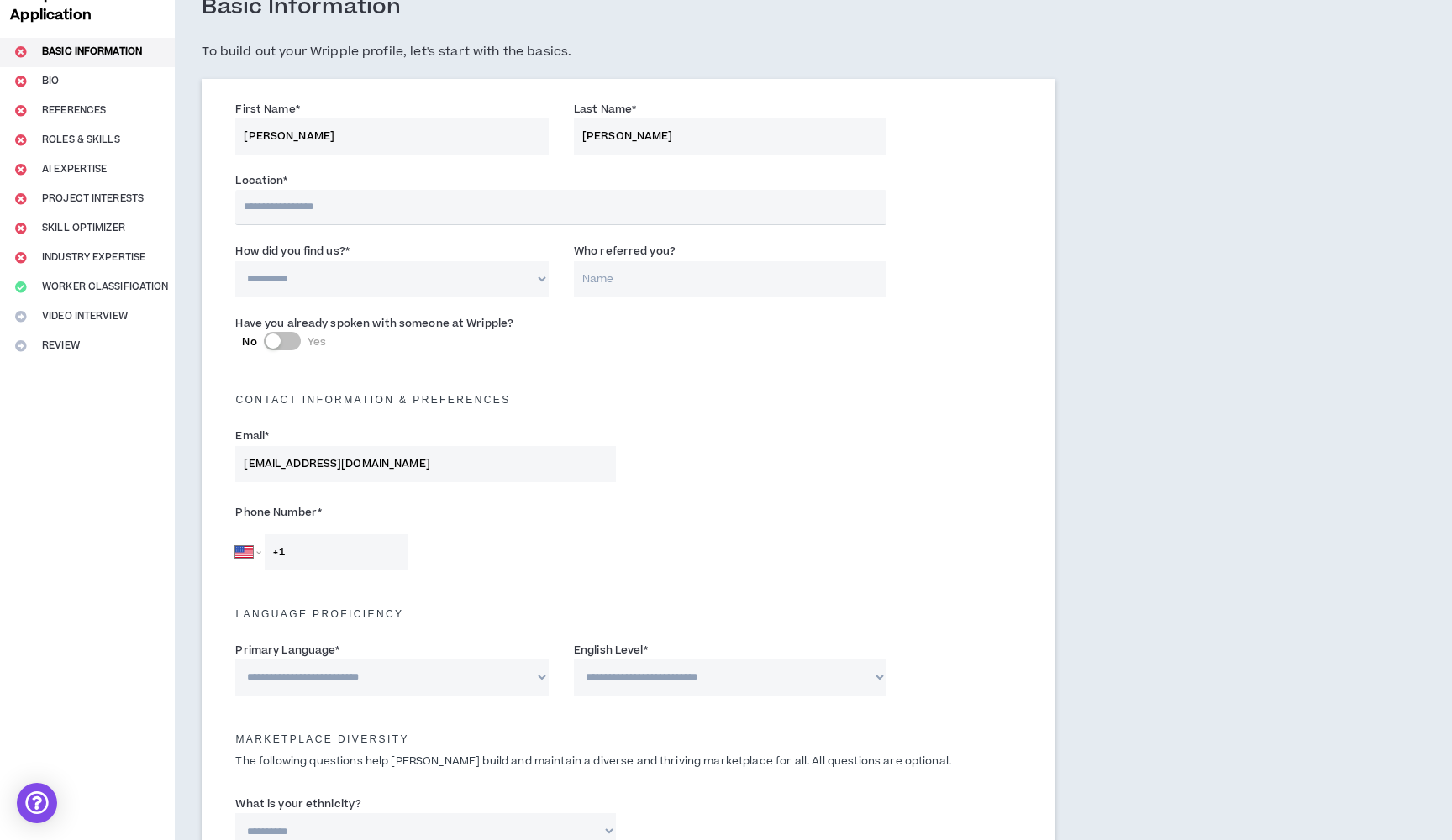
scroll to position [123, 0]
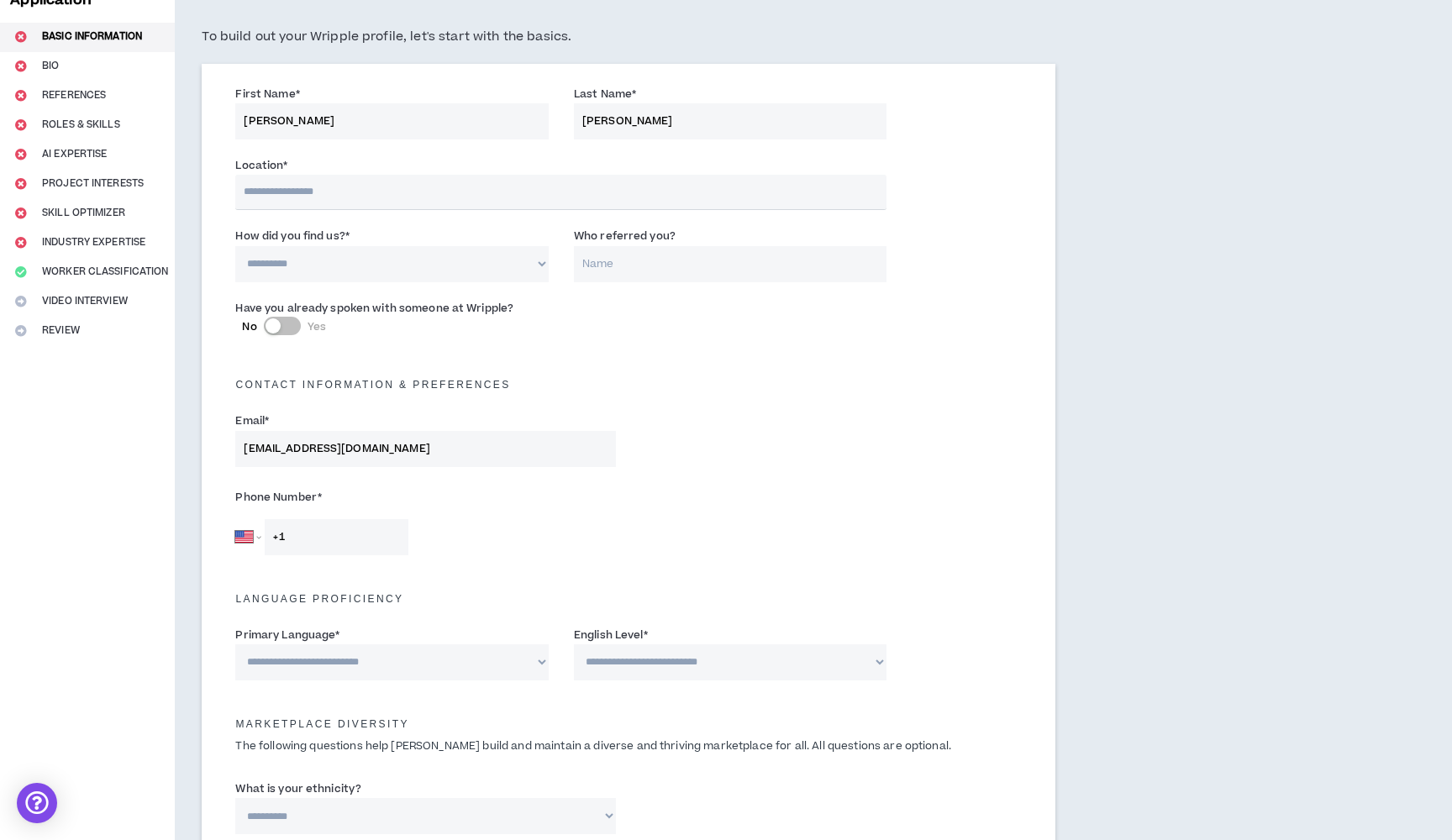
click at [452, 187] on input "text" at bounding box center [560, 192] width 651 height 35
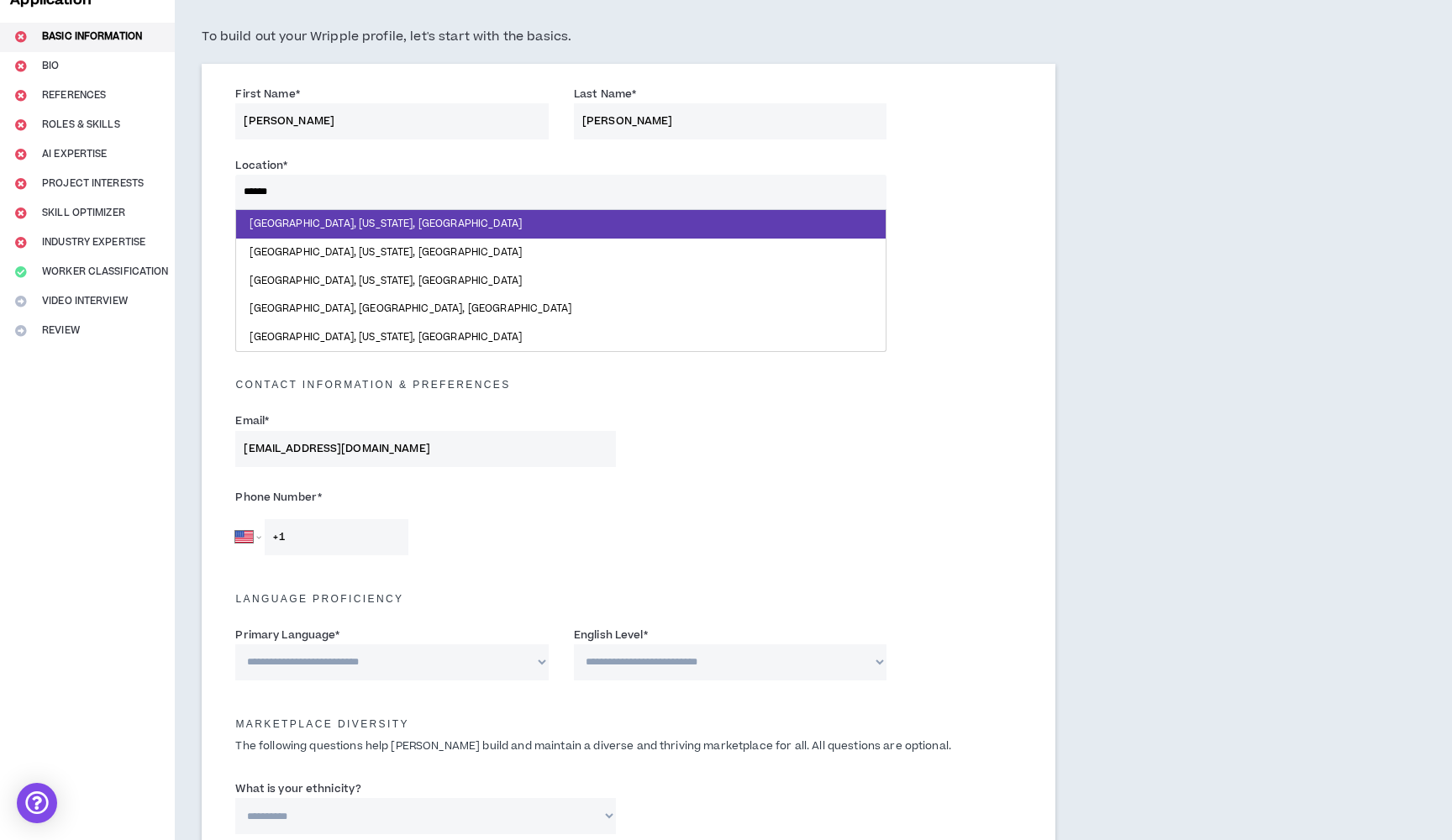
type input "*******"
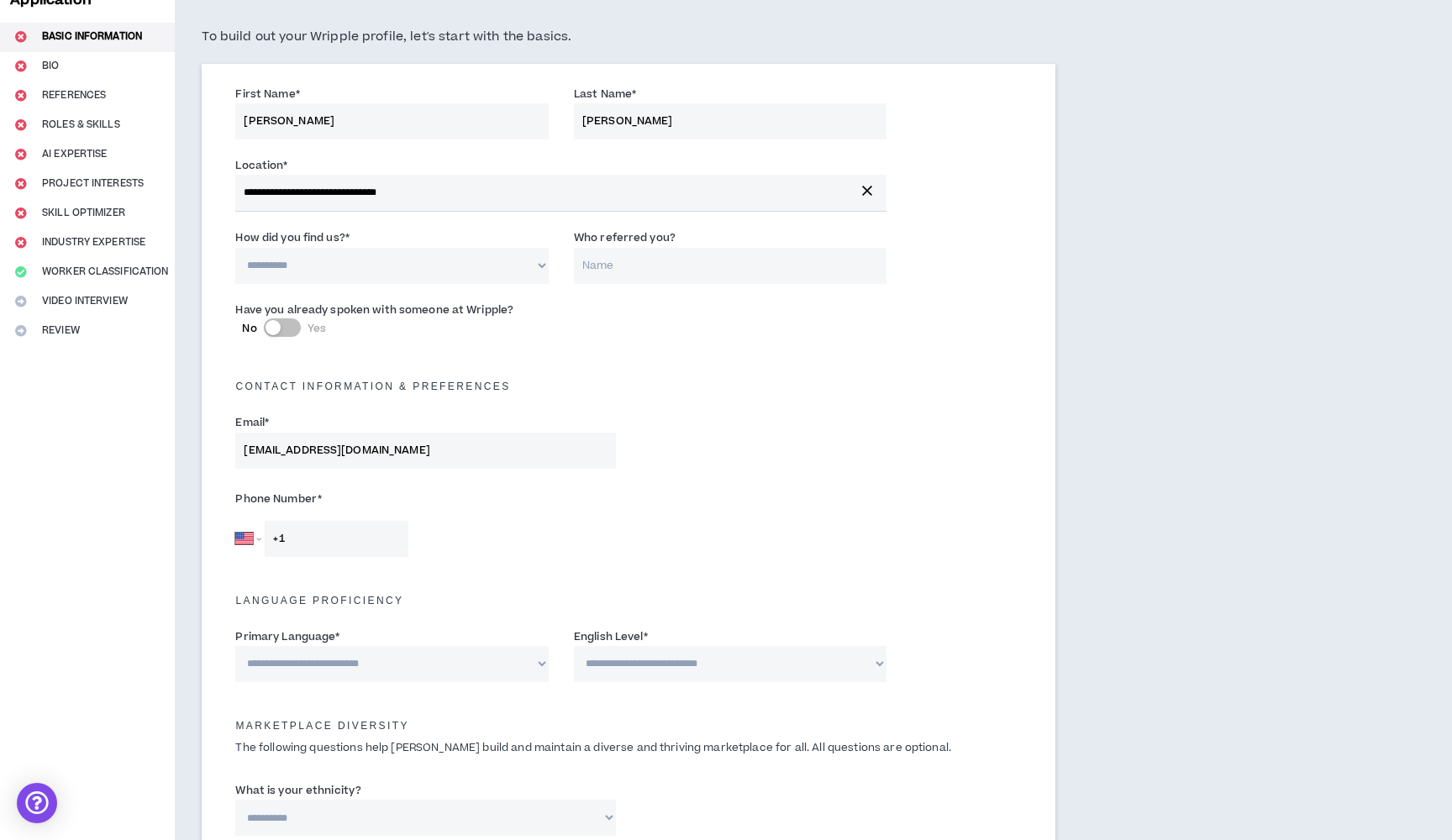
select select "*"
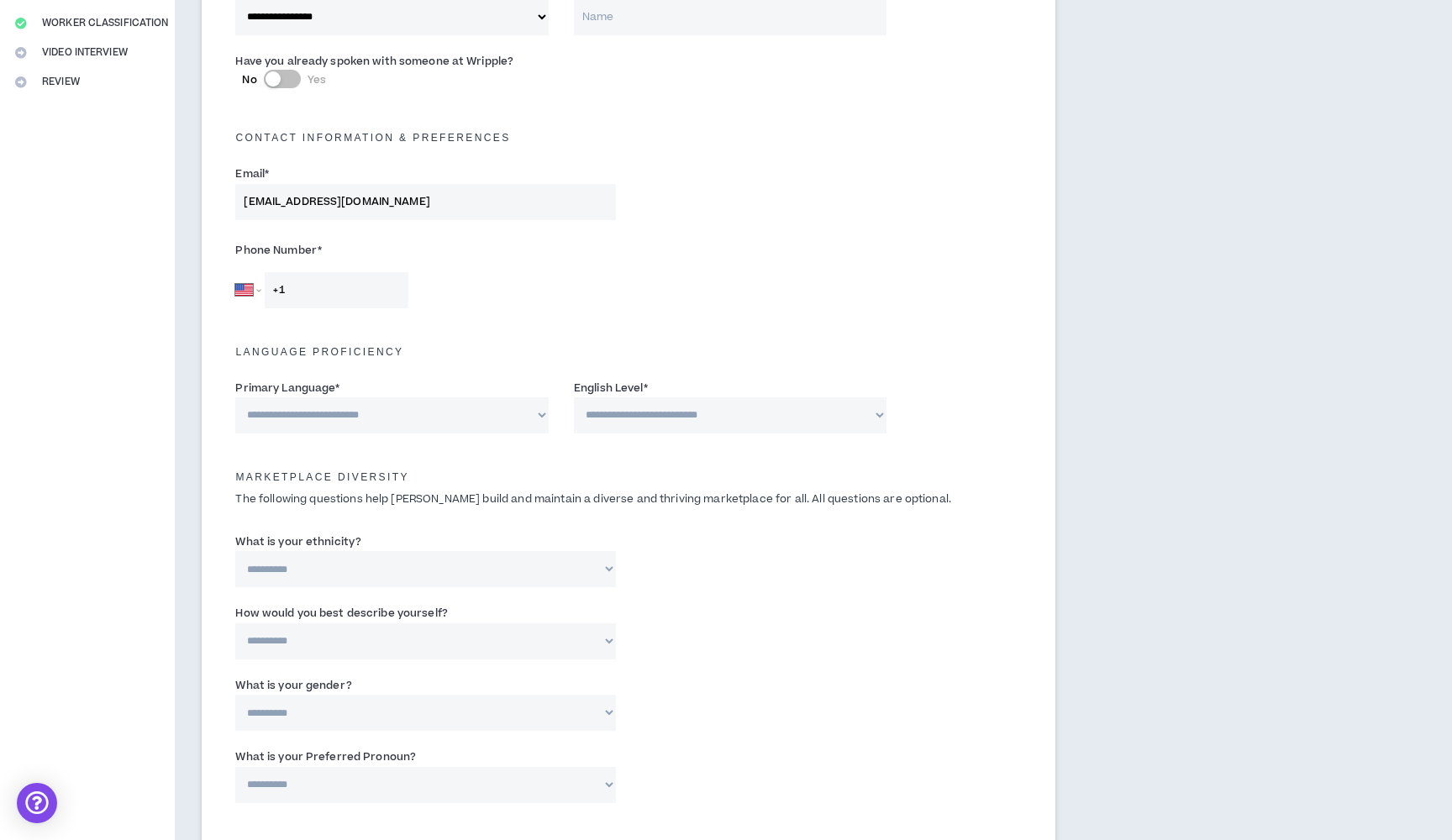
scroll to position [379, 0]
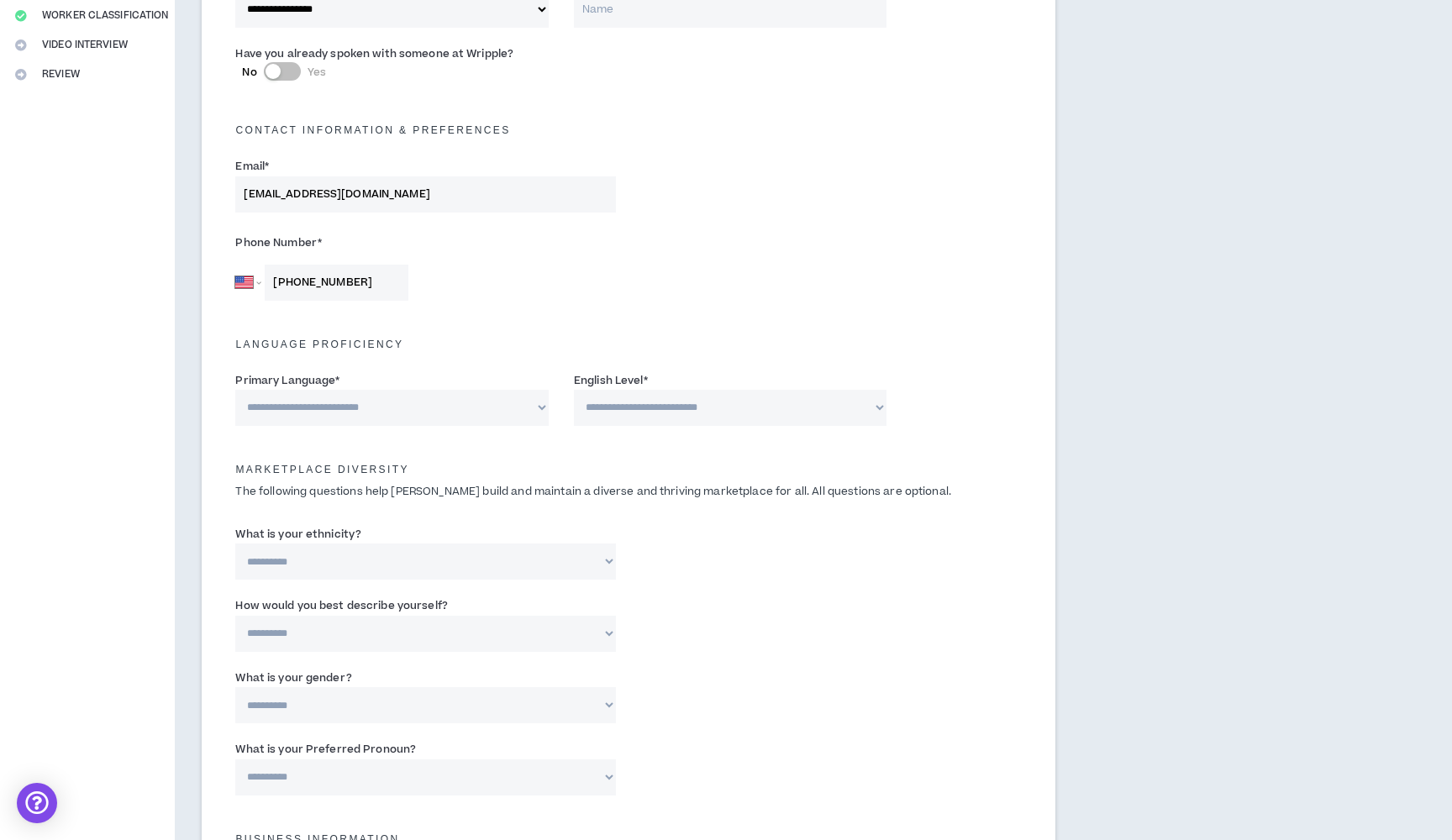
type input "+1 847 915 2967"
select select "*******"
select select "*"
select select "**********"
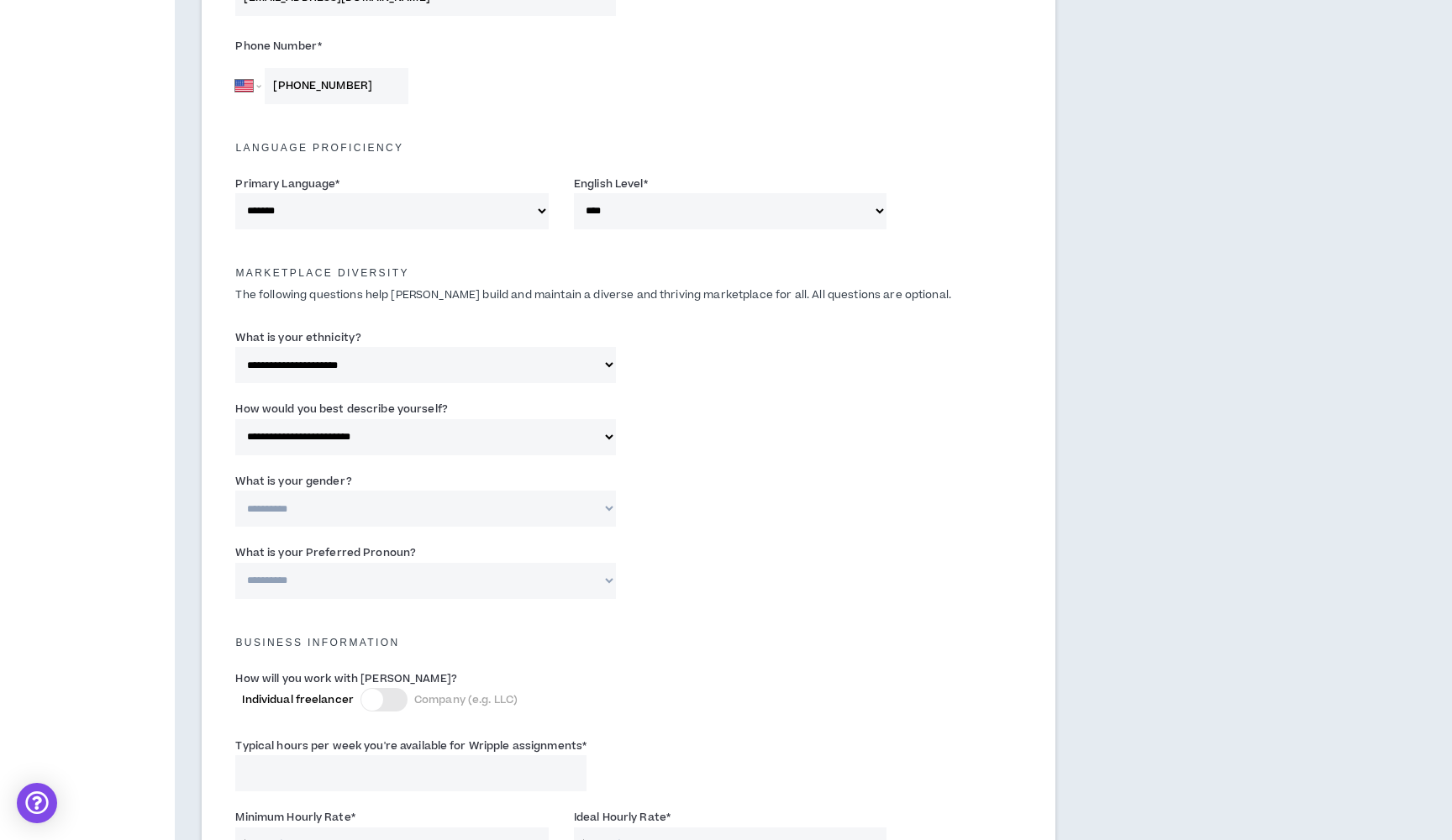
scroll to position [604, 0]
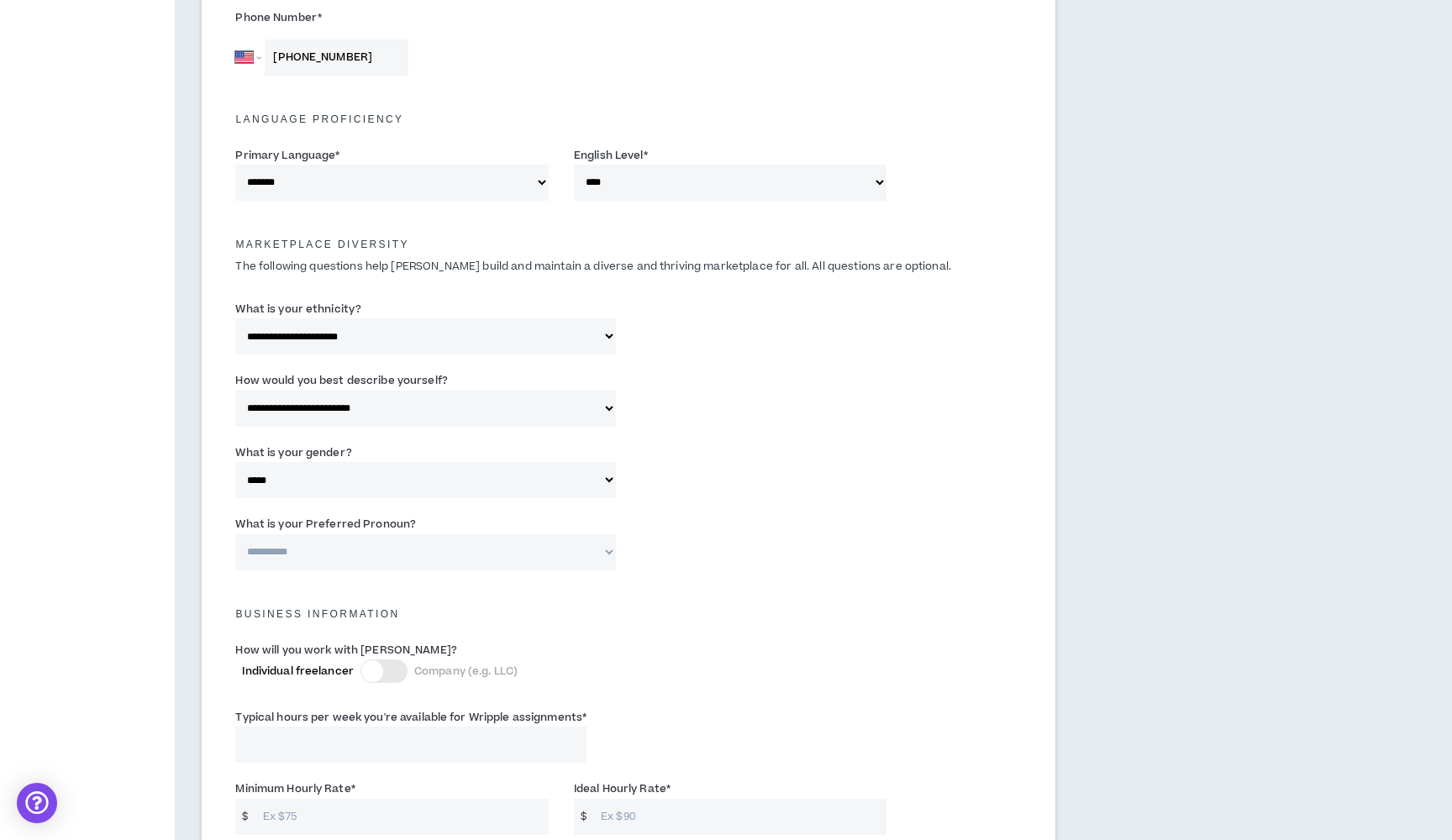
select select "***"
select select "**********"
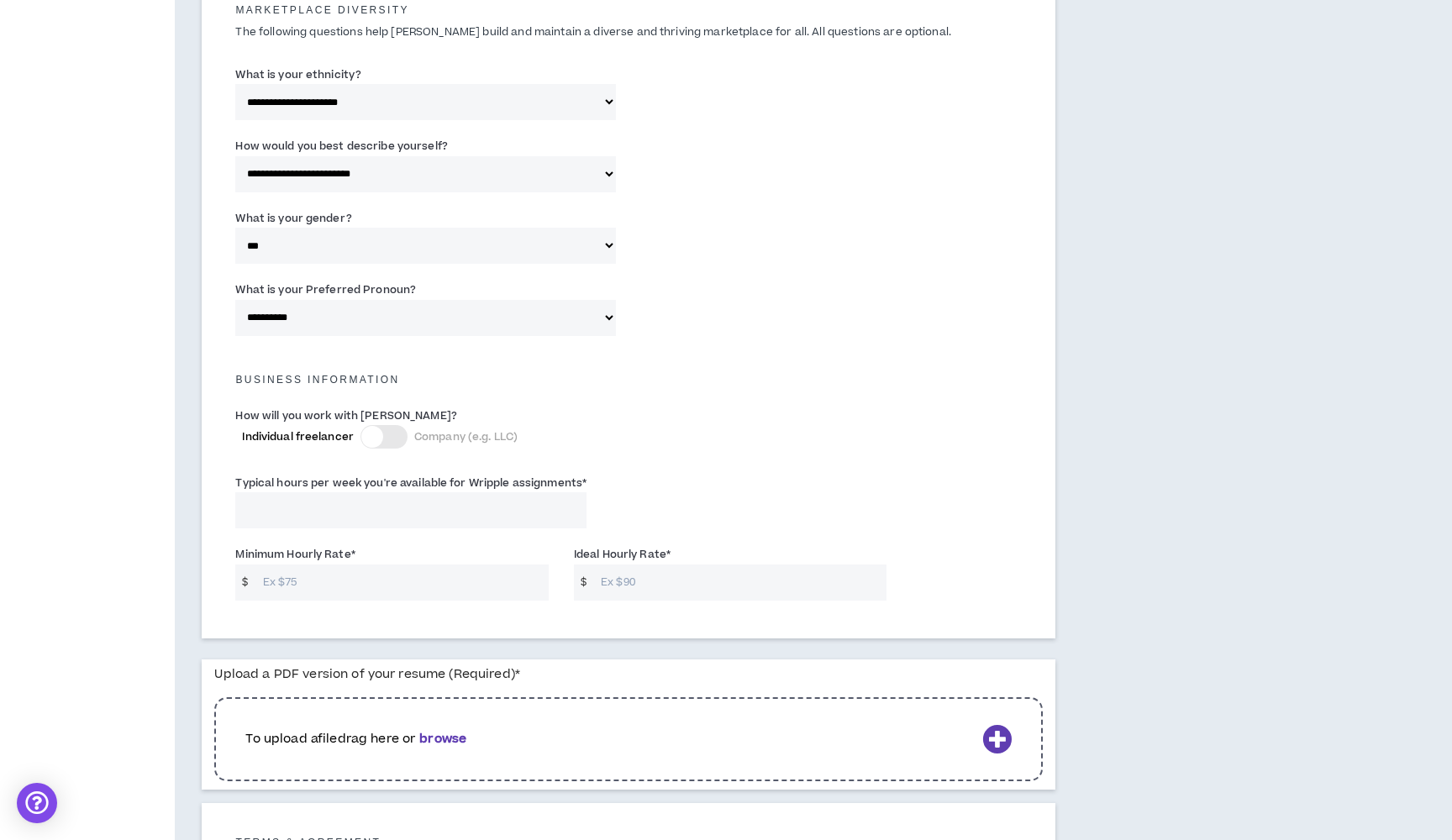
scroll to position [856, 0]
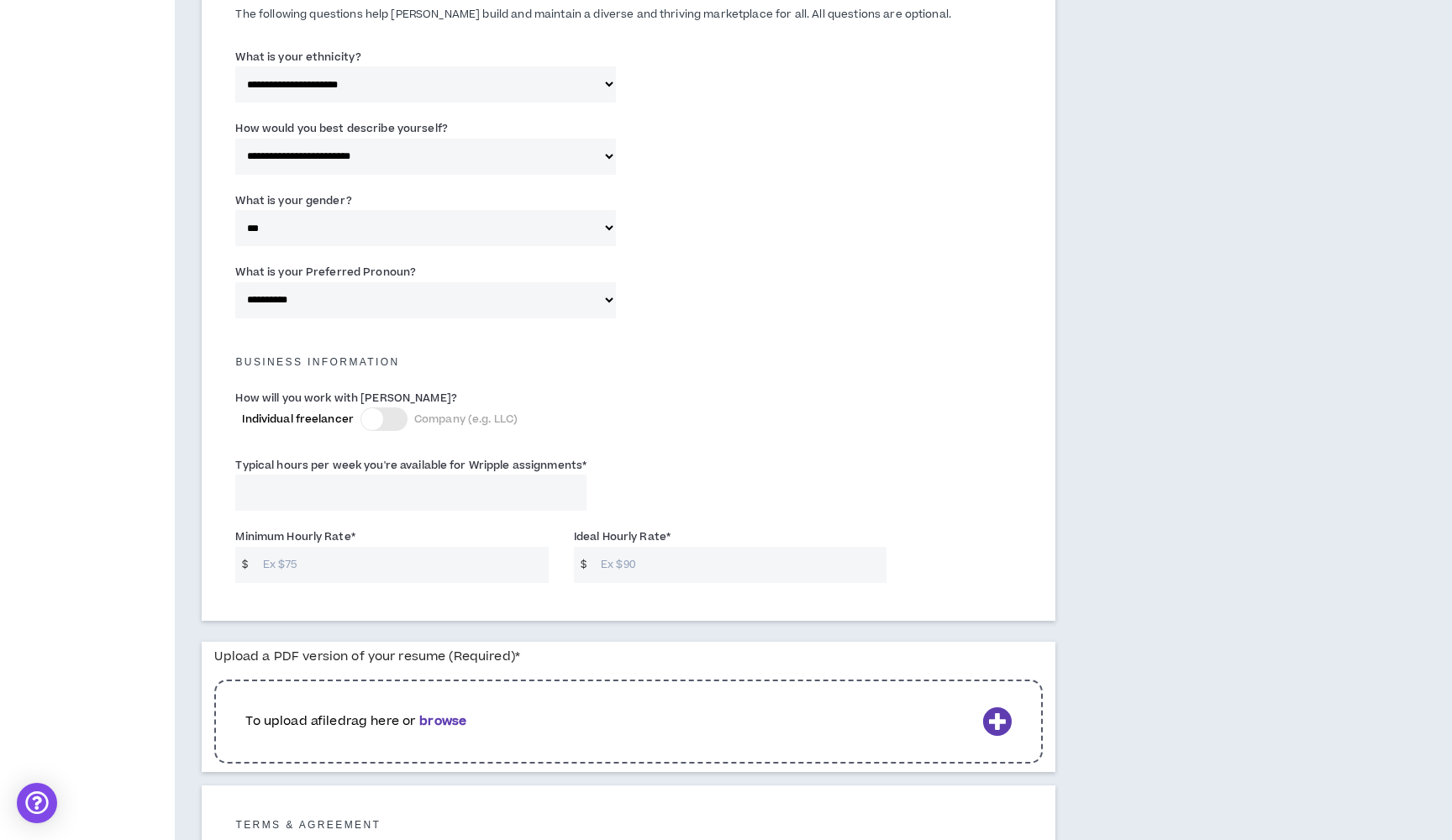
click at [343, 482] on input "Typical hours per week you're available for Wripple assignments *" at bounding box center [410, 493] width 351 height 36
type input "15"
click at [310, 571] on input "Minimum Hourly Rate *" at bounding box center [402, 566] width 294 height 36
type input "8"
type input "7"
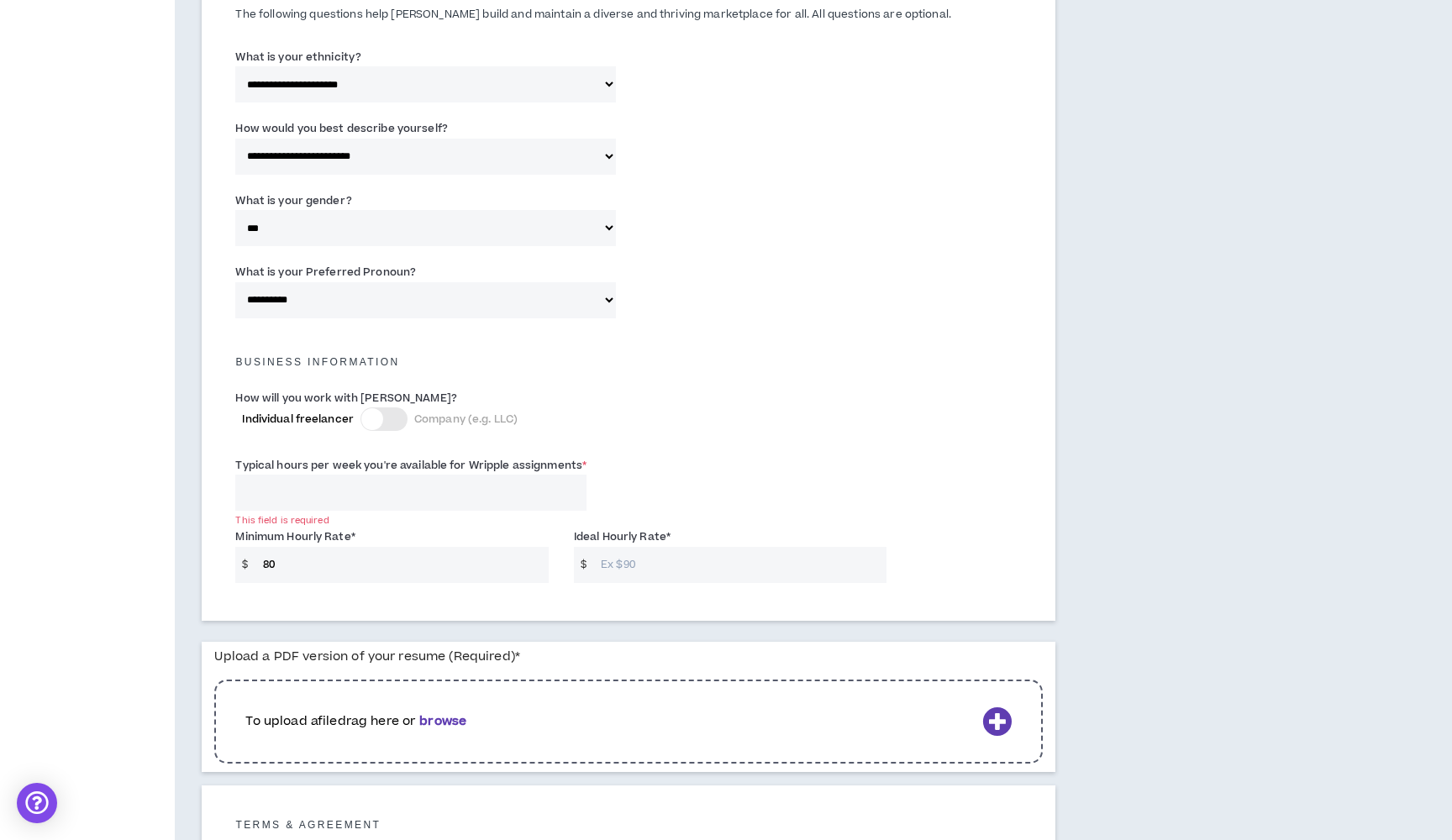
type input "80"
click at [650, 561] on input "Ideal Hourly Rate *" at bounding box center [739, 566] width 294 height 36
type input "120"
click at [457, 716] on b "browse" at bounding box center [442, 721] width 47 height 17
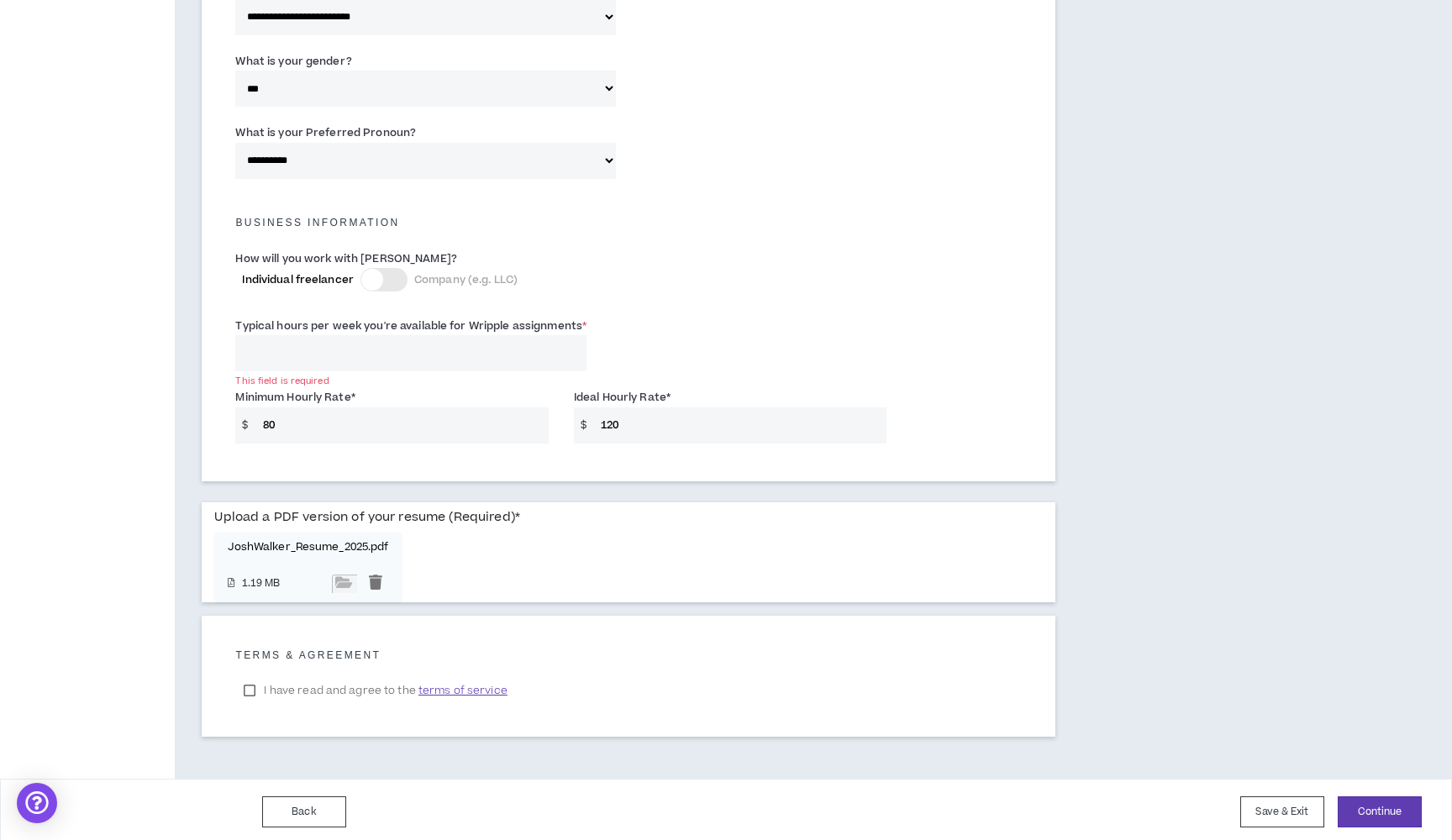
scroll to position [995, 0]
click at [248, 689] on label "I have read and agree to the terms of service" at bounding box center [375, 691] width 280 height 25
click at [1362, 806] on button "Continue" at bounding box center [1380, 813] width 84 height 31
click at [1362, 805] on button "Continue" at bounding box center [1380, 813] width 84 height 31
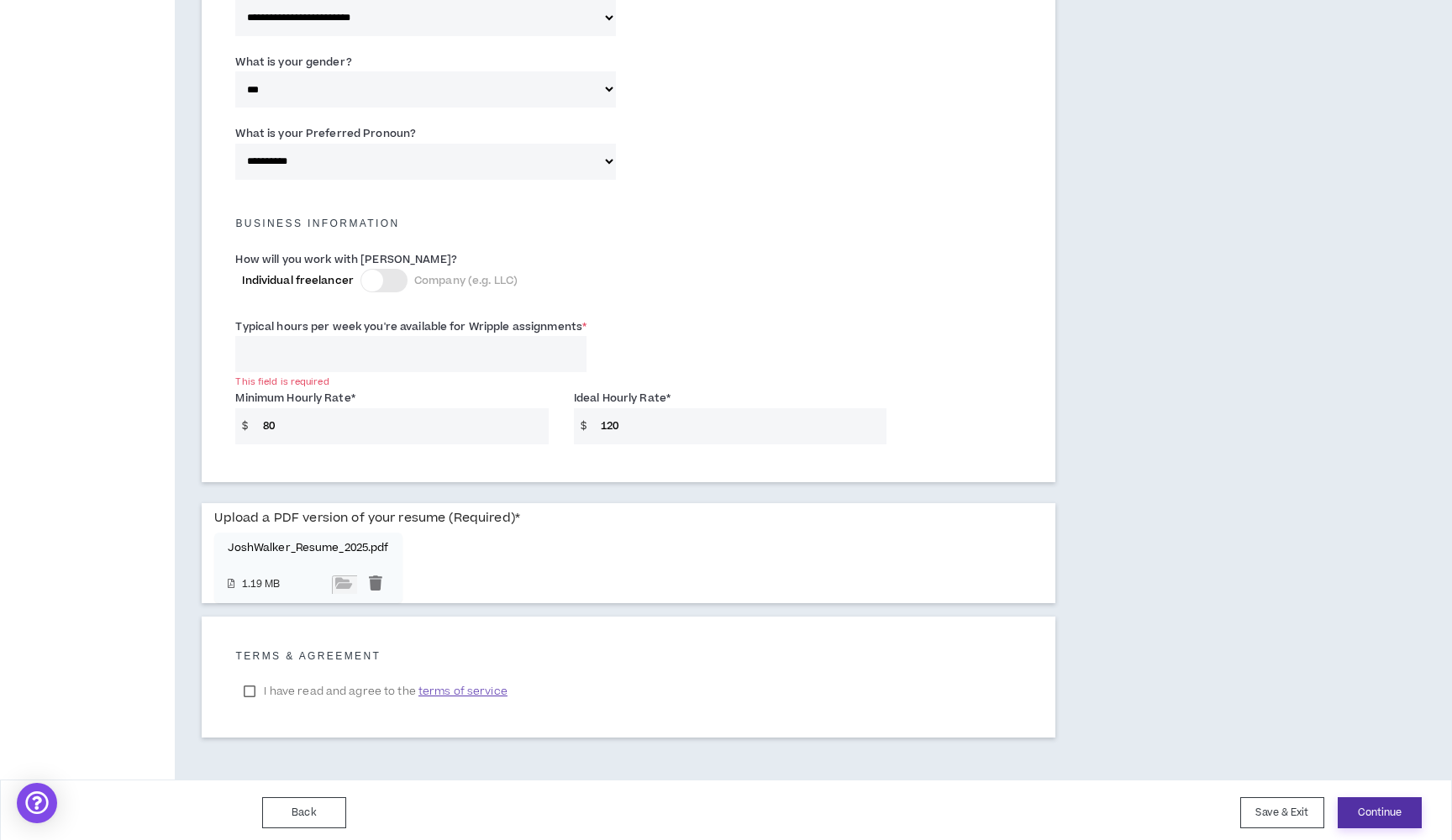
click at [1362, 805] on button "Continue" at bounding box center [1380, 813] width 84 height 31
click at [652, 503] on div "Upload a PDF version of your resume (Required) * JoshWalker_Resume_2025.pdf 1.1…" at bounding box center [628, 553] width 829 height 100
click at [261, 690] on label "I have read and agree to the terms of service" at bounding box center [375, 691] width 280 height 25
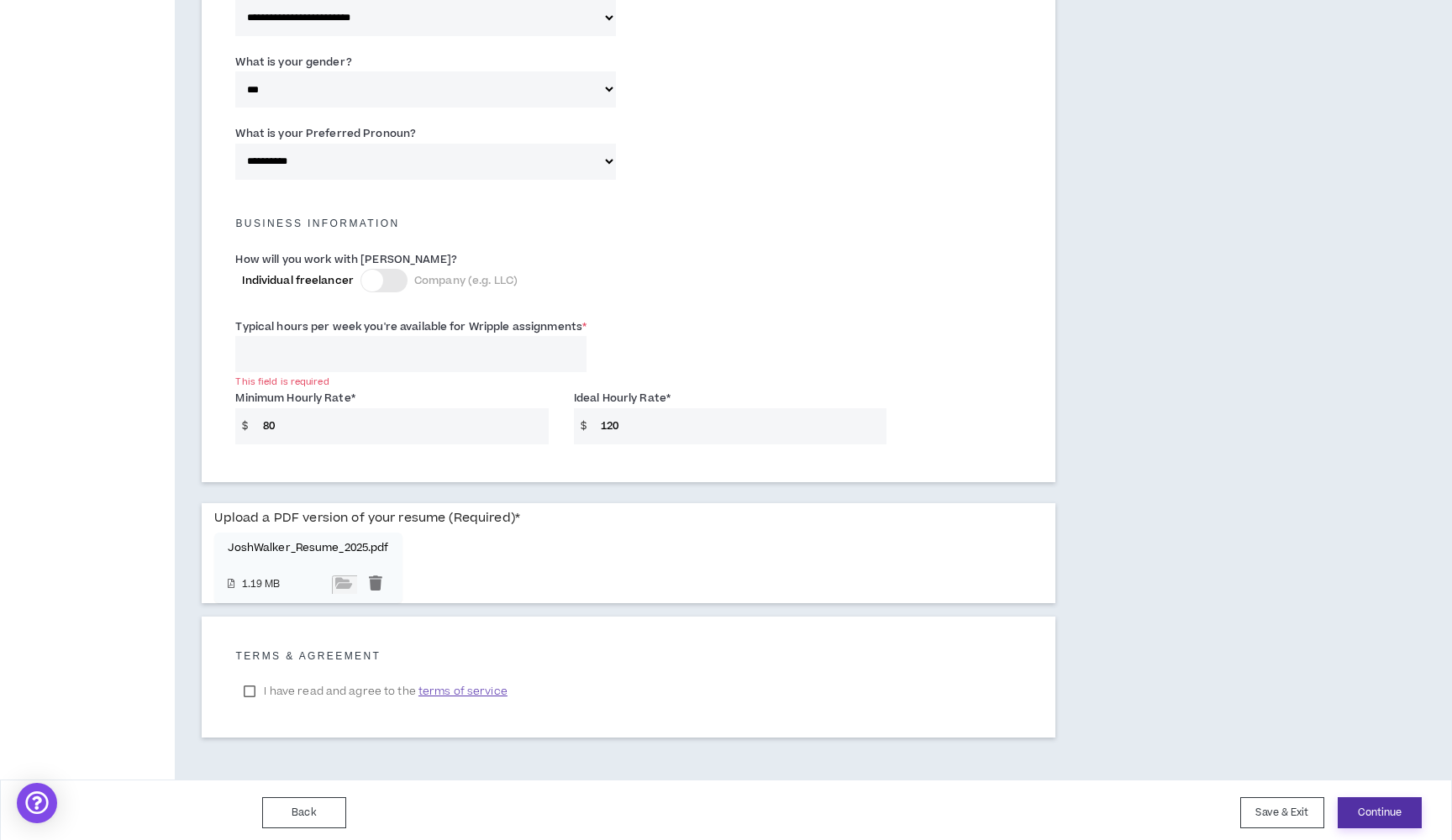
click at [1384, 810] on button "Continue" at bounding box center [1380, 813] width 84 height 31
click at [246, 691] on label "I have read and agree to the terms of service" at bounding box center [375, 691] width 280 height 25
click at [1361, 798] on button "Continue" at bounding box center [1380, 813] width 84 height 31
click at [357, 595] on input "file" at bounding box center [344, 584] width 25 height 18
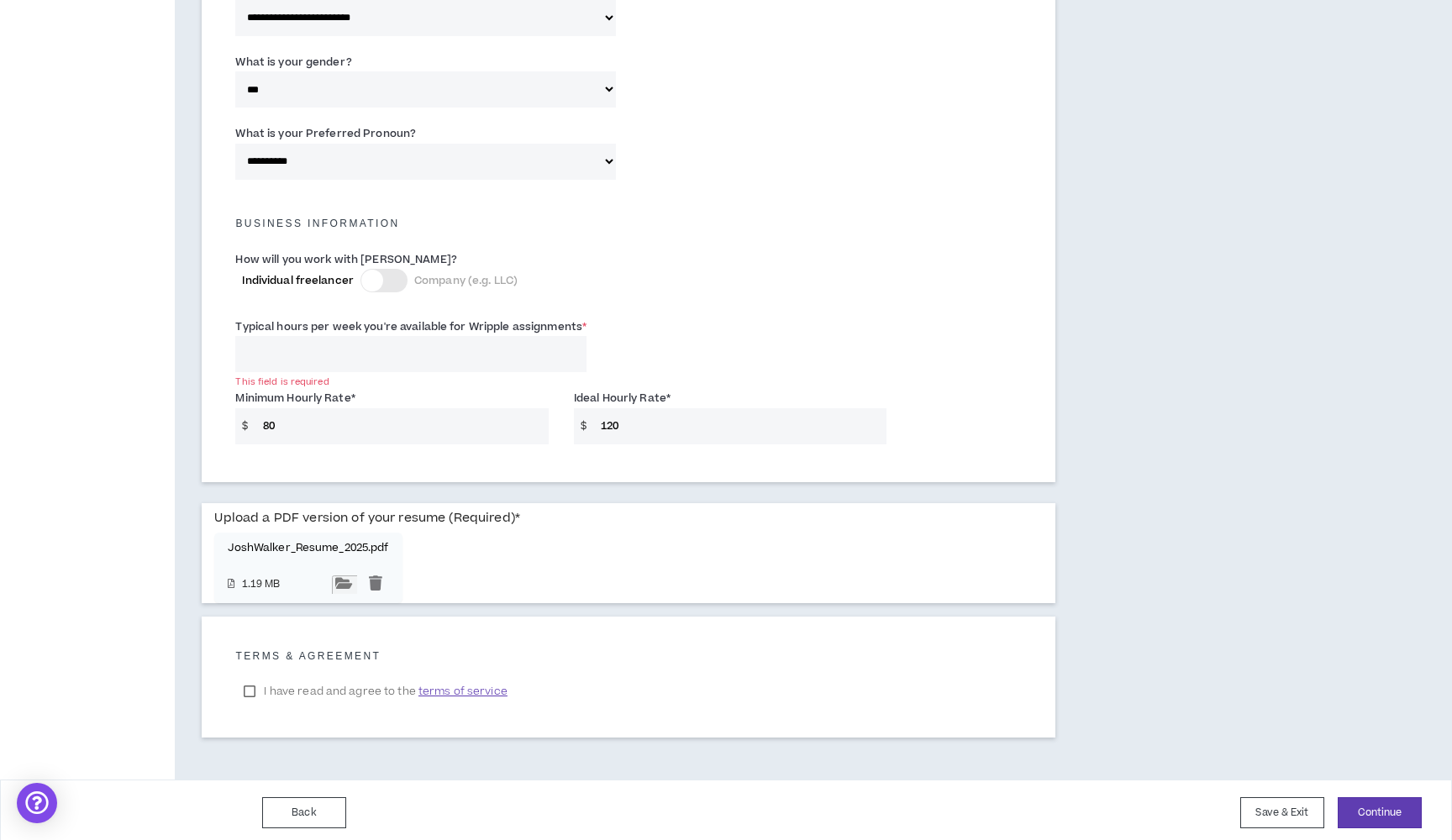
click at [357, 595] on input "file" at bounding box center [344, 584] width 25 height 18
click at [248, 688] on label "I have read and agree to the terms of service" at bounding box center [375, 691] width 280 height 25
click at [478, 684] on span "terms of service" at bounding box center [462, 692] width 89 height 17
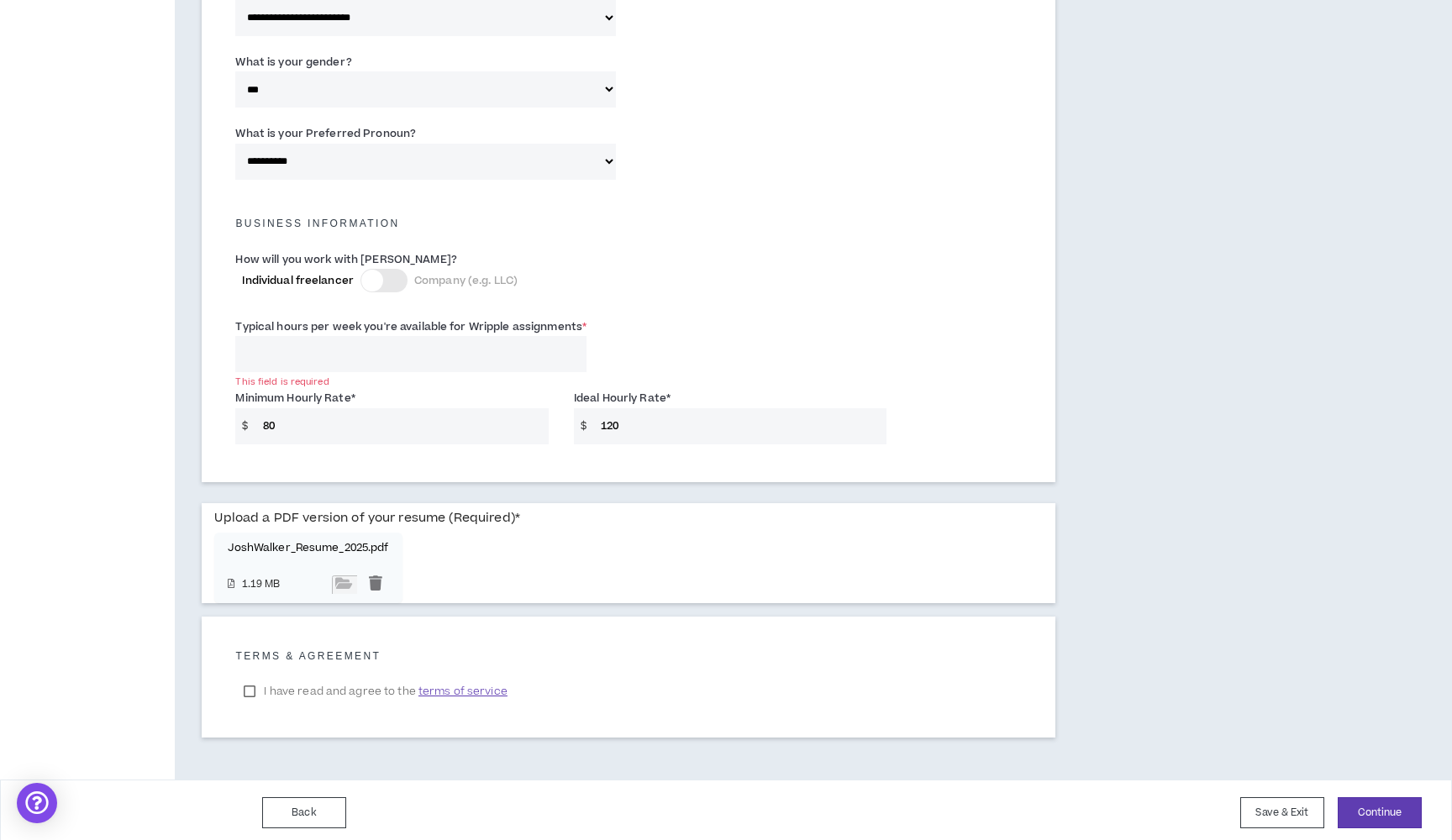
click at [248, 691] on label "I have read and agree to the terms of service" at bounding box center [375, 691] width 280 height 25
click at [1357, 798] on button "Continue" at bounding box center [1380, 813] width 84 height 31
click at [1355, 799] on button "Continue" at bounding box center [1380, 813] width 84 height 31
click at [367, 349] on input "Typical hours per week you're available for Wripple assignments *" at bounding box center [410, 355] width 351 height 36
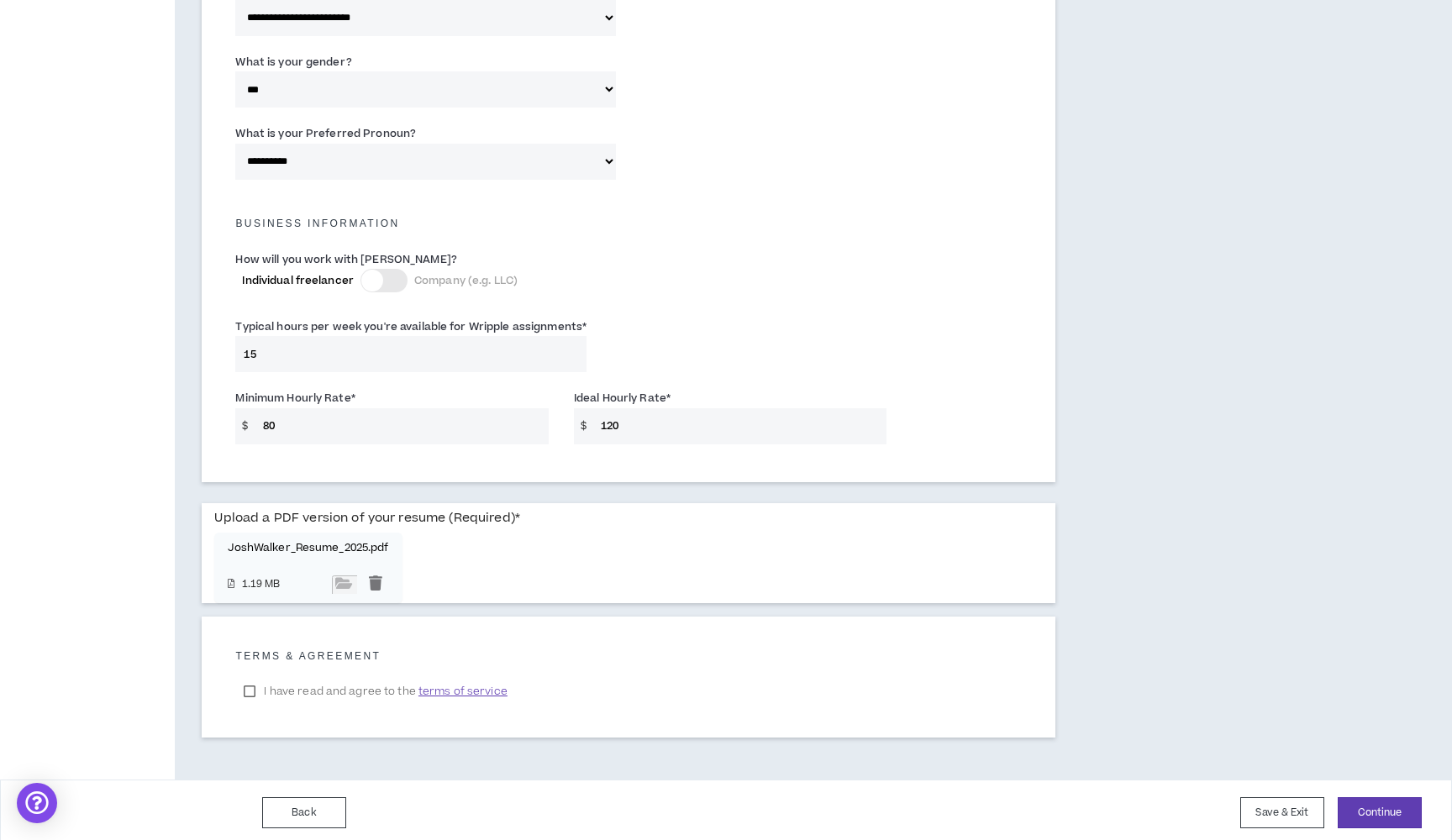
type input "1"
type input "20"
click at [1378, 807] on button "Continue" at bounding box center [1380, 813] width 84 height 31
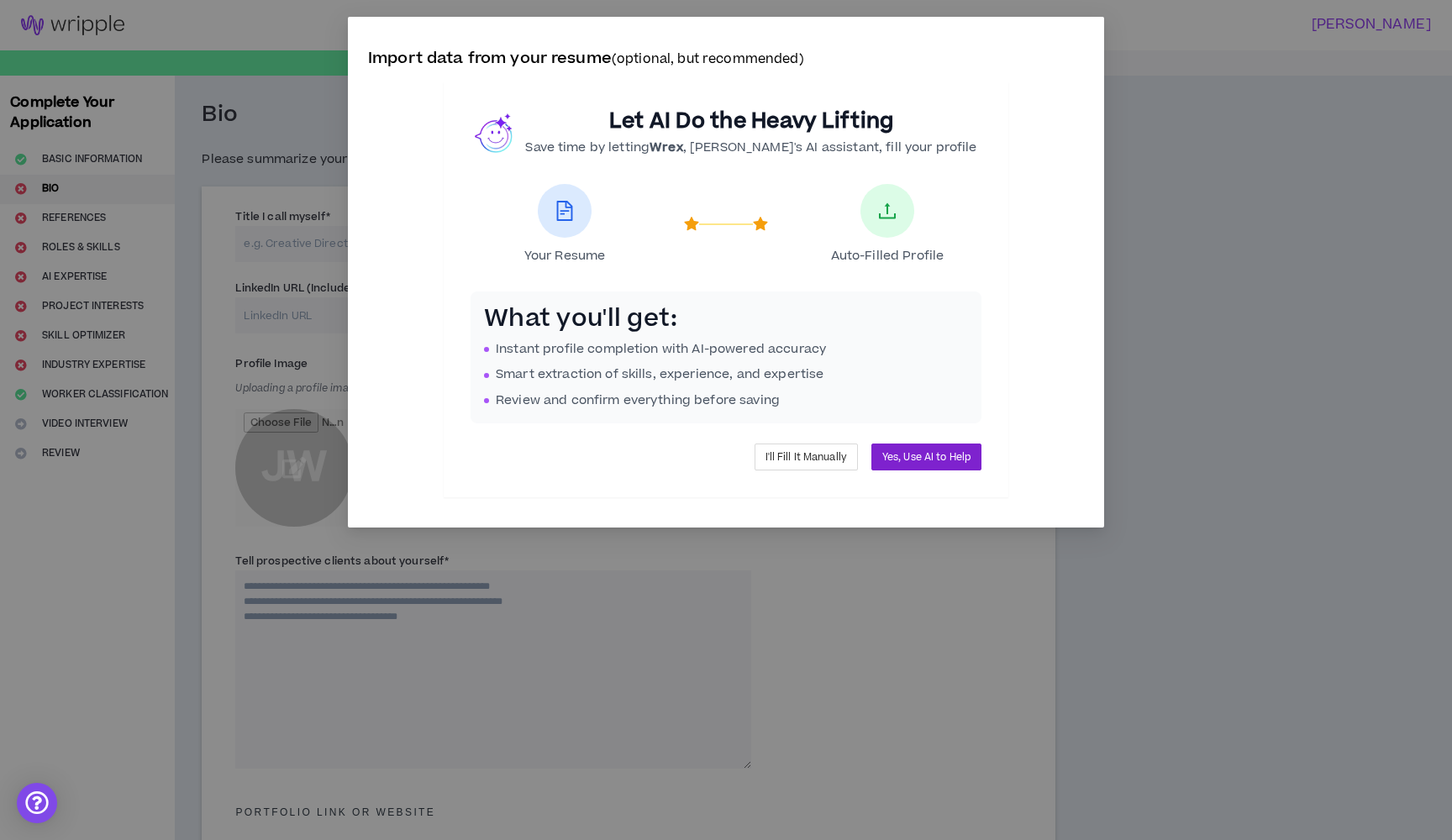
click at [916, 454] on span "Yes, Use AI to Help" at bounding box center [926, 457] width 88 height 16
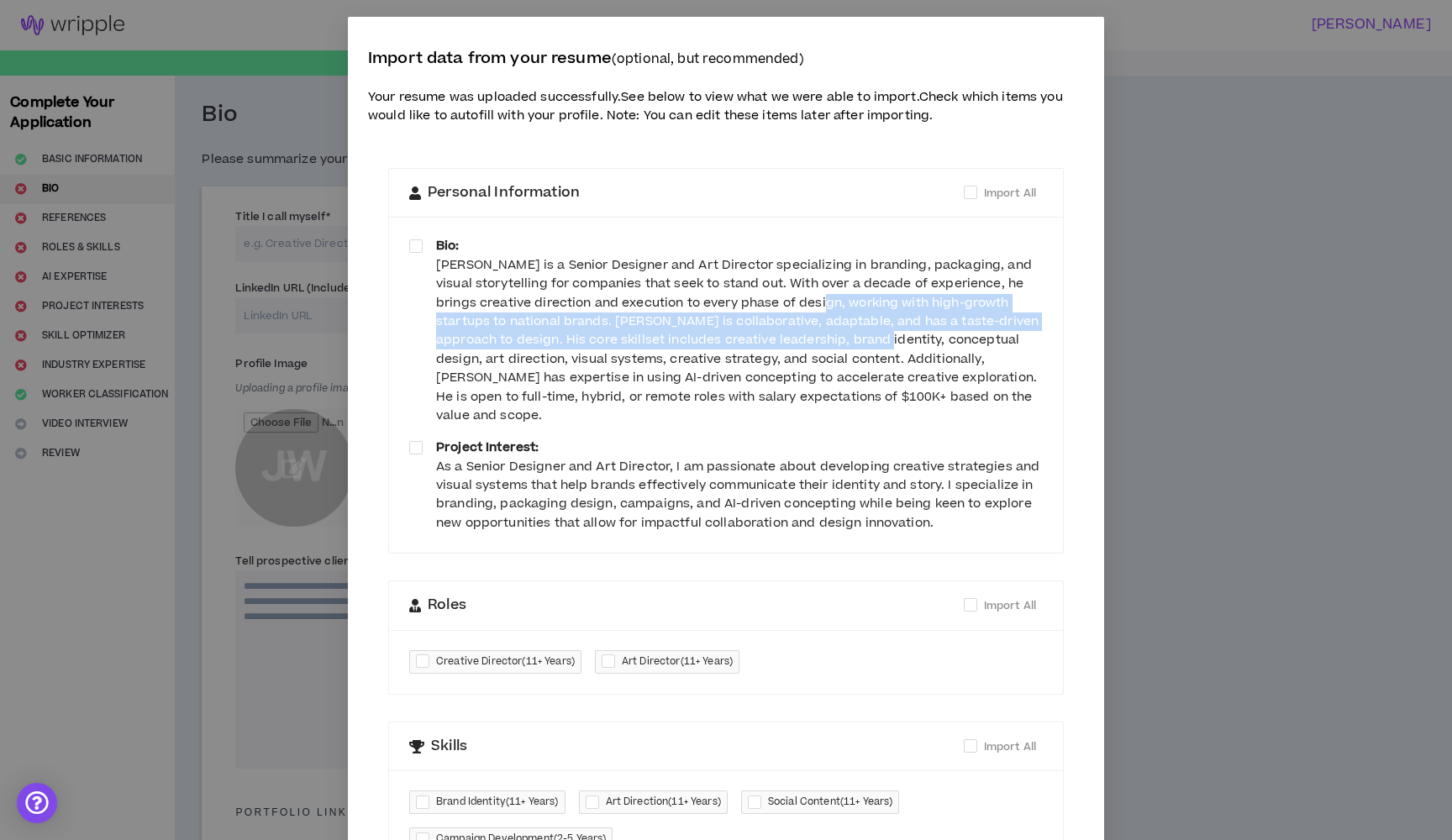
drag, startPoint x: 793, startPoint y: 282, endPoint x: 799, endPoint y: 329, distance: 47.4
click at [799, 330] on div "Josh Walker is a Senior Designer and Art Director specializing in branding, pac…" at bounding box center [739, 340] width 607 height 170
click at [807, 315] on div "Josh Walker is a Senior Designer and Art Director specializing in branding, pac…" at bounding box center [739, 340] width 607 height 170
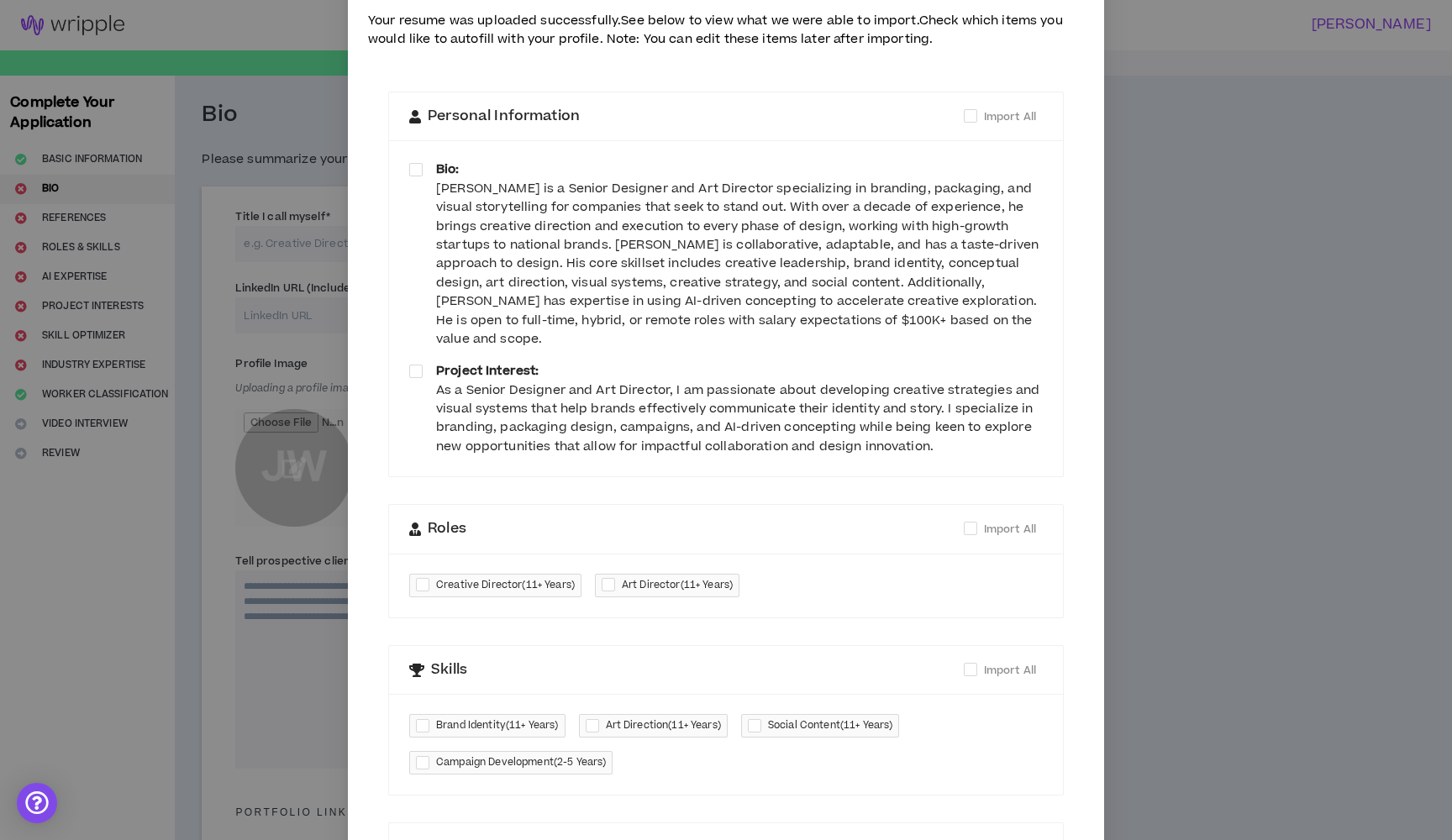
scroll to position [93, 0]
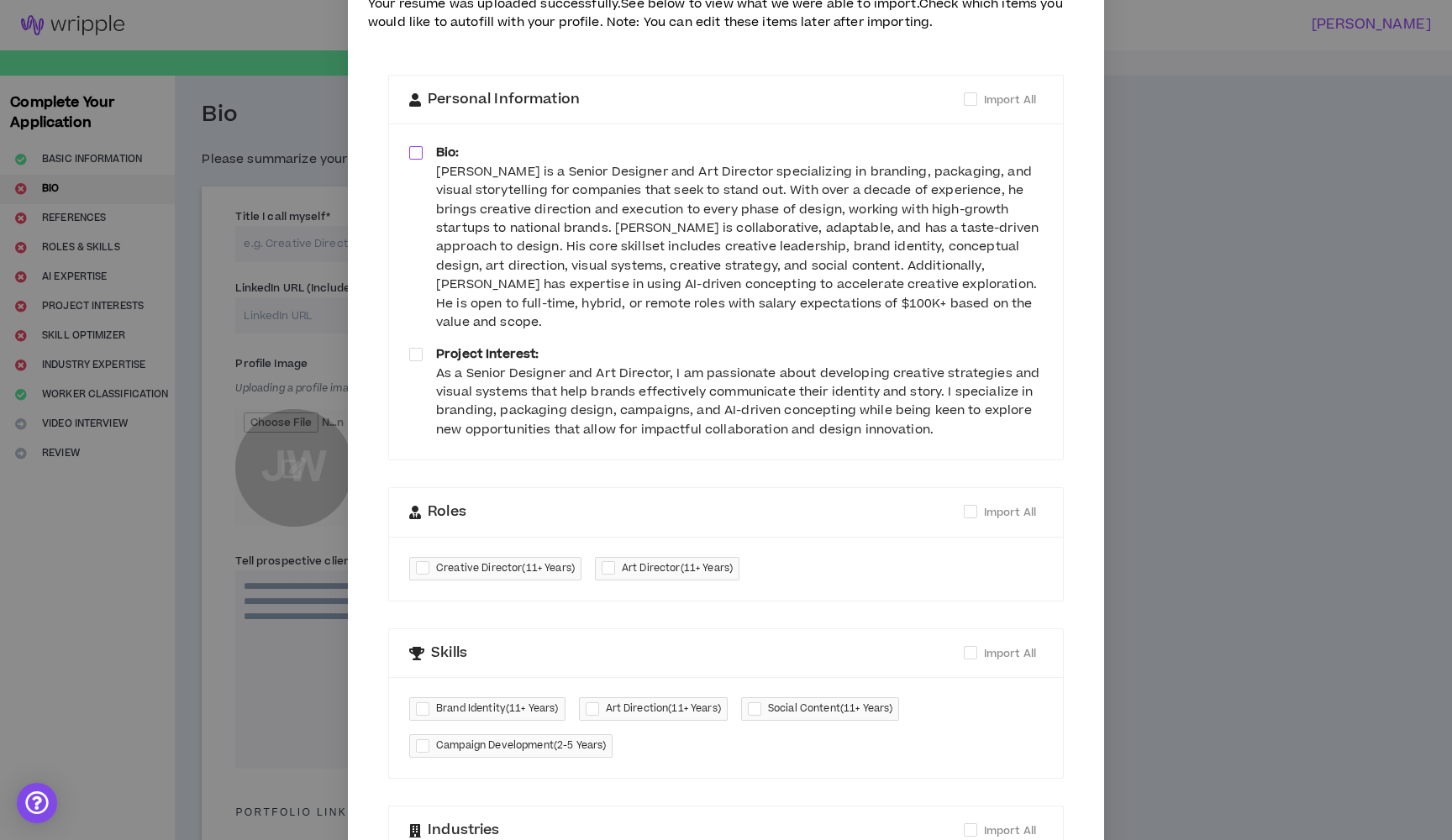
click at [414, 146] on span at bounding box center [416, 152] width 13 height 13
click at [413, 348] on span at bounding box center [416, 355] width 13 height 13
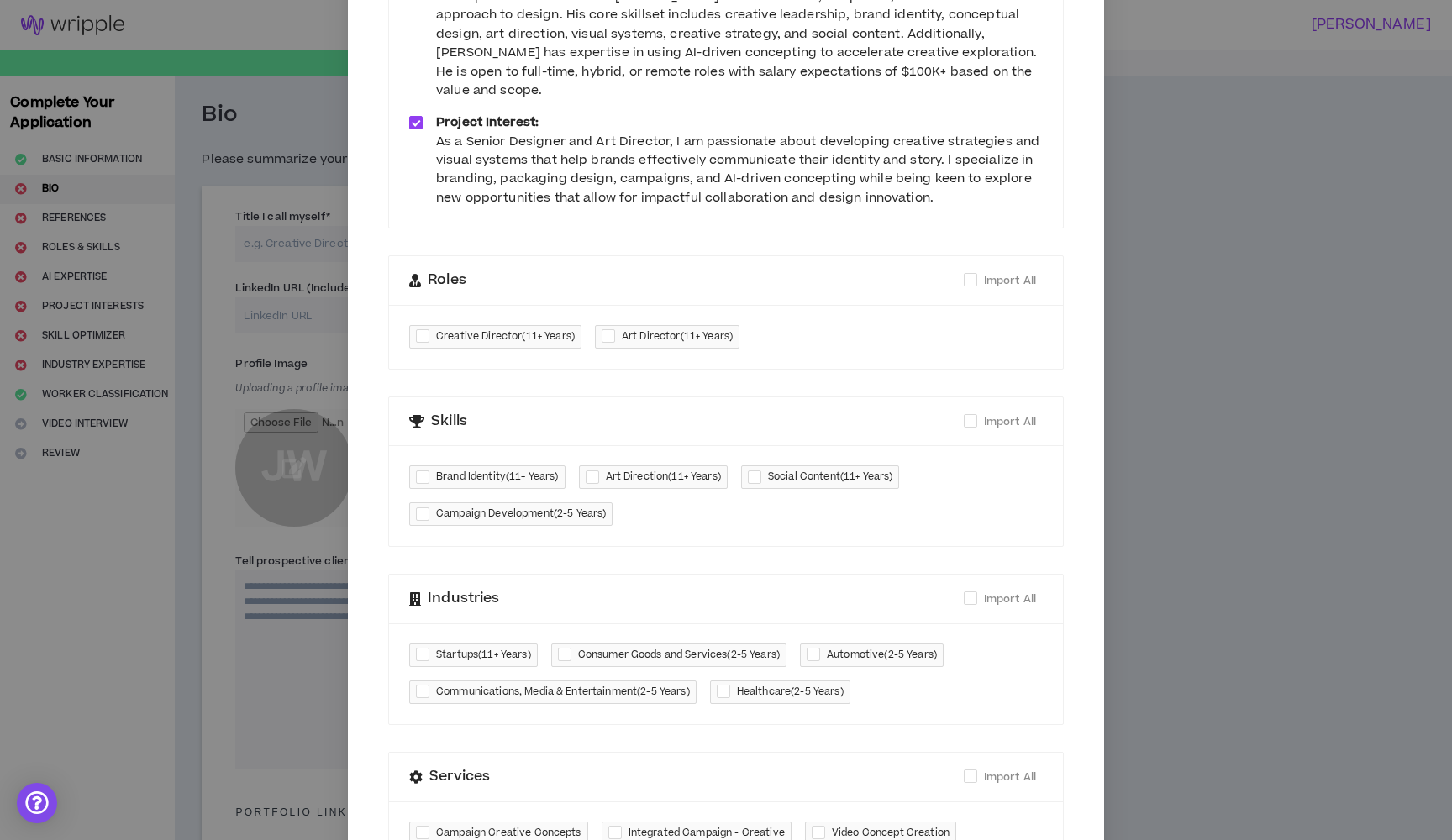
scroll to position [350, 0]
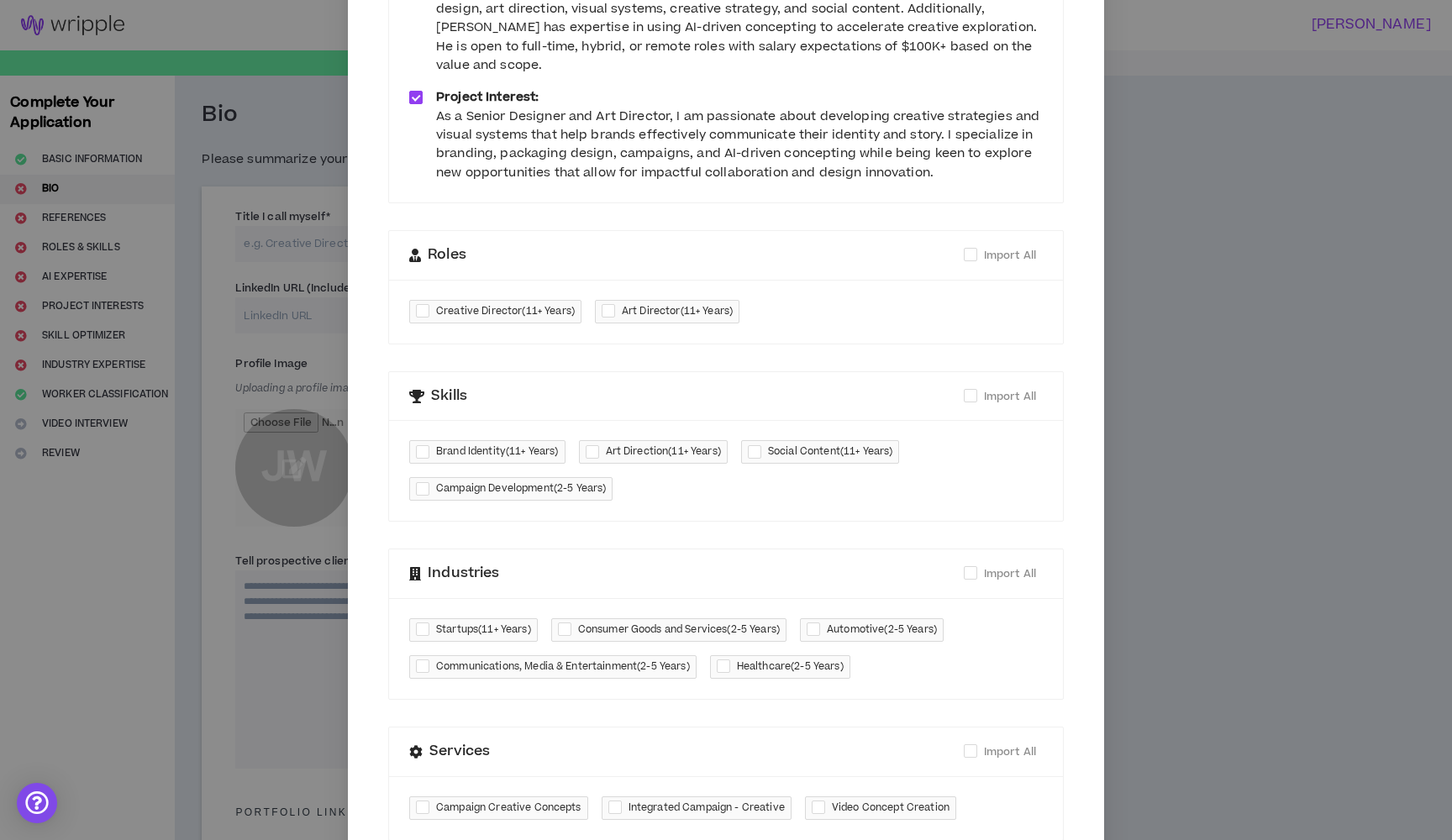
click at [595, 443] on div at bounding box center [596, 453] width 20 height 19
checkbox input "****"
click at [761, 443] on div at bounding box center [758, 453] width 20 height 19
checkbox input "****"
click at [472, 440] on span "Brand Identity ( 11+ Years )" at bounding box center [487, 452] width 156 height 24
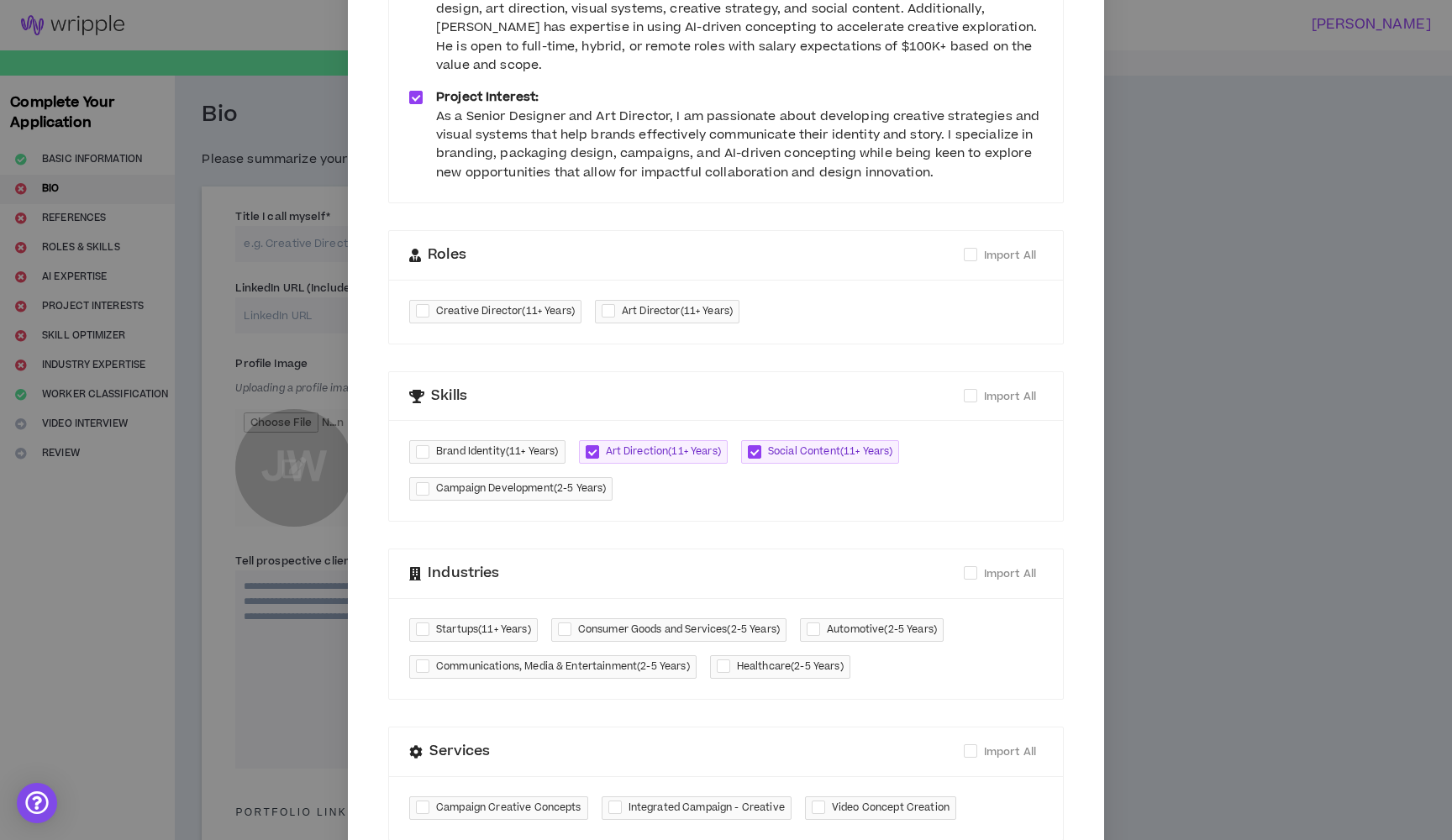
checkbox input "****"
click at [505, 480] on span "Campaign Development ( 2-5 Years )" at bounding box center [521, 489] width 170 height 17
checkbox input "****"
click at [603, 302] on div at bounding box center [612, 312] width 20 height 19
checkbox input "****"
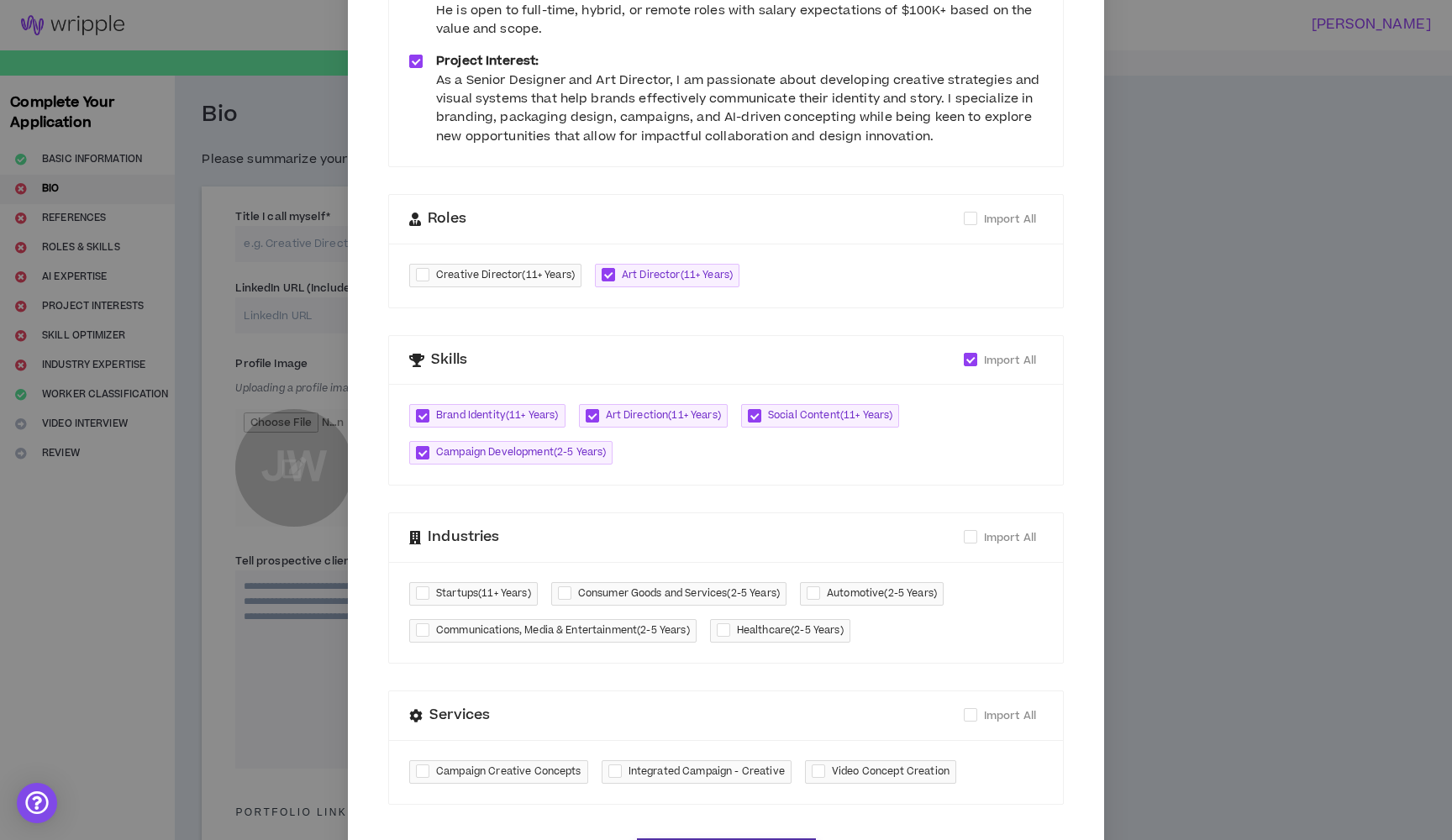
scroll to position [385, 0]
click at [691, 840] on button "Import Resume Data" at bounding box center [726, 855] width 179 height 31
type textarea "**********"
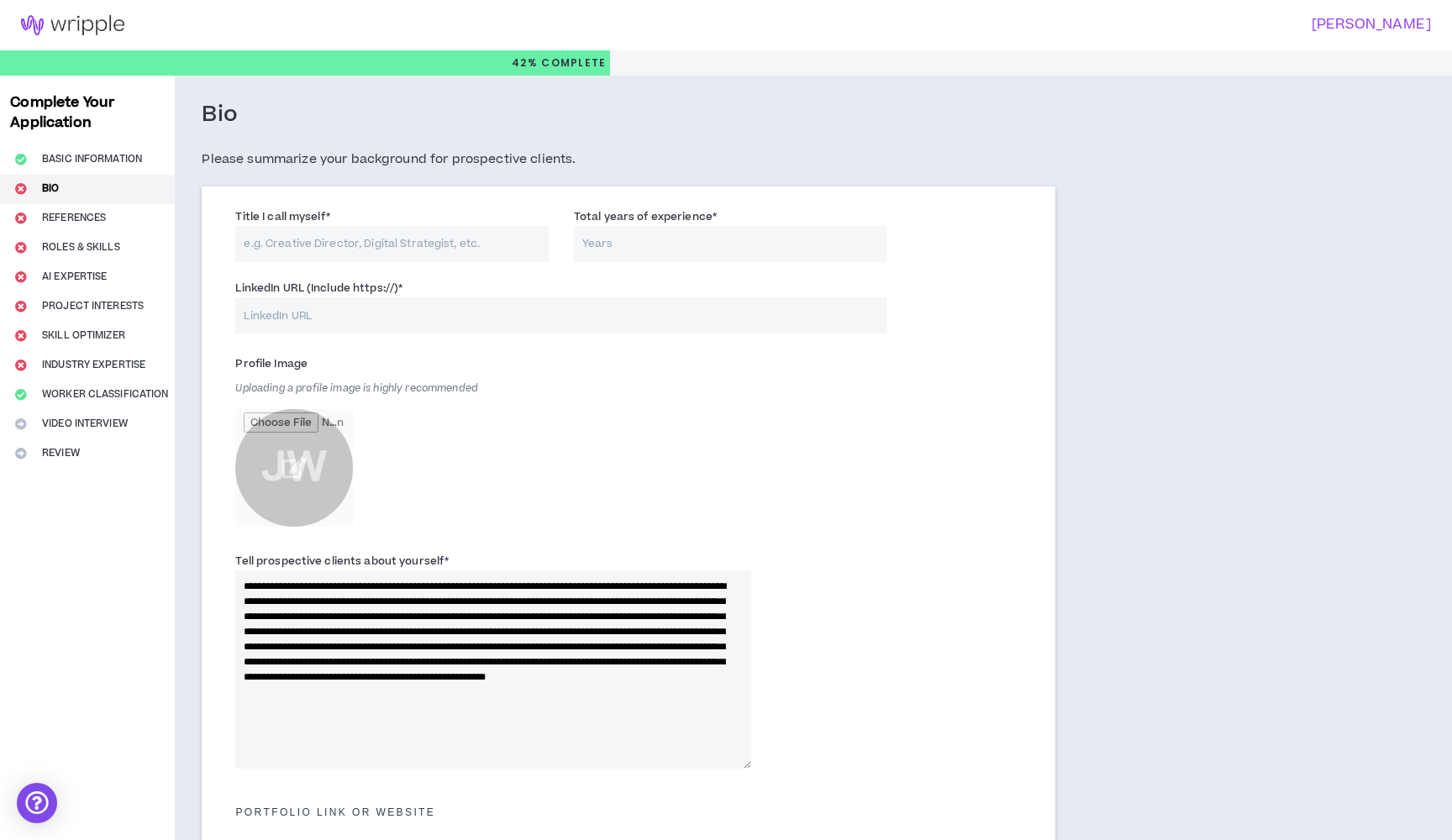
click at [521, 303] on input "LinkedIn URL (Include https://) *" at bounding box center [560, 315] width 651 height 36
paste input "https://www.linkedin.com/in/josh-walker-7714b3126/"
type input "https://www.linkedin.com/in/josh-walker-7714b3126/"
click at [612, 246] on input "Total years of experience *" at bounding box center [731, 245] width 314 height 36
type input "1"
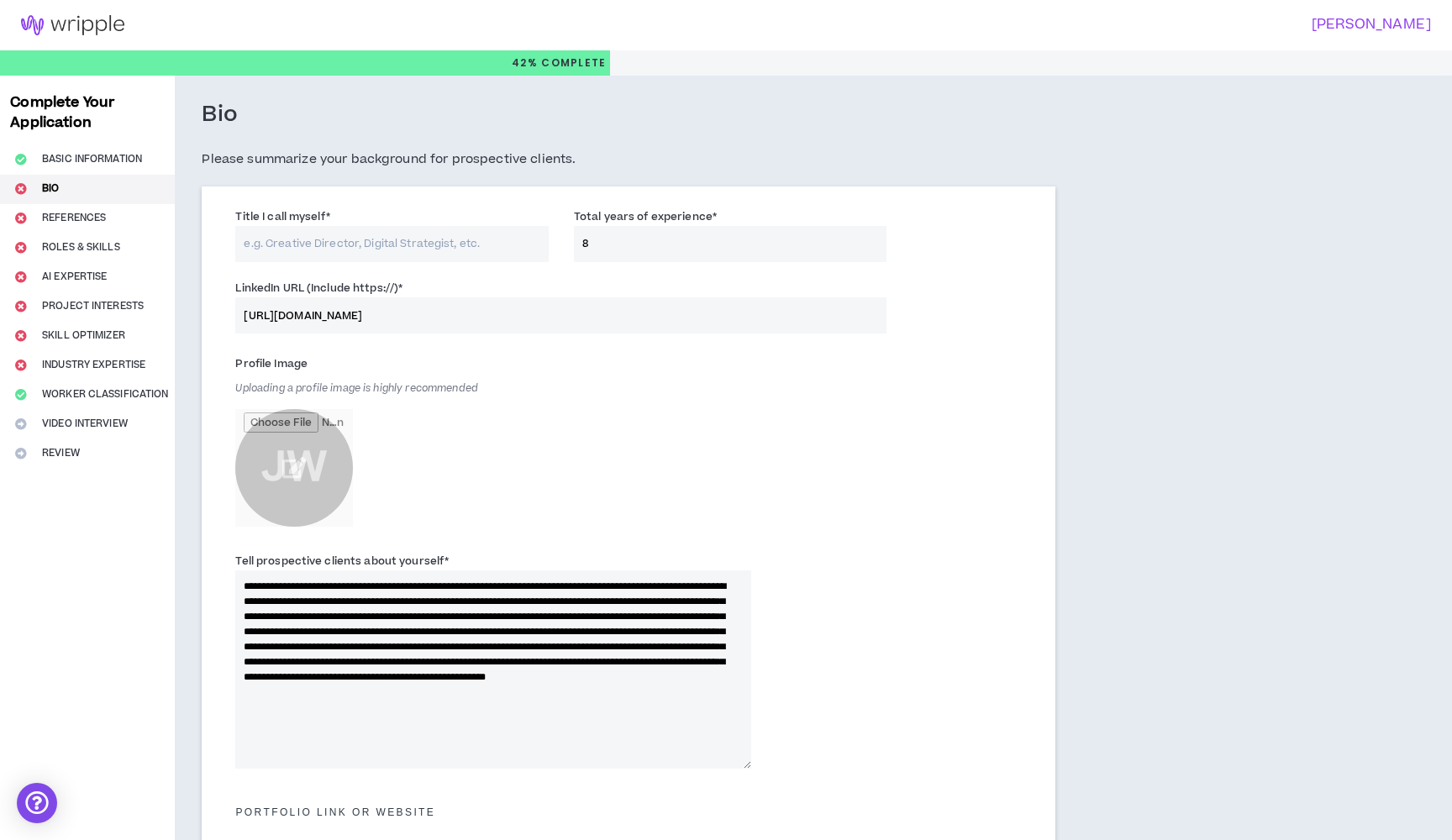
type input "8"
click at [259, 244] on input "Title I call myself *" at bounding box center [391, 245] width 314 height 36
type input "Designer"
click at [477, 383] on span "Uploading a profile image is highly recommended" at bounding box center [356, 388] width 243 height 14
click at [296, 468] on input "file" at bounding box center [293, 468] width 118 height 118
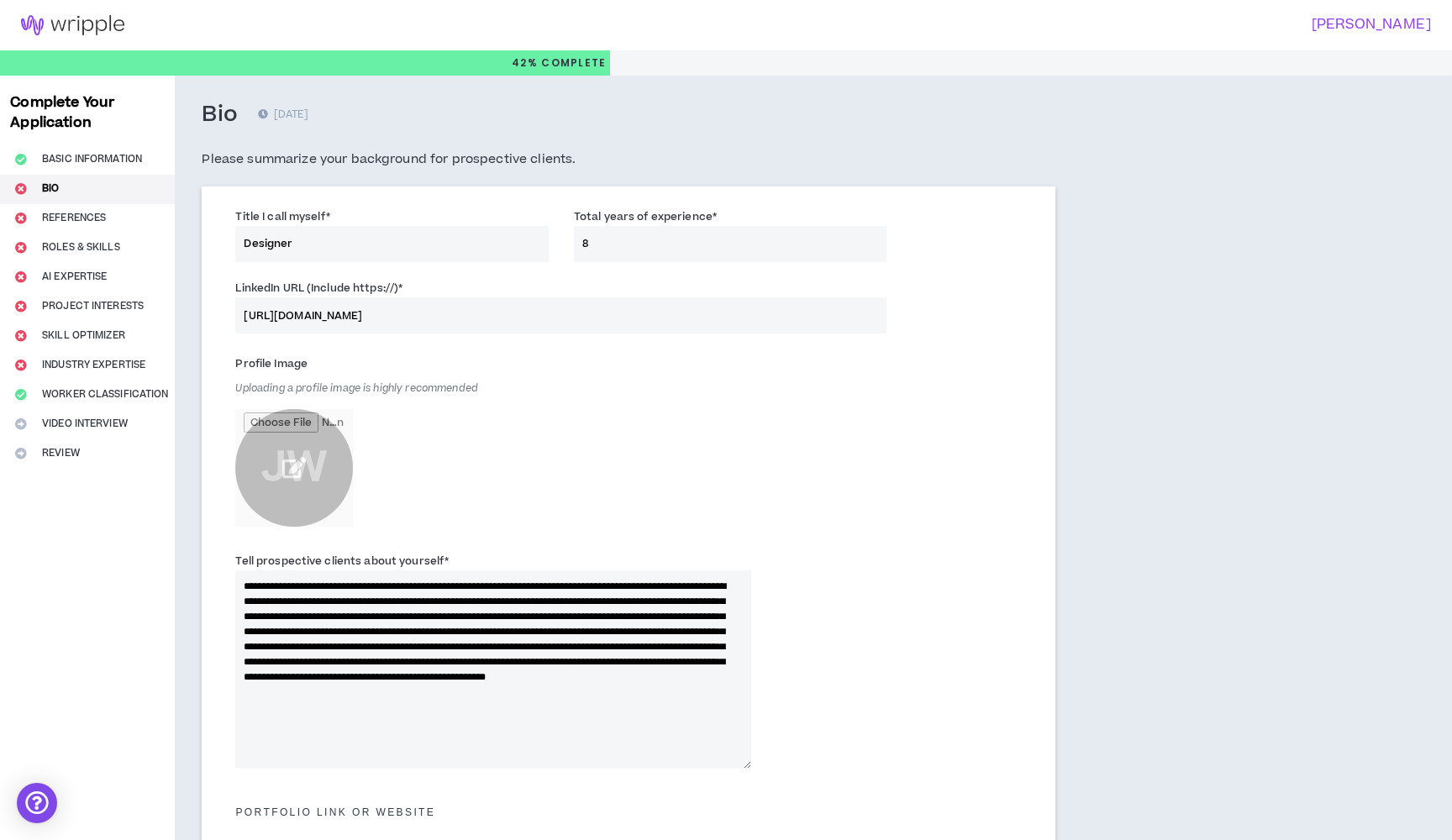
click at [283, 473] on input "file" at bounding box center [293, 468] width 118 height 118
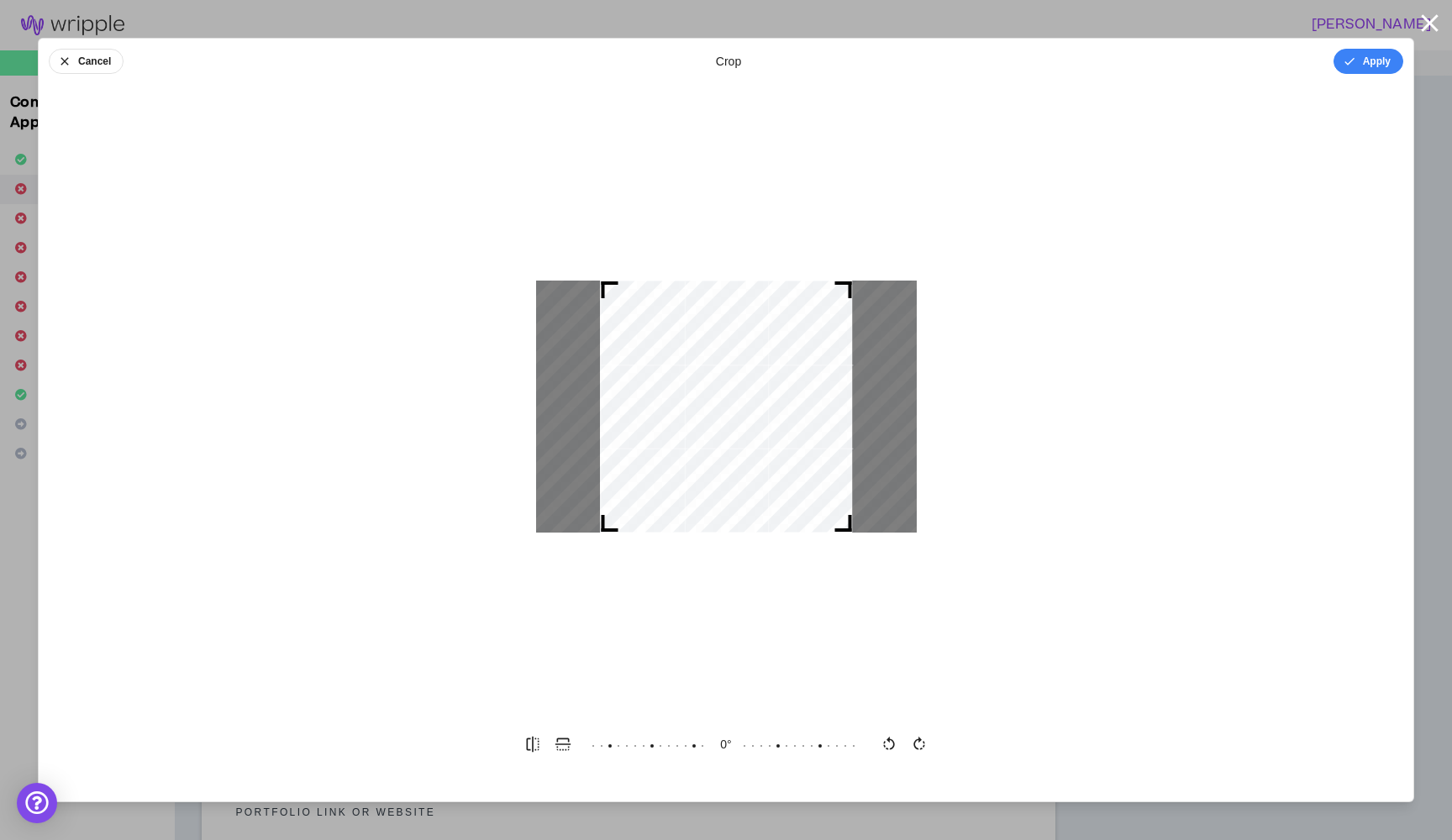
drag, startPoint x: 531, startPoint y: 285, endPoint x: 621, endPoint y: 317, distance: 95.5
click at [621, 316] on div at bounding box center [726, 407] width 1375 height 612
click at [618, 519] on div at bounding box center [726, 407] width 381 height 252
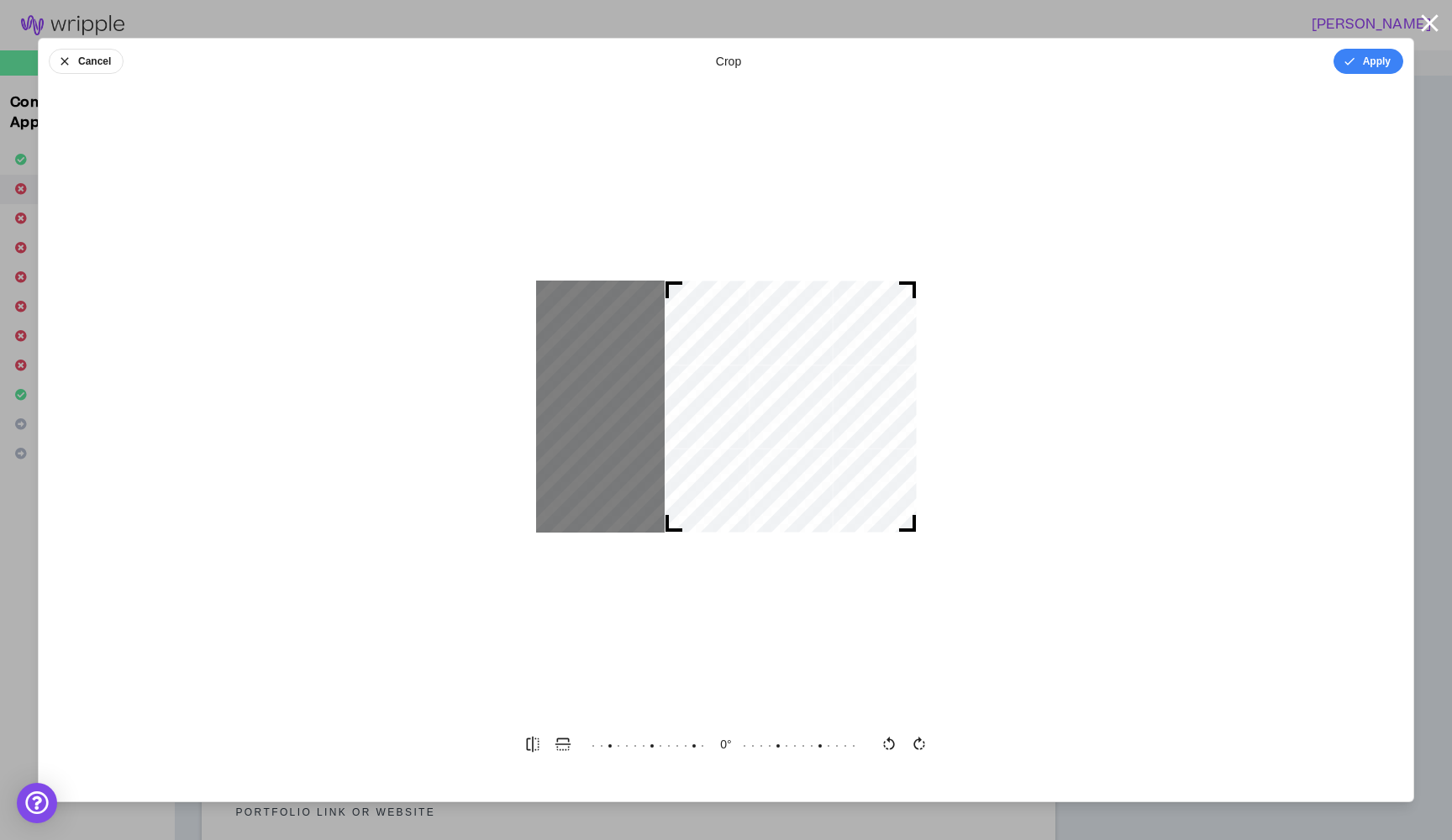
drag, startPoint x: 851, startPoint y: 447, endPoint x: 921, endPoint y: 446, distance: 70.0
click at [921, 446] on div at bounding box center [726, 407] width 1375 height 612
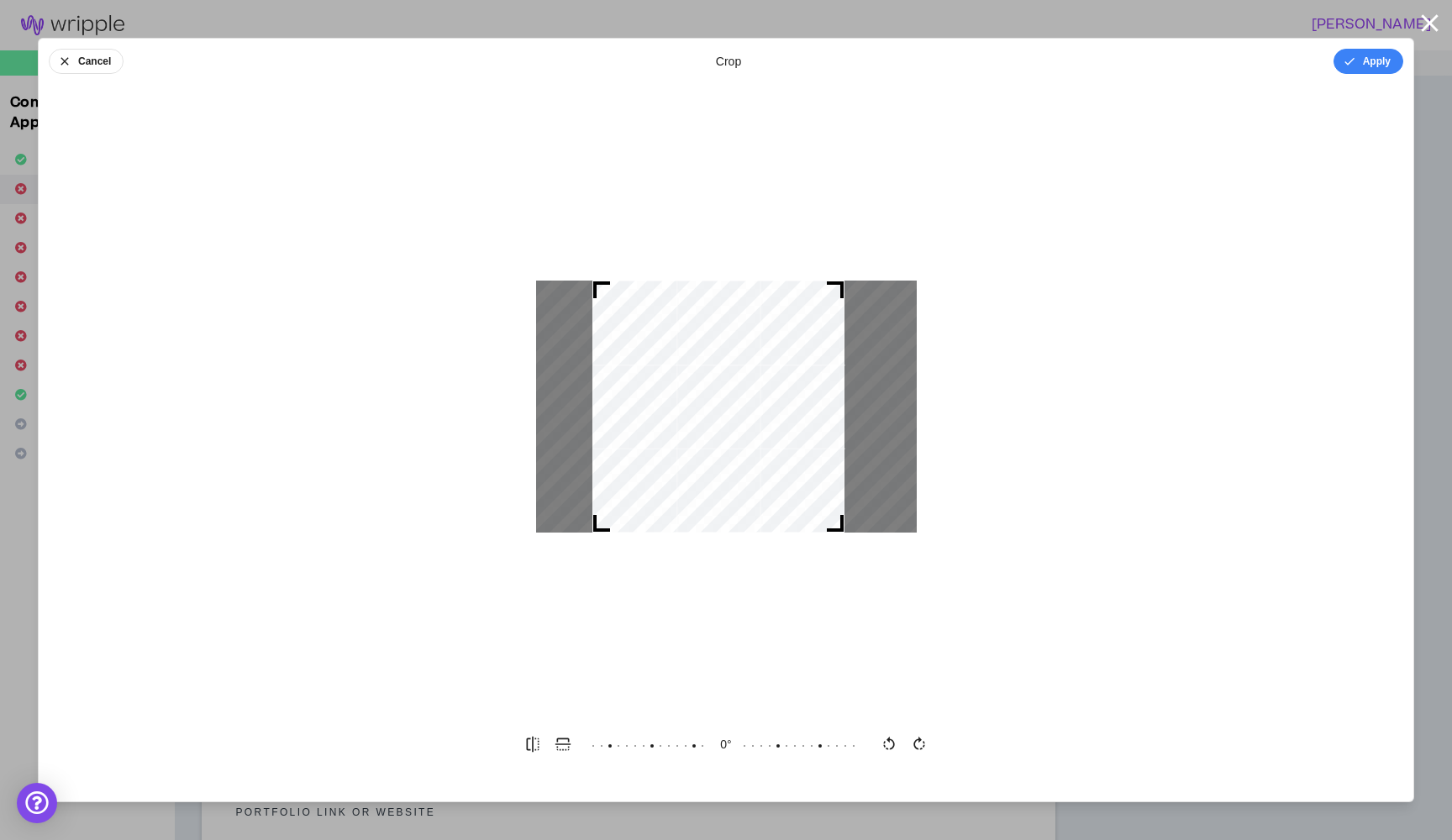
drag, startPoint x: 665, startPoint y: 442, endPoint x: 625, endPoint y: 435, distance: 40.6
click at [625, 435] on div at bounding box center [718, 407] width 252 height 252
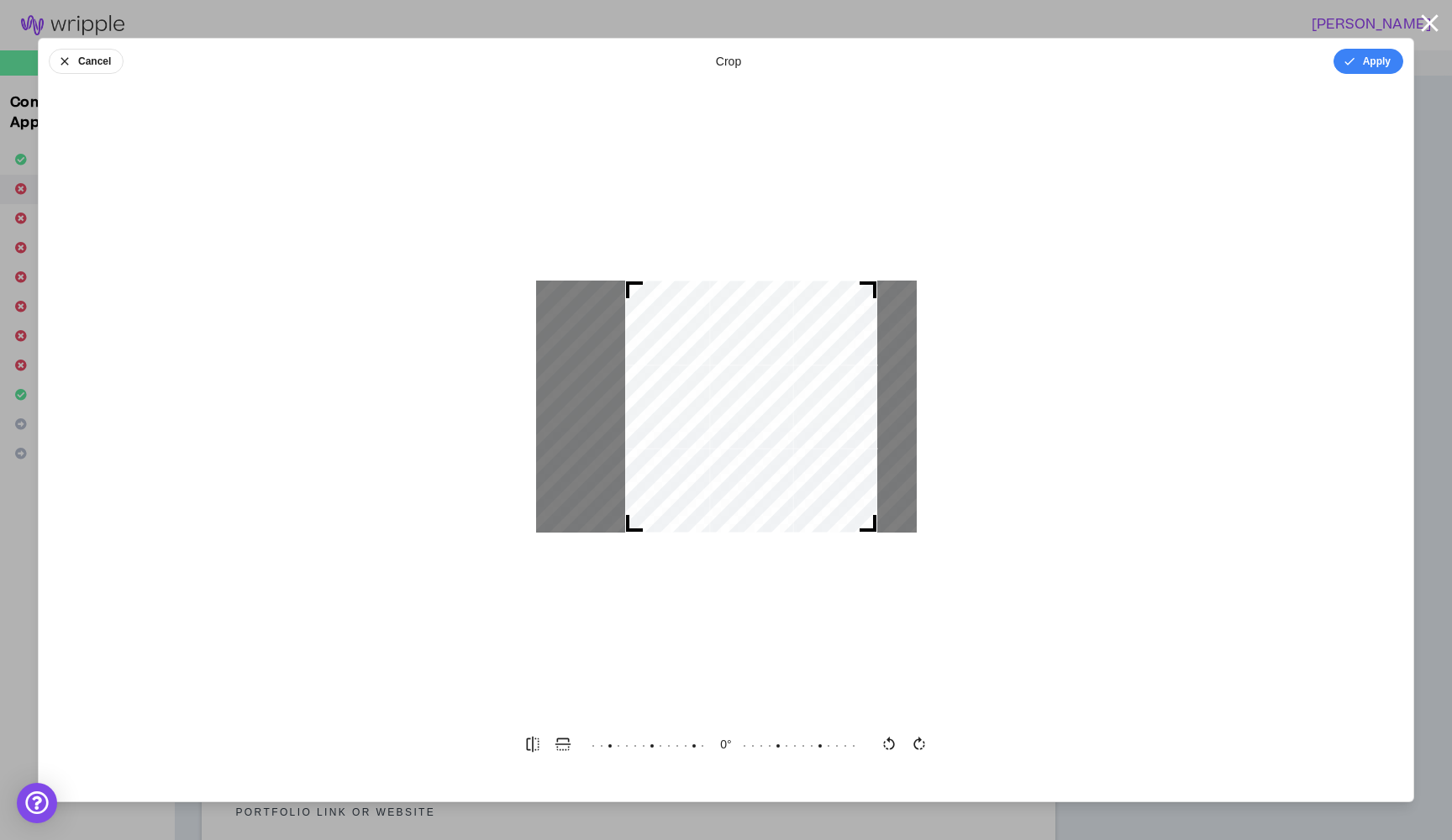
click at [525, 447] on div at bounding box center [726, 407] width 1375 height 612
click at [609, 402] on div at bounding box center [580, 407] width 89 height 252
click at [681, 717] on div "Cancel crop Apply -12 °" at bounding box center [726, 420] width 1377 height 765
click at [73, 60] on button "Cancel" at bounding box center [86, 61] width 75 height 25
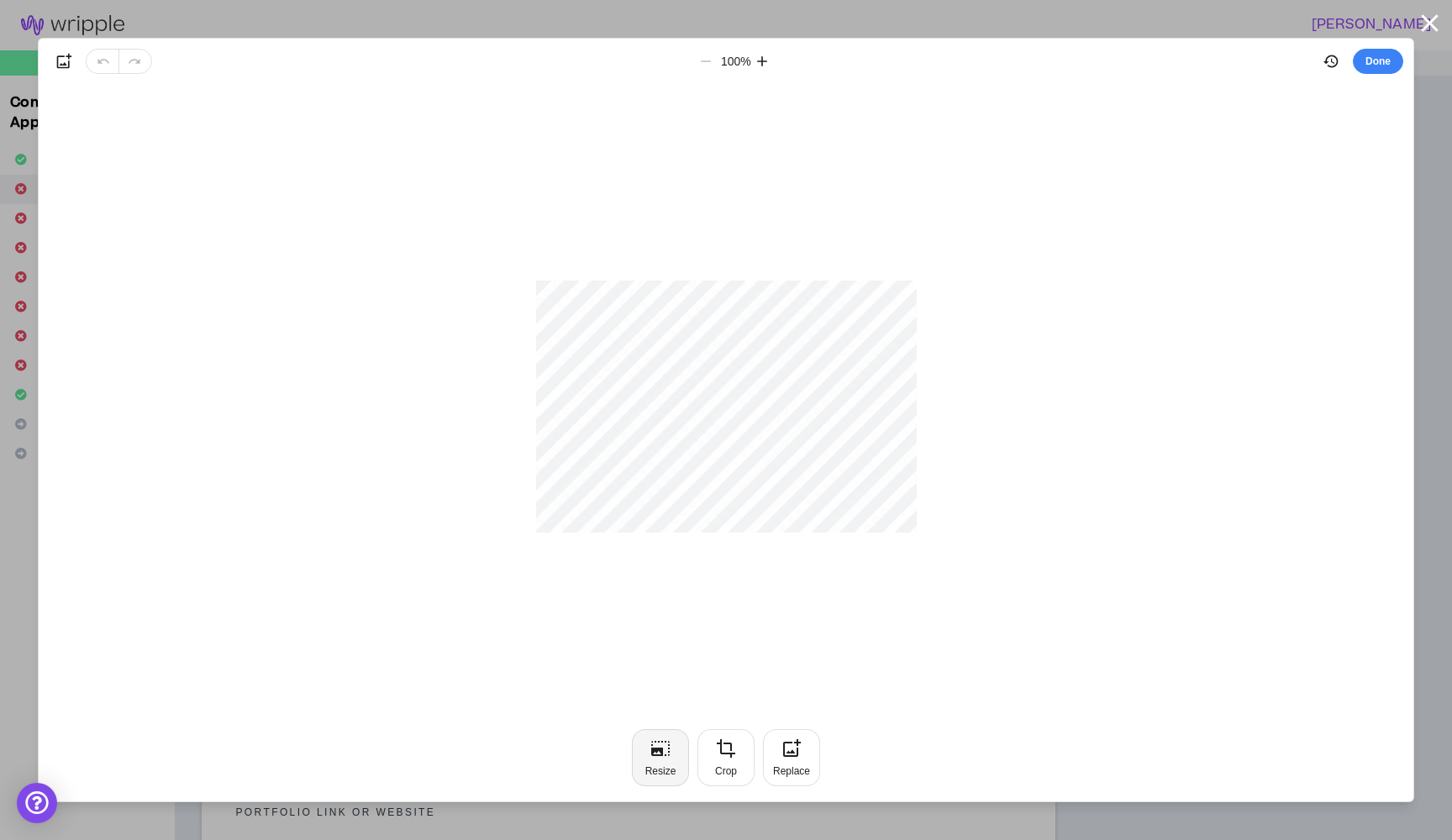
click at [668, 754] on icon "button" at bounding box center [660, 748] width 20 height 20
click at [1364, 65] on button "Apply" at bounding box center [1369, 61] width 70 height 25
type input "*"
click at [1389, 66] on button "Done" at bounding box center [1378, 61] width 51 height 25
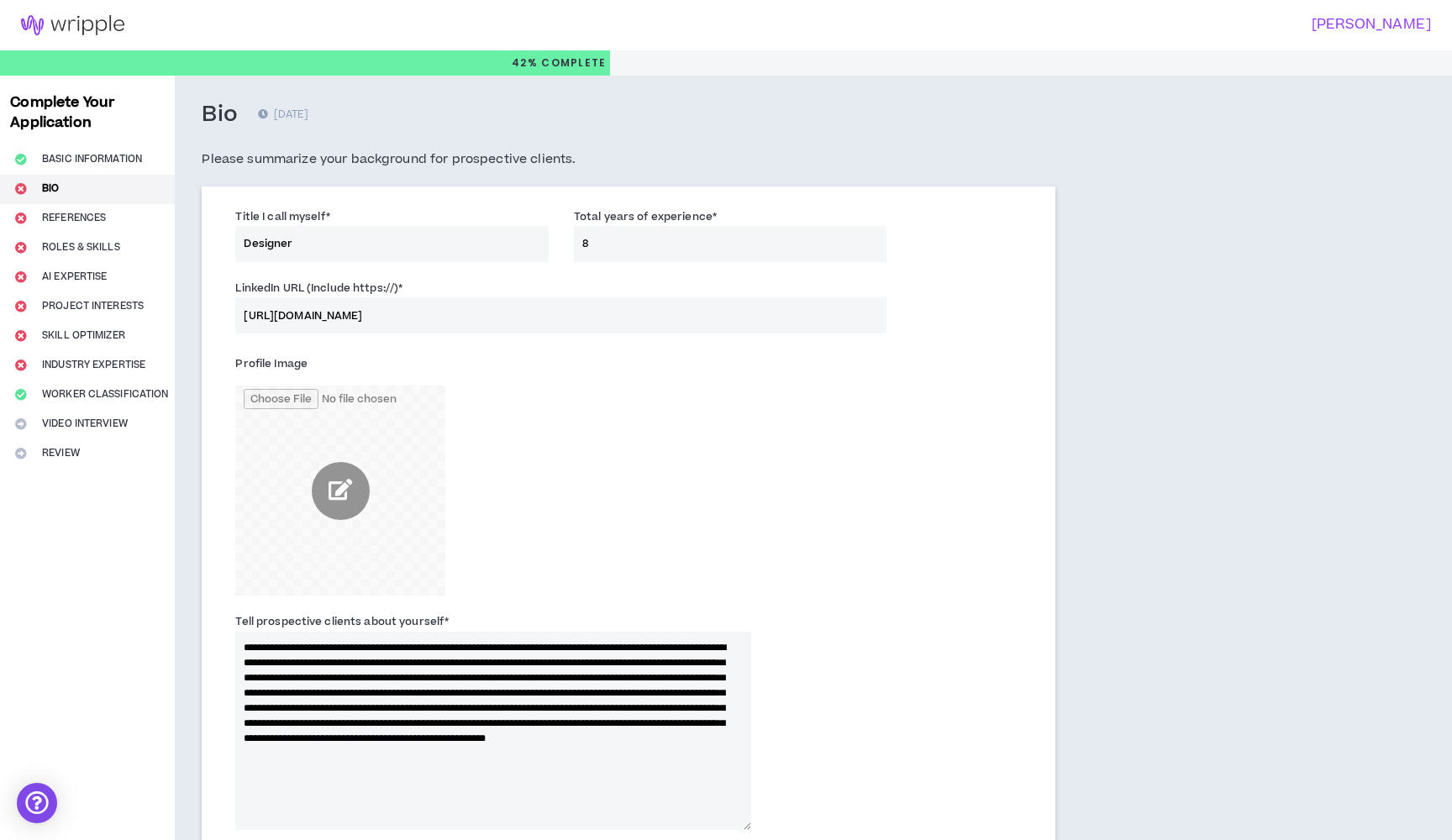
click at [340, 483] on input "file" at bounding box center [340, 490] width 210 height 210
click at [323, 491] on input "file" at bounding box center [340, 490] width 210 height 210
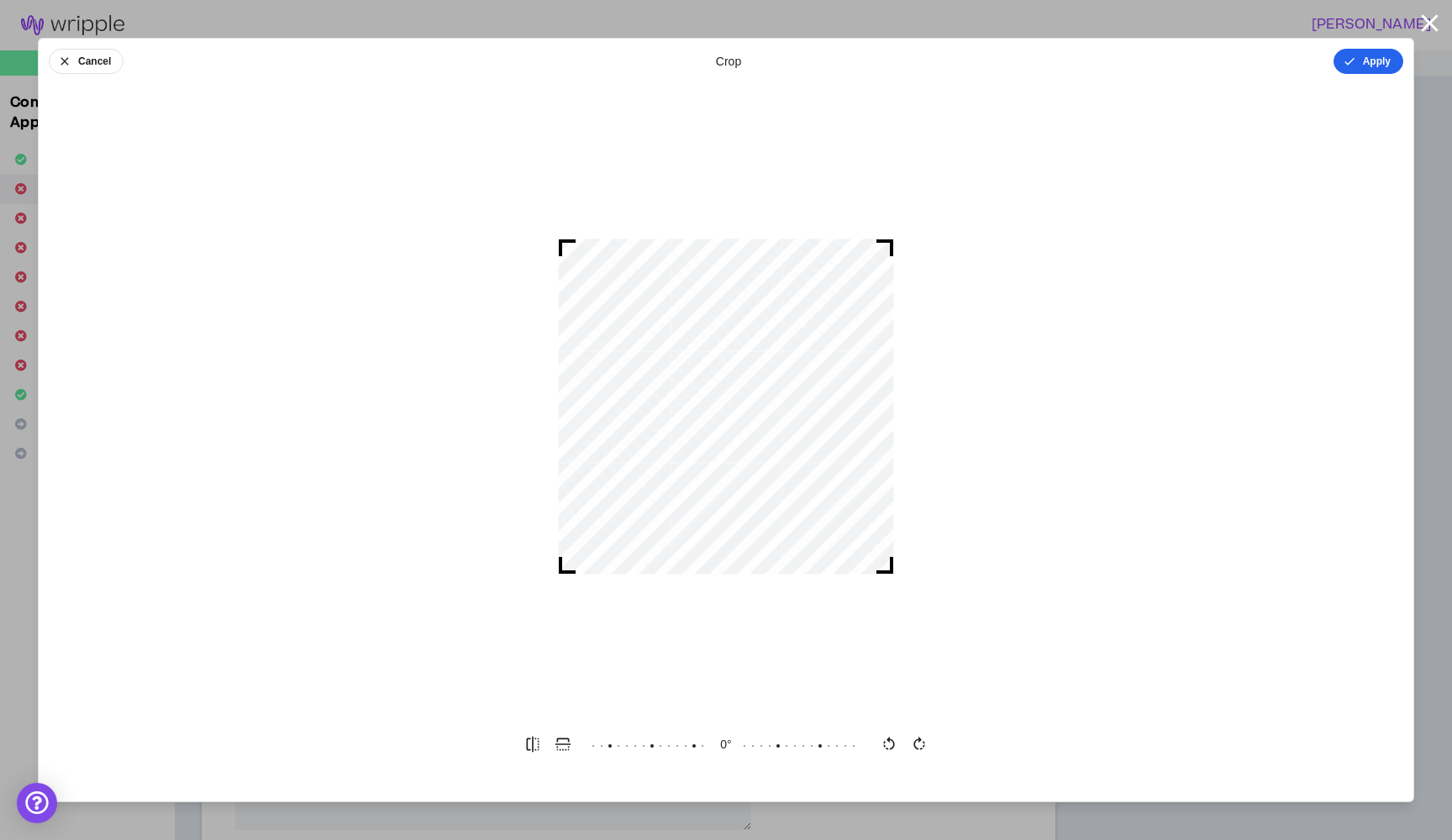
click at [1365, 62] on button "Apply" at bounding box center [1369, 61] width 70 height 25
click at [1371, 64] on button "Done" at bounding box center [1378, 61] width 51 height 25
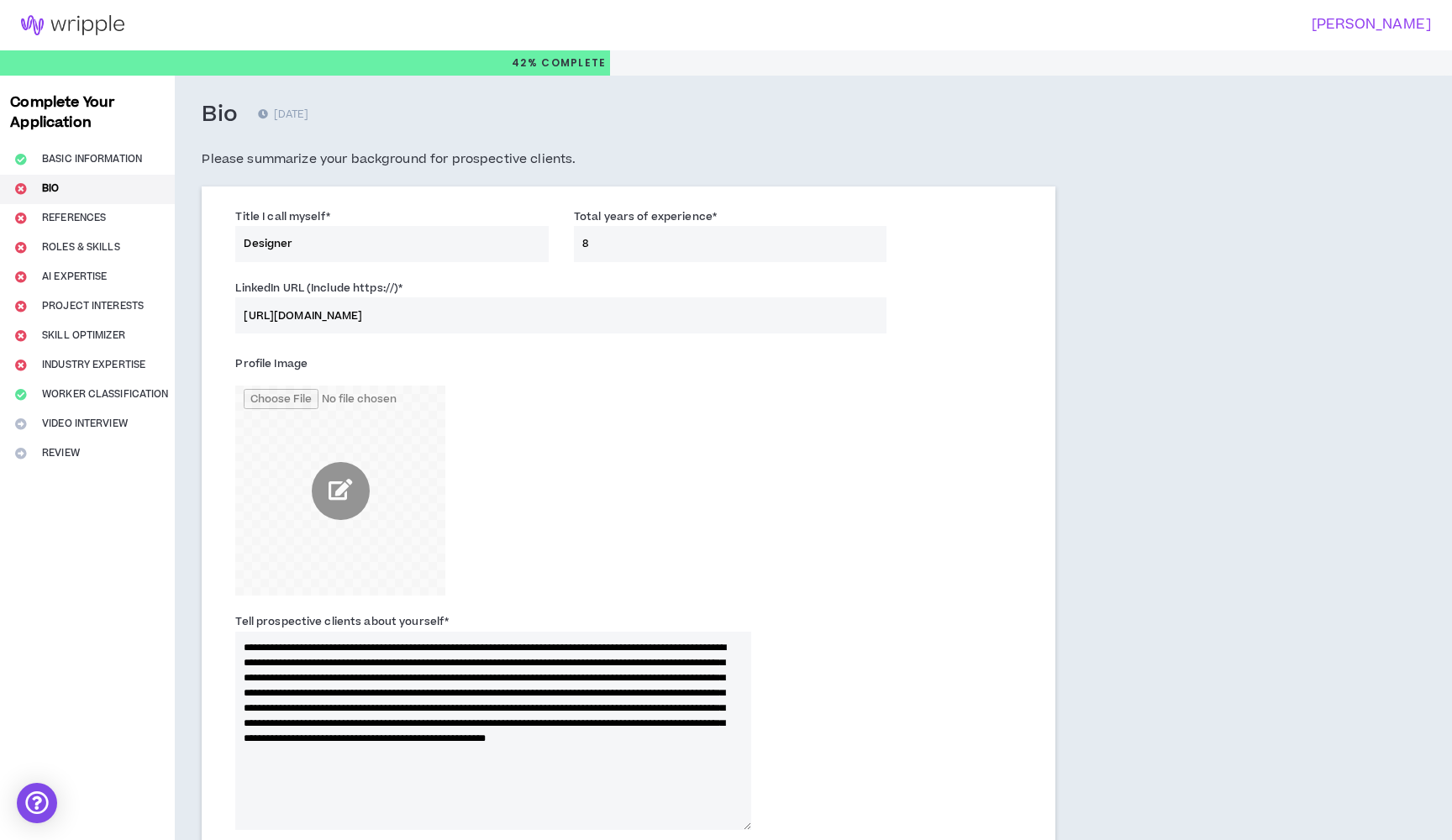
click at [766, 446] on div "Profile Image" at bounding box center [628, 477] width 812 height 262
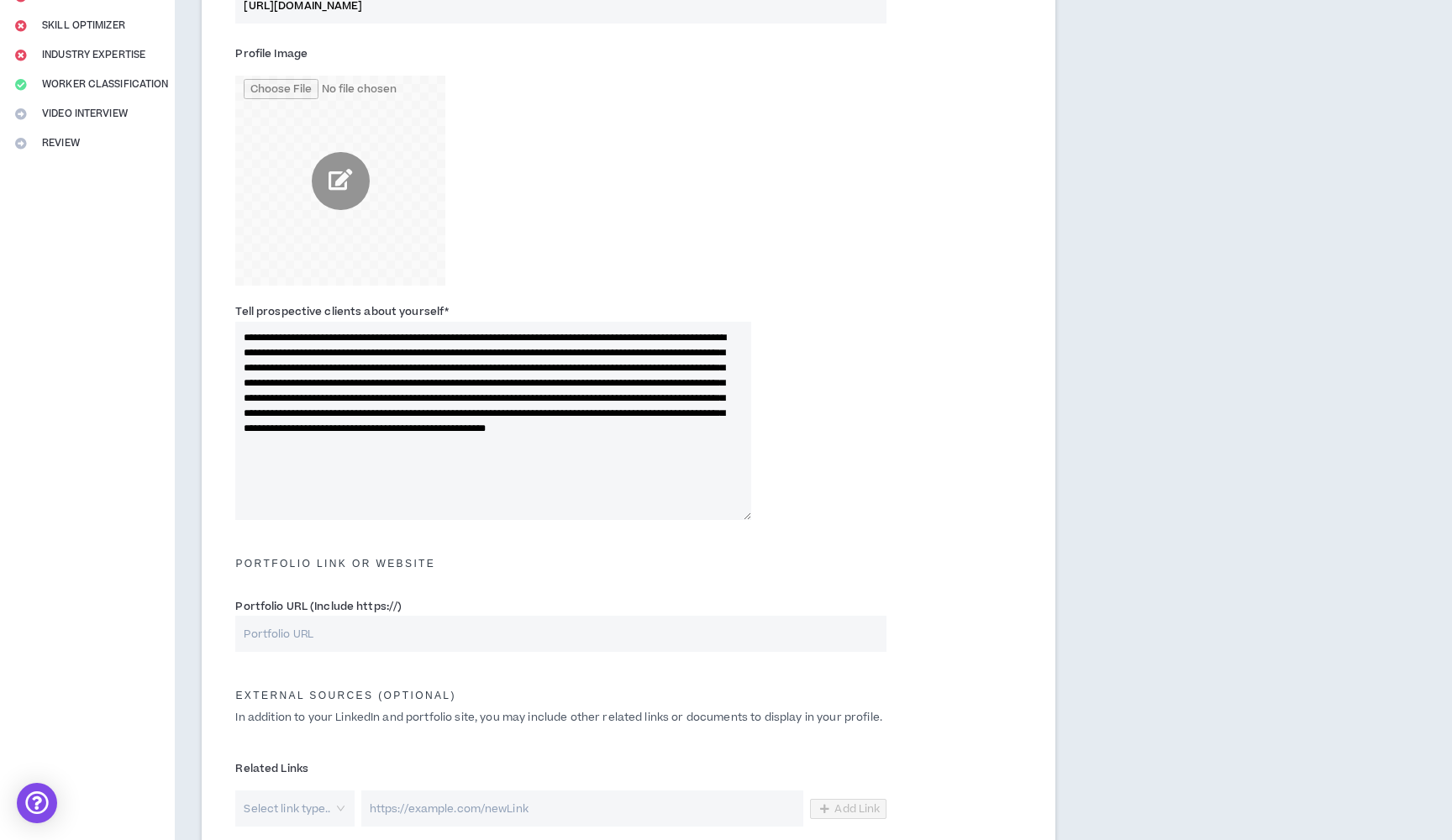
scroll to position [439, 0]
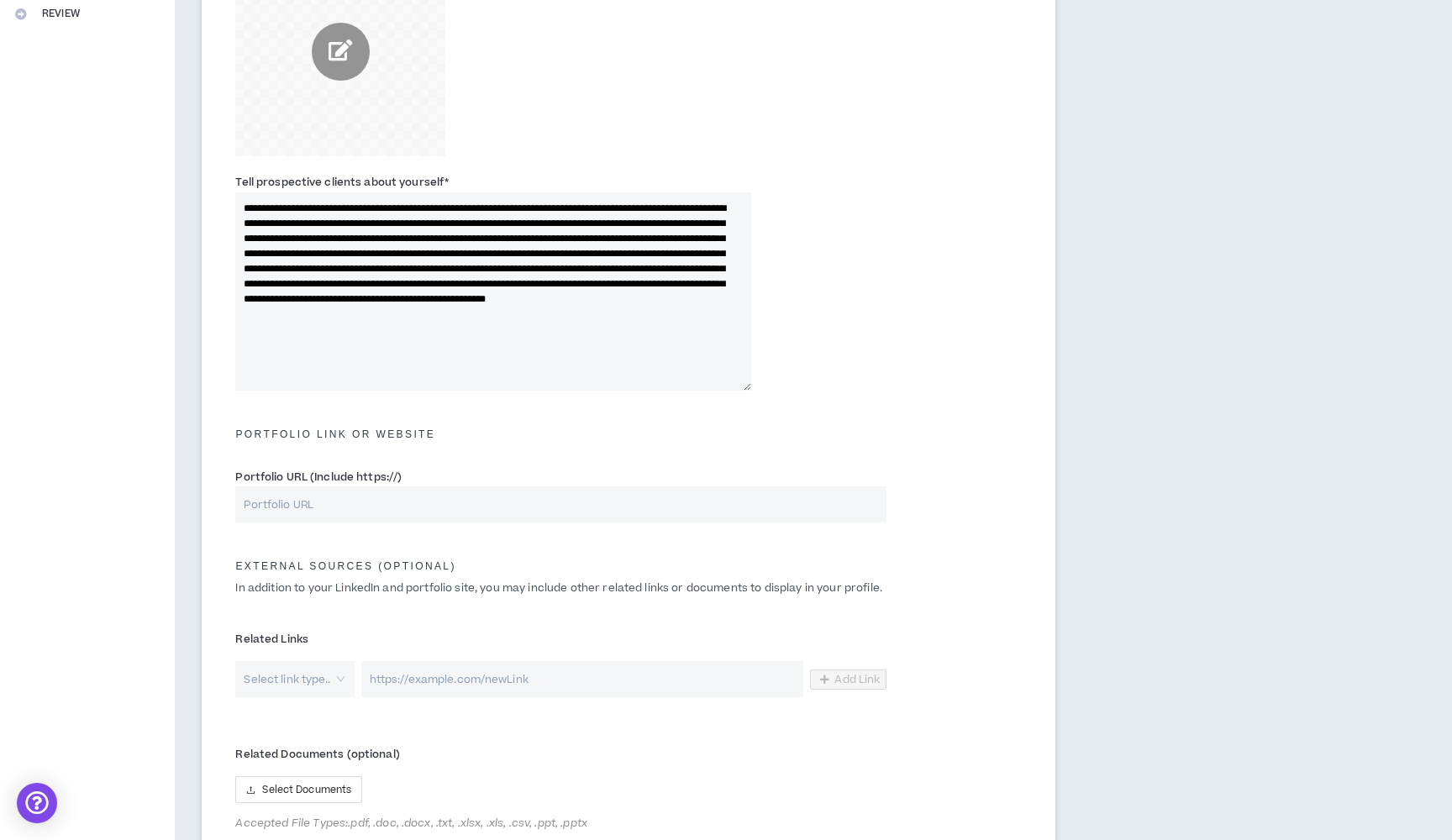
click at [365, 514] on input "Portfolio URL (Include https://)" at bounding box center [560, 504] width 651 height 36
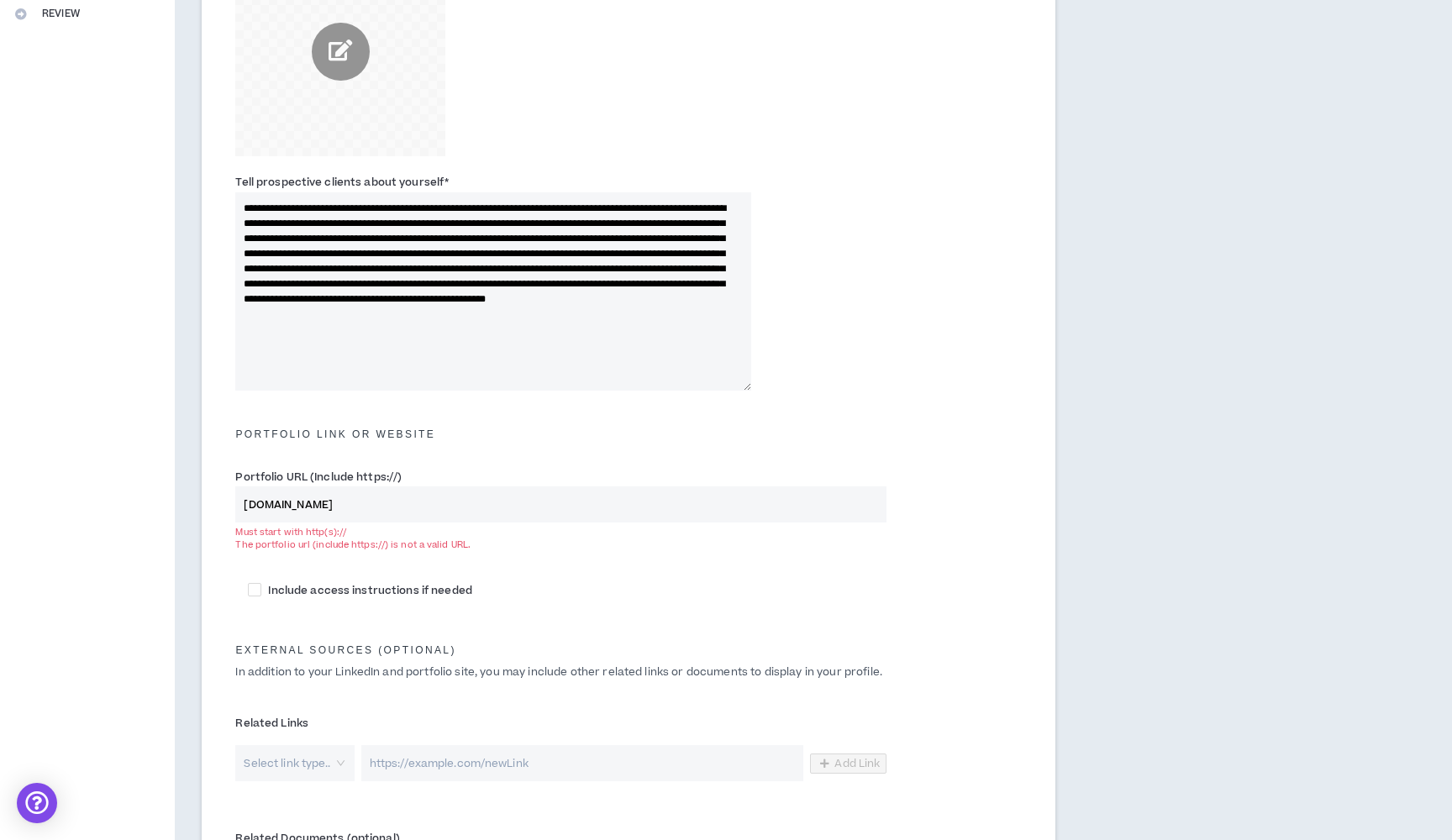
click at [577, 568] on div "Portfolio URL (Include https://) joshdsgn.com Must start with http(s):// The po…" at bounding box center [628, 518] width 812 height 108
click at [242, 503] on input "joshdsgn.com" at bounding box center [560, 504] width 651 height 36
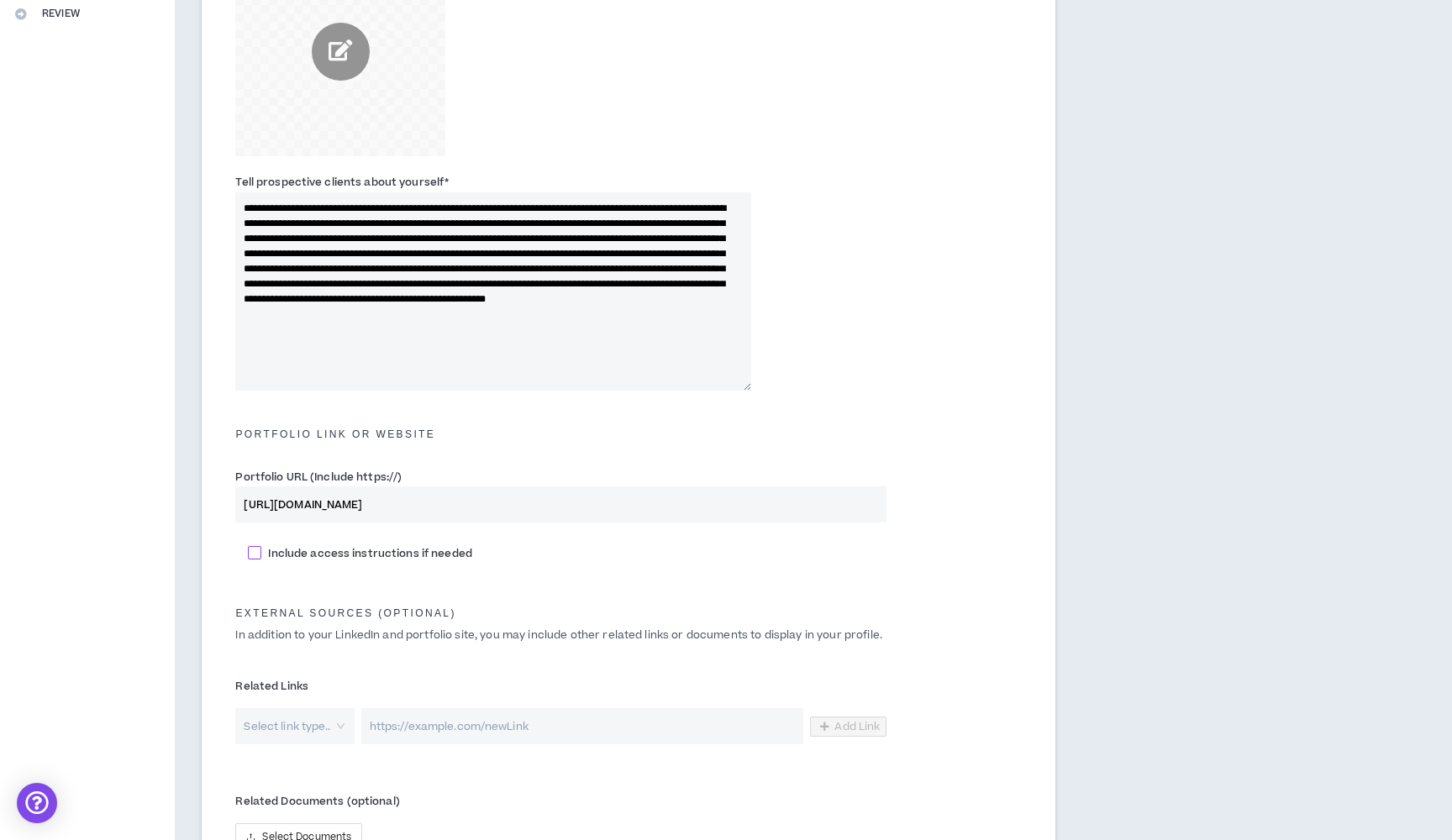
type input "https://joshdsgn.com"
click at [255, 552] on span at bounding box center [255, 553] width 13 height 13
checkbox input "****"
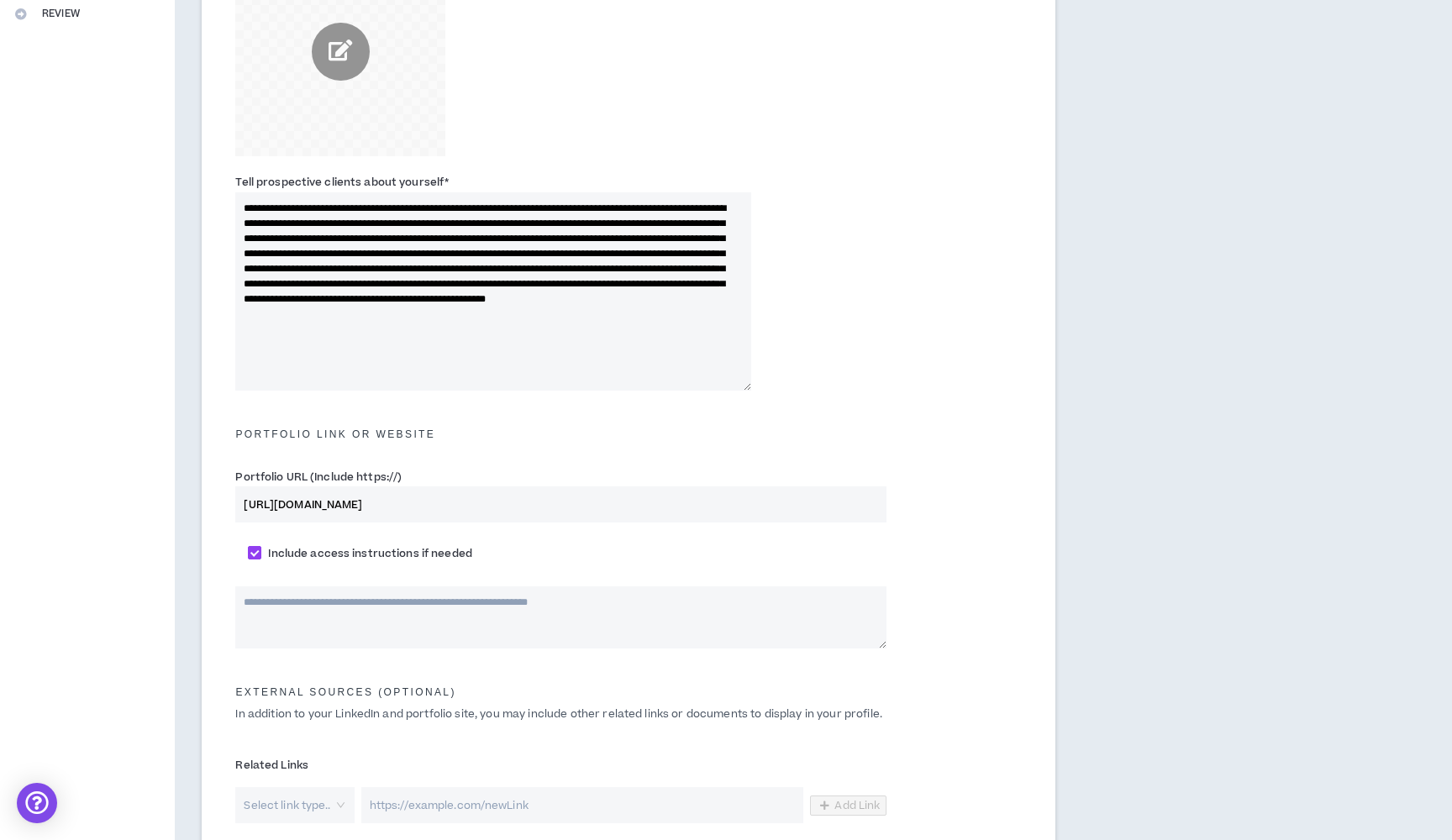
click at [277, 603] on textarea at bounding box center [560, 618] width 651 height 62
click at [242, 603] on textarea "**********" at bounding box center [560, 618] width 651 height 62
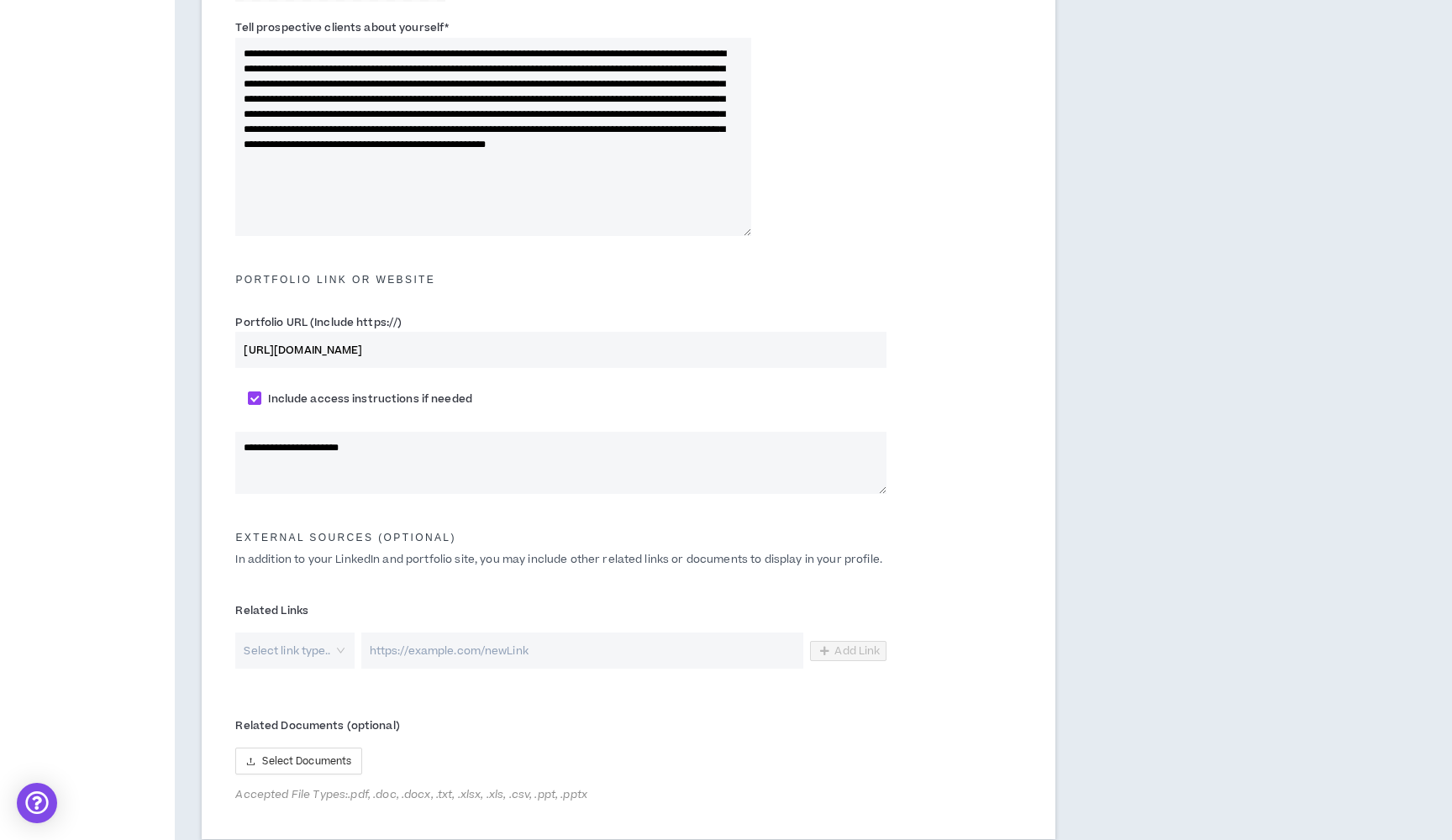
type textarea "**********"
click at [294, 650] on input "search" at bounding box center [289, 651] width 88 height 36
click at [331, 602] on label "Related Links" at bounding box center [560, 611] width 651 height 27
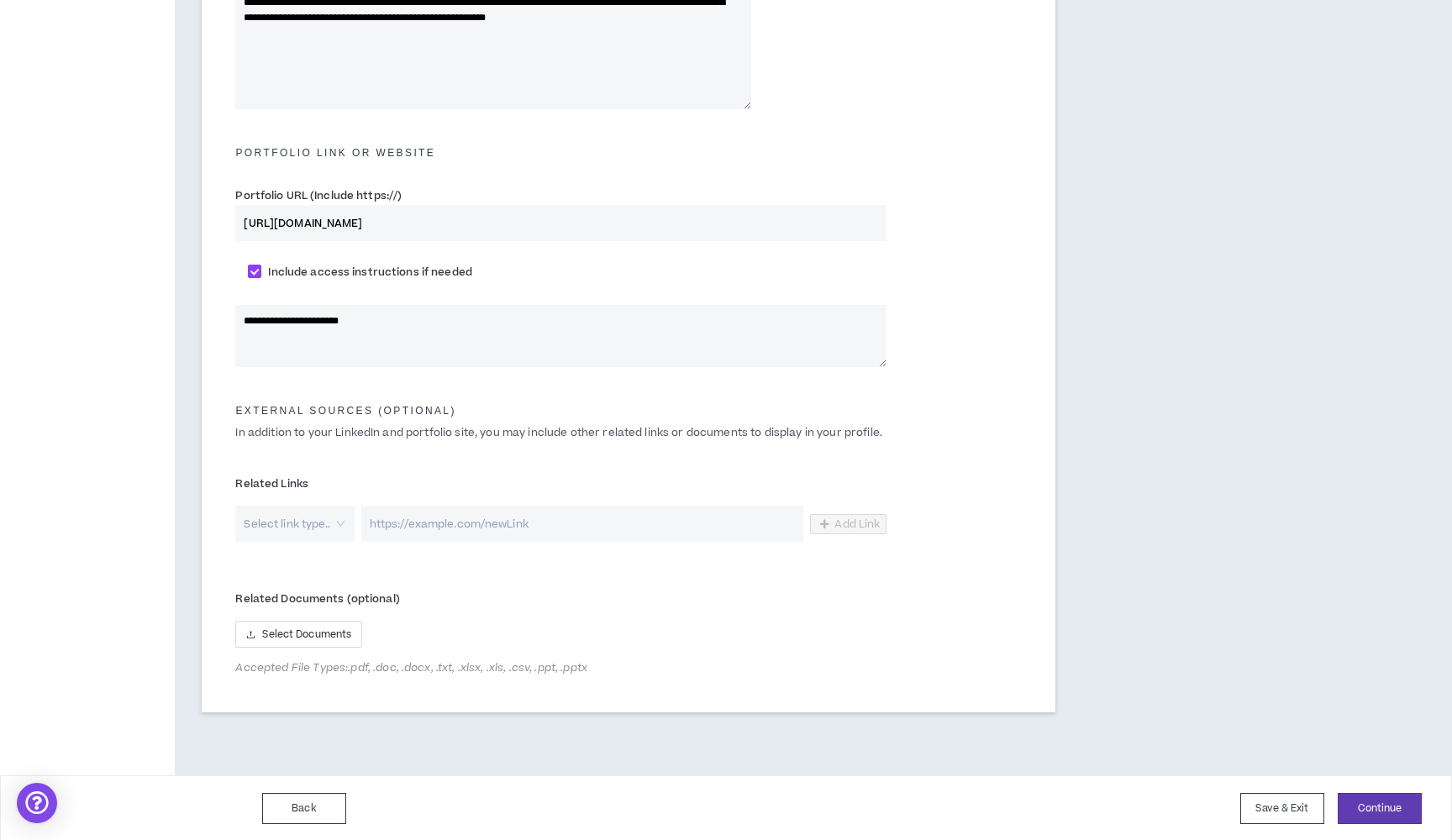
scroll to position [720, 0]
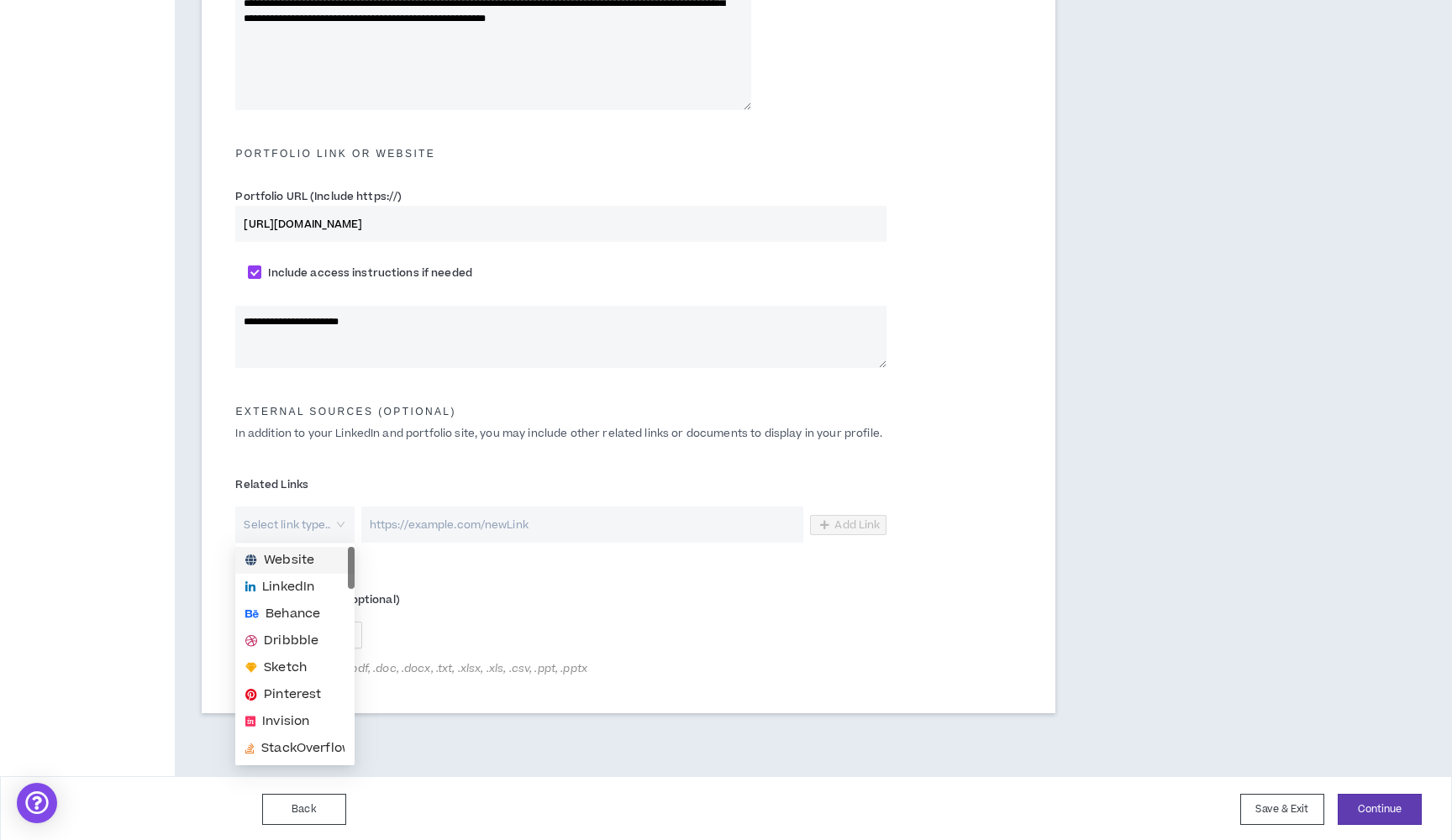
click at [300, 511] on input "search" at bounding box center [289, 525] width 88 height 36
click at [282, 562] on span "Website" at bounding box center [289, 560] width 51 height 18
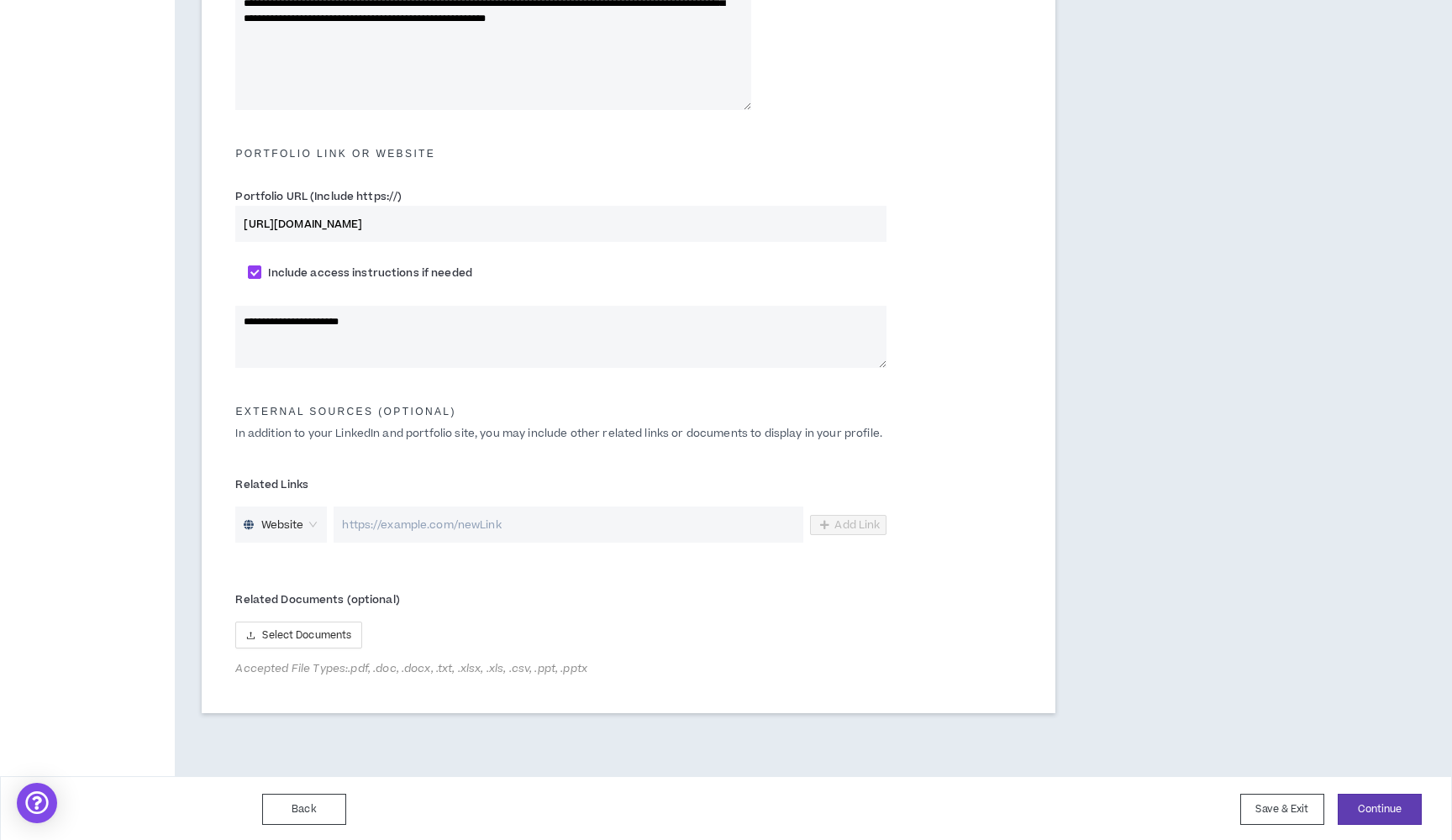
click at [421, 510] on input "url" at bounding box center [569, 525] width 470 height 36
type input "i"
type input "https://instagram.com/joshdsgn"
click at [432, 595] on label "Related Documents (optional)" at bounding box center [560, 600] width 651 height 27
click at [340, 632] on span "Select Documents" at bounding box center [306, 636] width 89 height 16
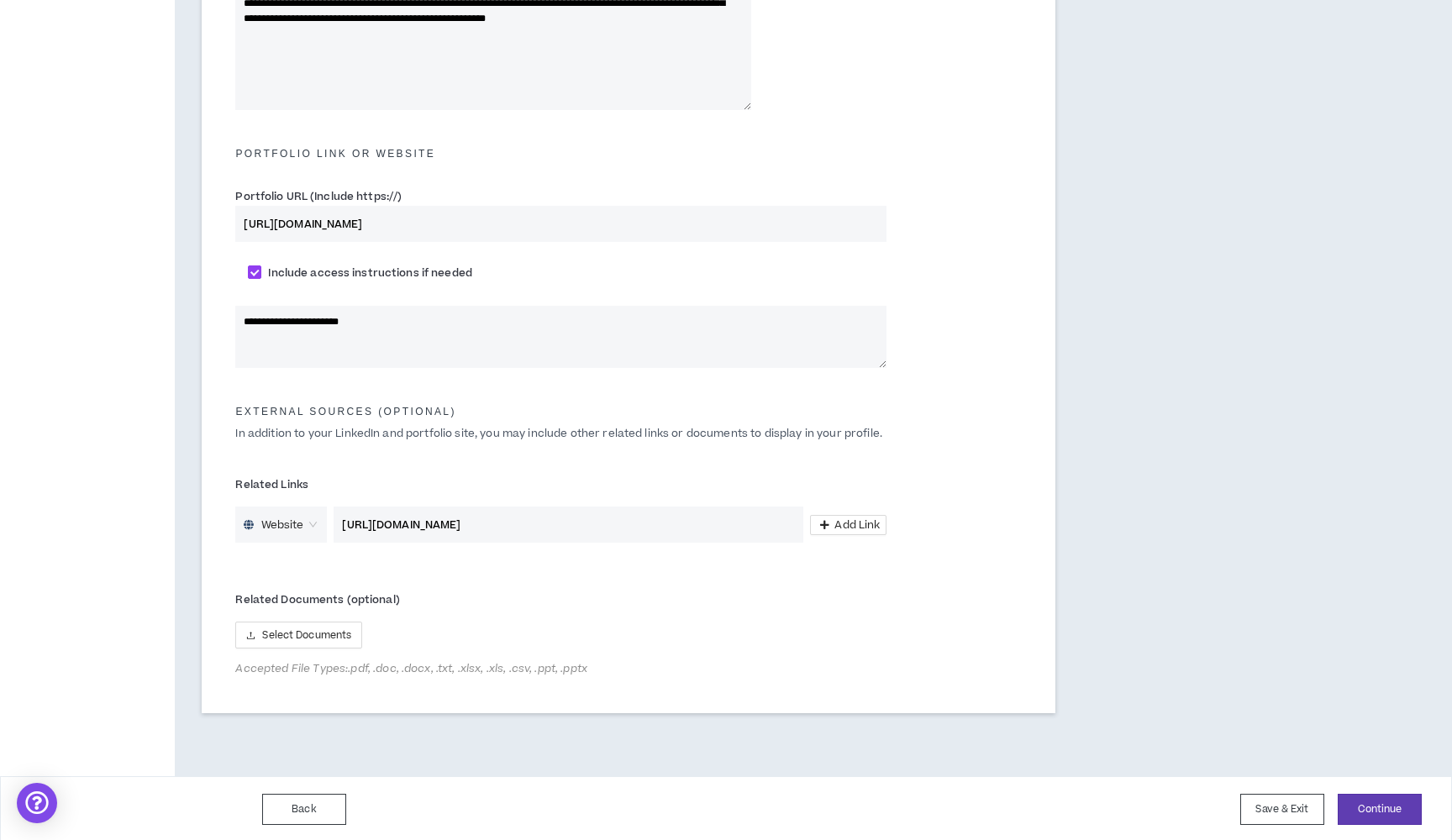
click at [277, 618] on div "Related Documents (optional) Select Documents Accepted File Types: .pdf, .doc, …" at bounding box center [560, 631] width 651 height 89
click at [276, 623] on button "Select Documents" at bounding box center [298, 636] width 127 height 27
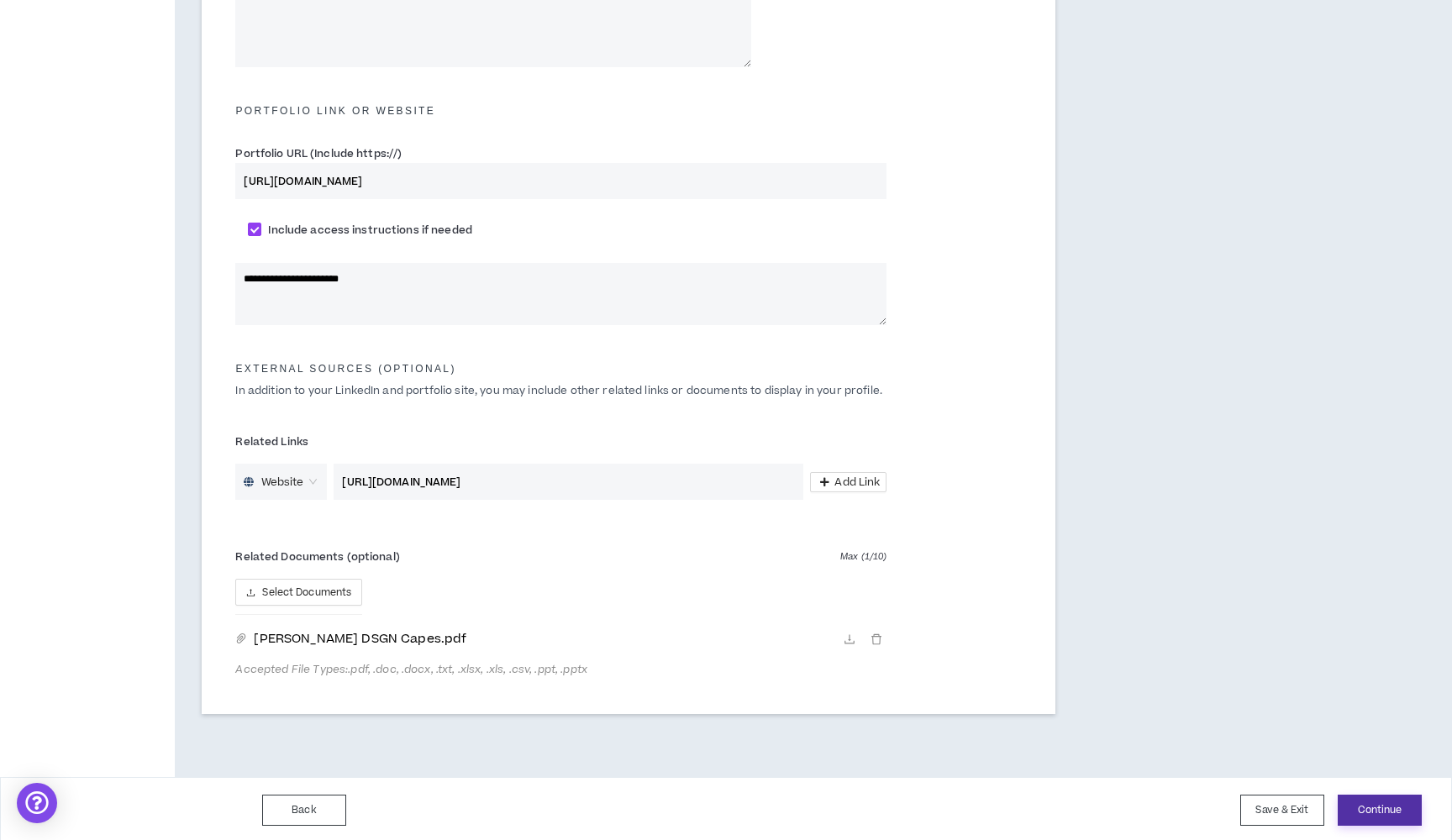
click at [1351, 805] on button "Continue" at bounding box center [1380, 810] width 84 height 31
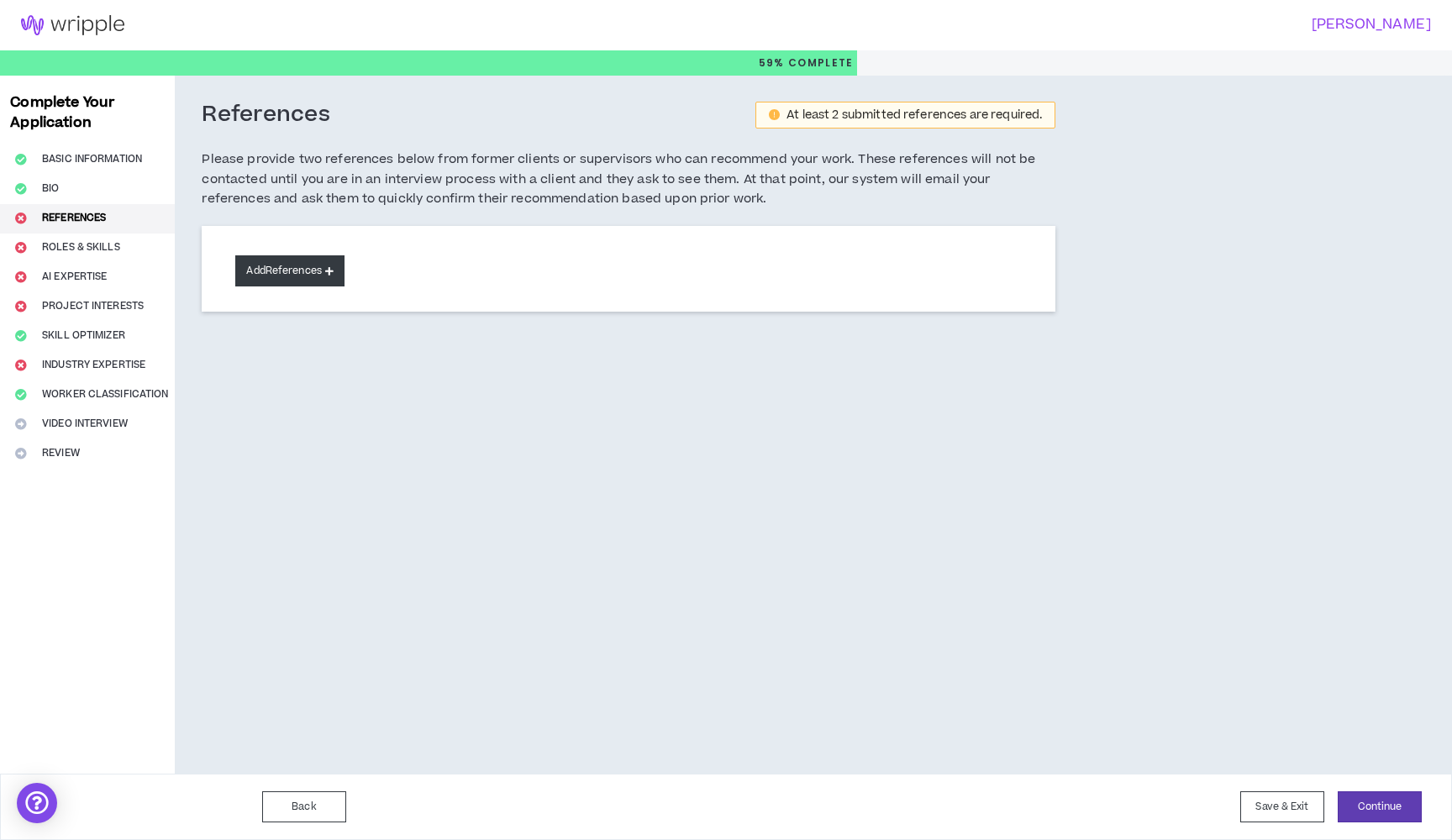
click at [289, 266] on button "Add References" at bounding box center [290, 270] width 109 height 31
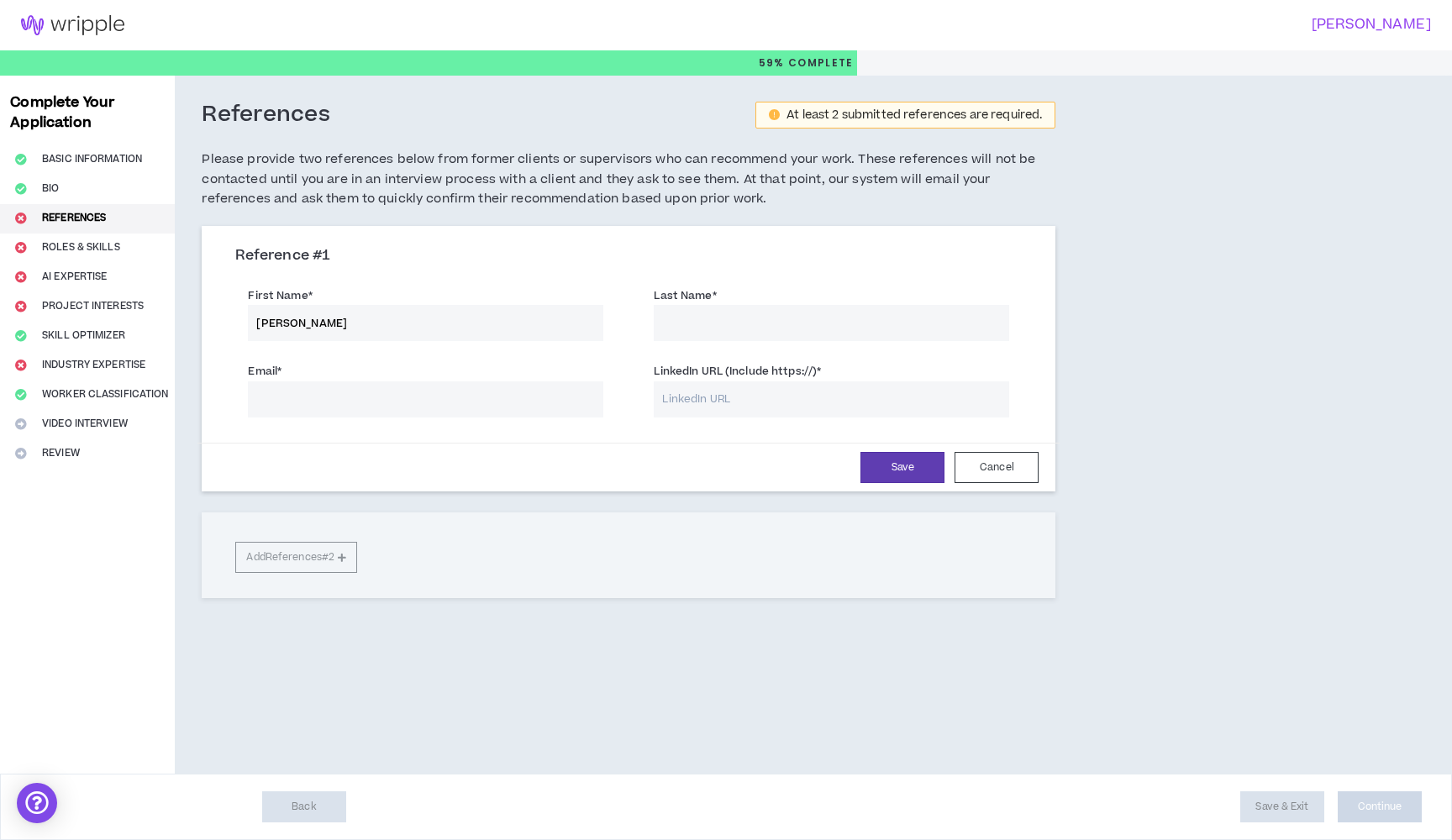
type input "Brianna"
click at [710, 305] on label "Last Name *" at bounding box center [685, 295] width 62 height 27
click at [710, 305] on input "Last Name *" at bounding box center [831, 323] width 356 height 36
type input "Willyard"
click at [304, 315] on input "Brianna" at bounding box center [426, 323] width 356 height 36
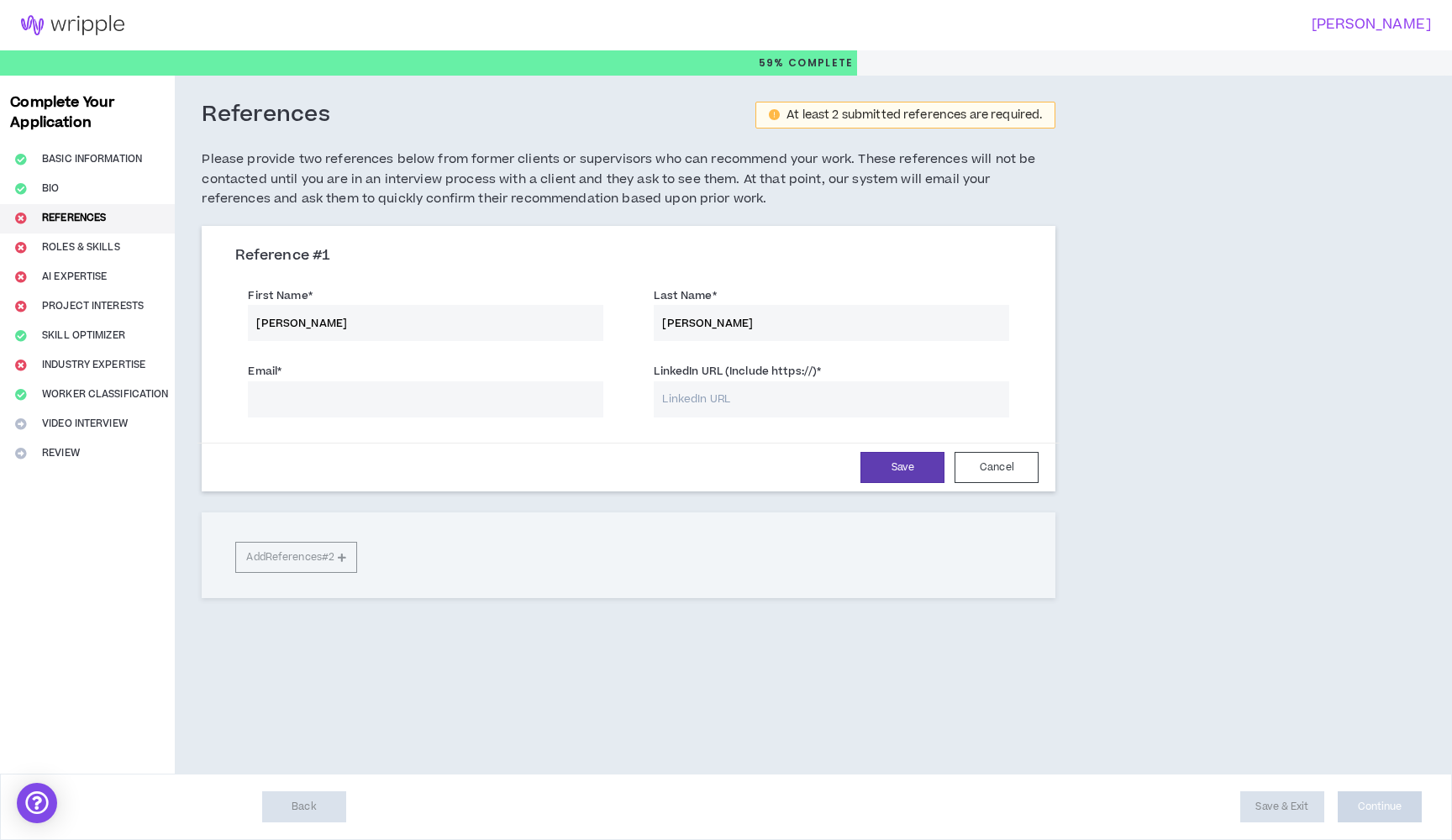
click at [304, 315] on input "Brianna" at bounding box center [426, 323] width 356 height 36
click at [283, 321] on input "Brianna" at bounding box center [426, 323] width 356 height 36
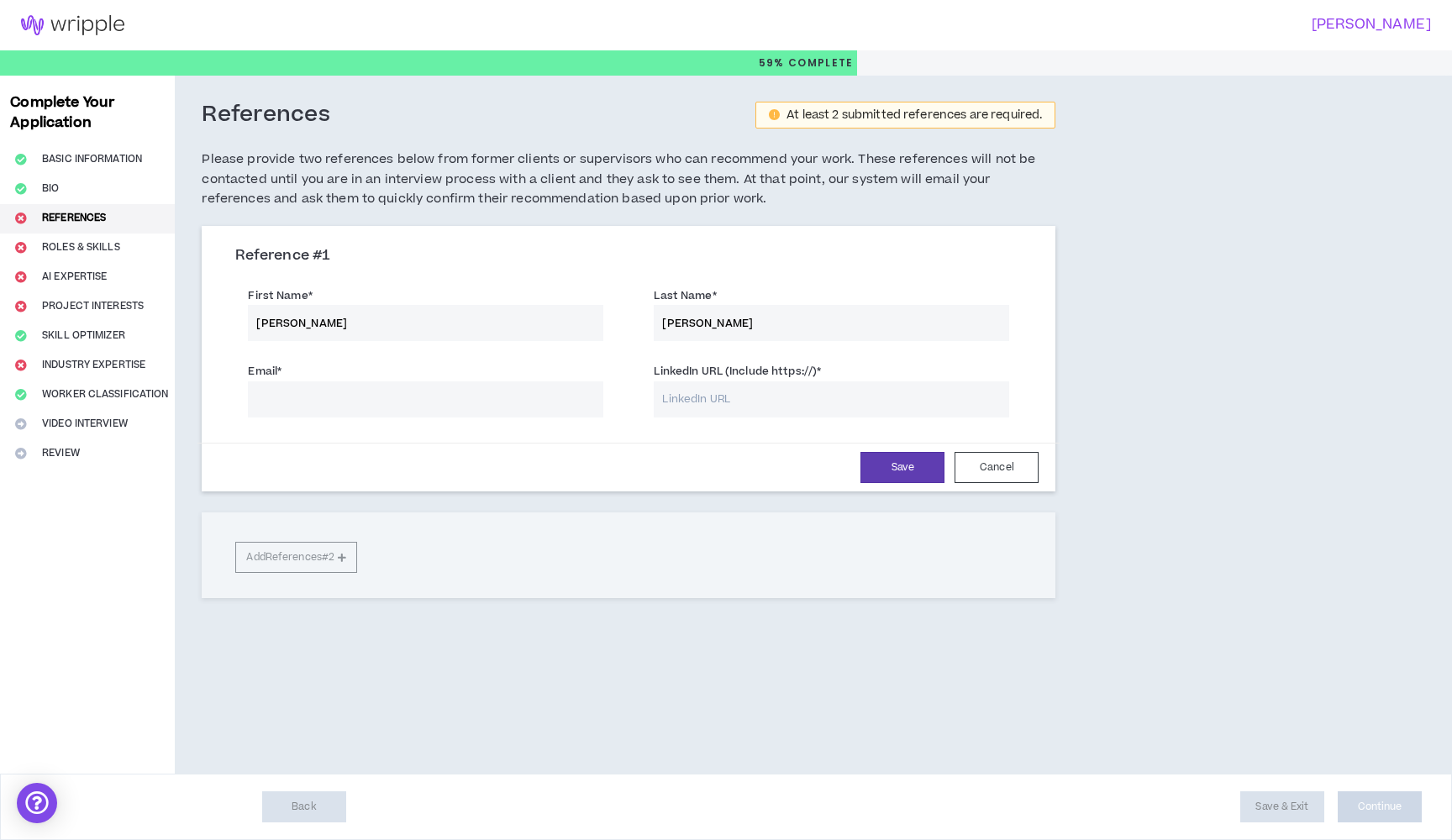
type input "Larry"
click at [685, 330] on input "Willyard" at bounding box center [831, 323] width 356 height 36
type input "Whitaker"
click at [687, 404] on input "LinkedIn URL (Include https://) *" at bounding box center [831, 400] width 356 height 36
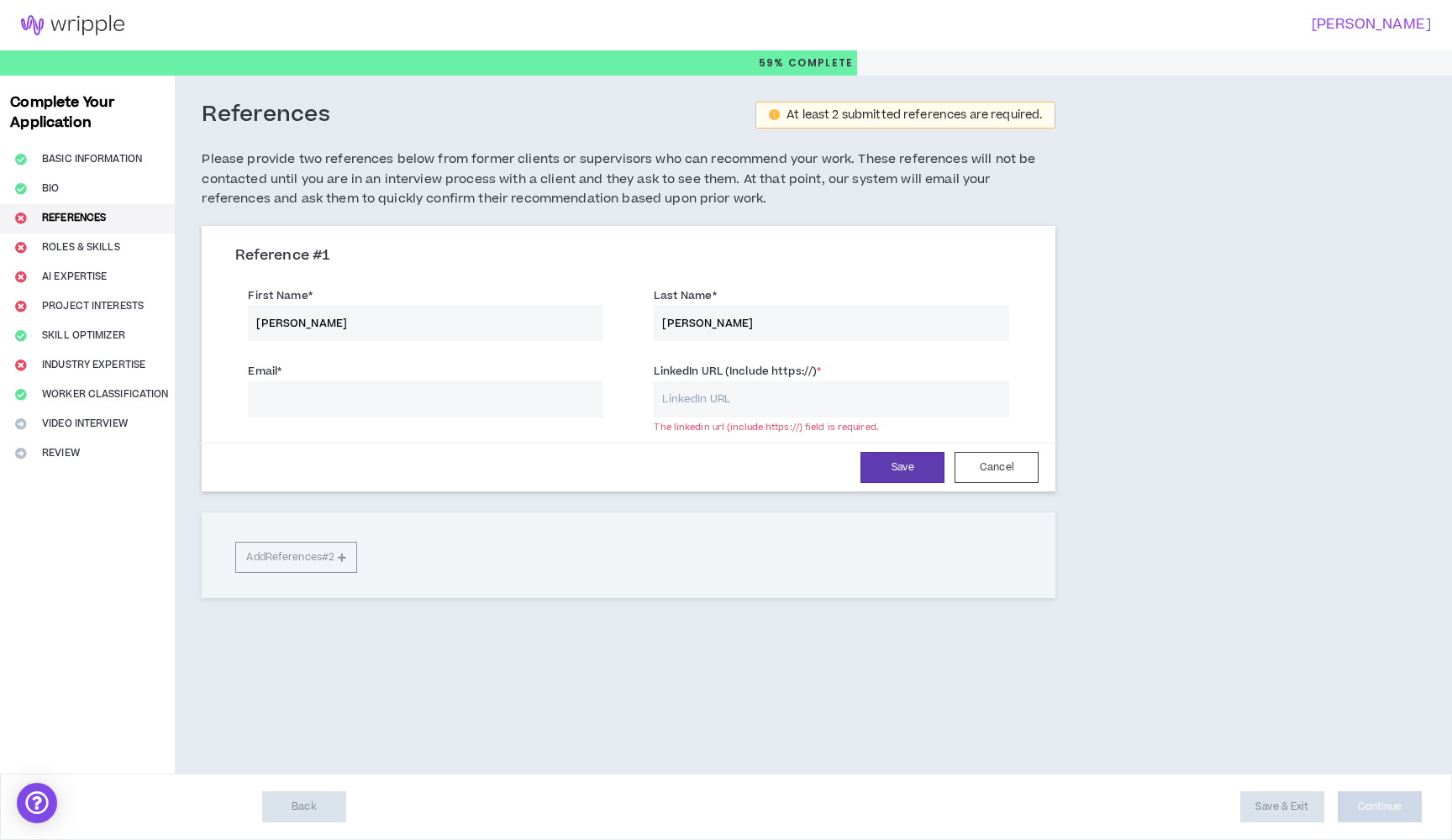
paste input "https://www.linkedin.com/in/lawrencewhitakeriii/"
type input "https://www.linkedin.com/in/lawrencewhitakeriii/"
paste input "lawrence@vybrancelabs.co"
type input "lawrence@vybrancelabs.co"
click at [908, 465] on button "Save" at bounding box center [902, 468] width 84 height 31
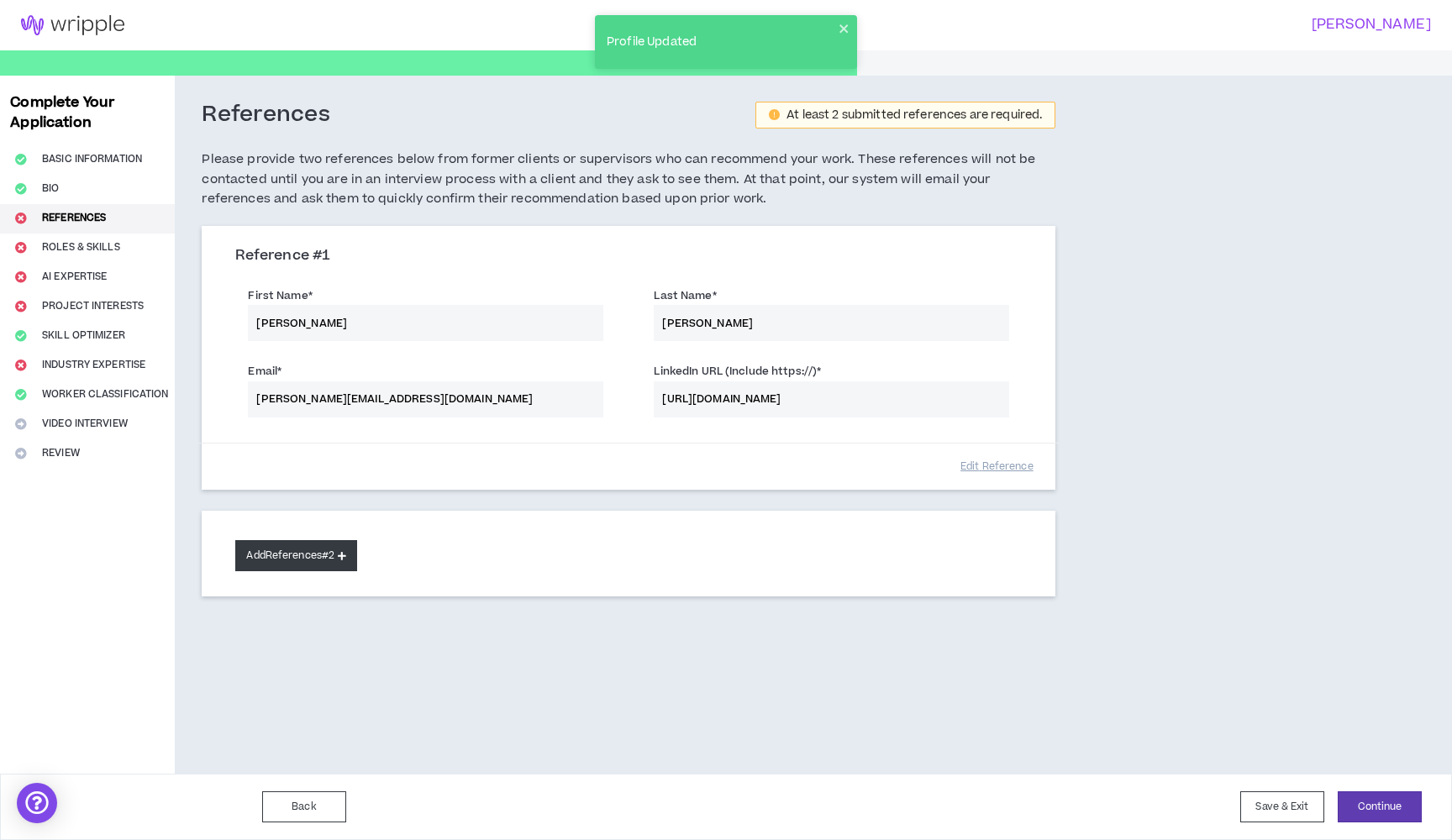
click at [332, 550] on button "Add References #2" at bounding box center [295, 556] width 122 height 31
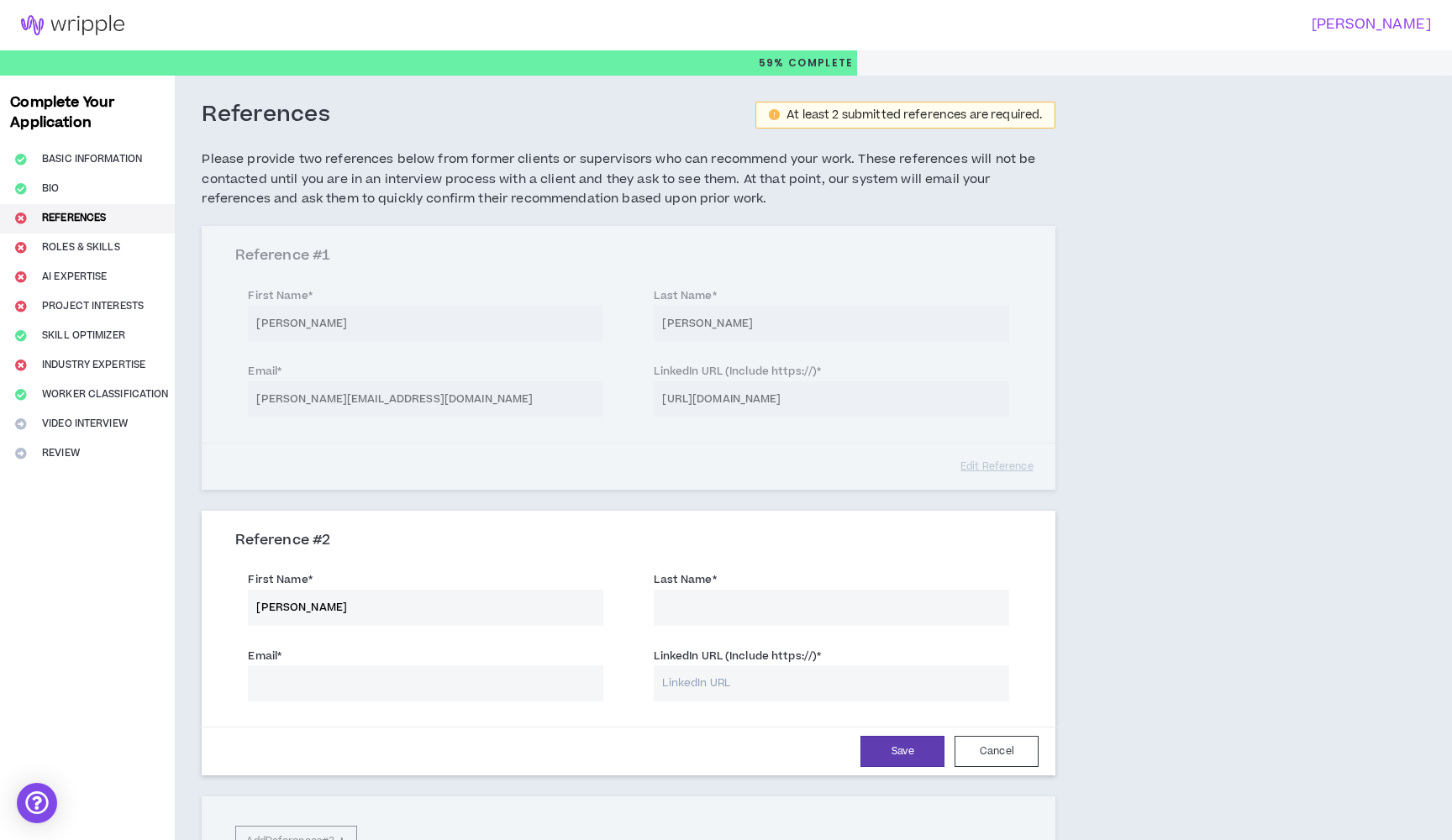
type input "Chris"
type input "Katrenick"
click at [700, 675] on input "LinkedIn URL (Include https://) *" at bounding box center [831, 684] width 356 height 36
click at [712, 600] on input "Katrenick" at bounding box center [831, 608] width 356 height 36
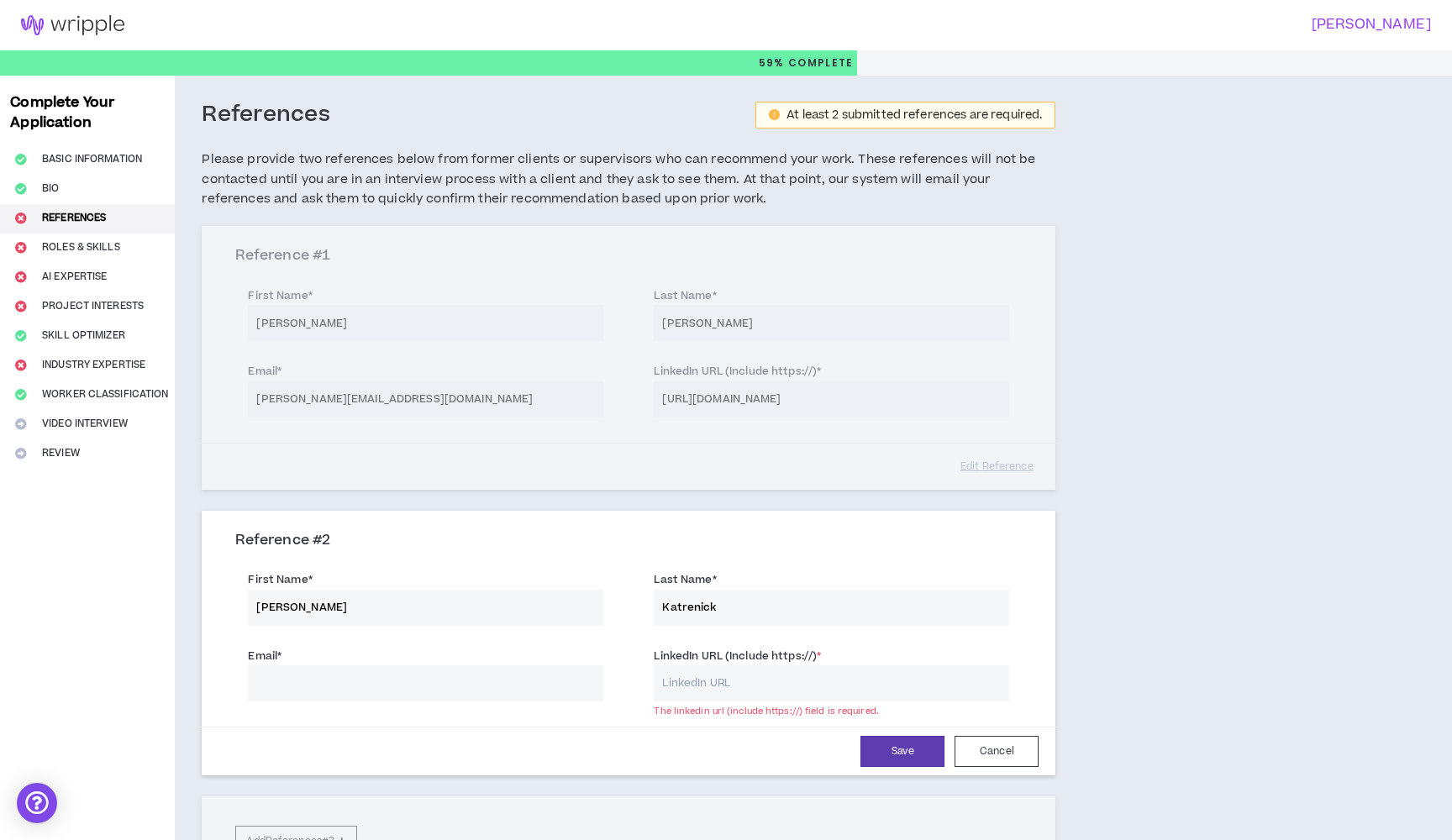
click at [712, 600] on input "Katrenick" at bounding box center [831, 608] width 356 height 36
